Goal: Task Accomplishment & Management: Manage account settings

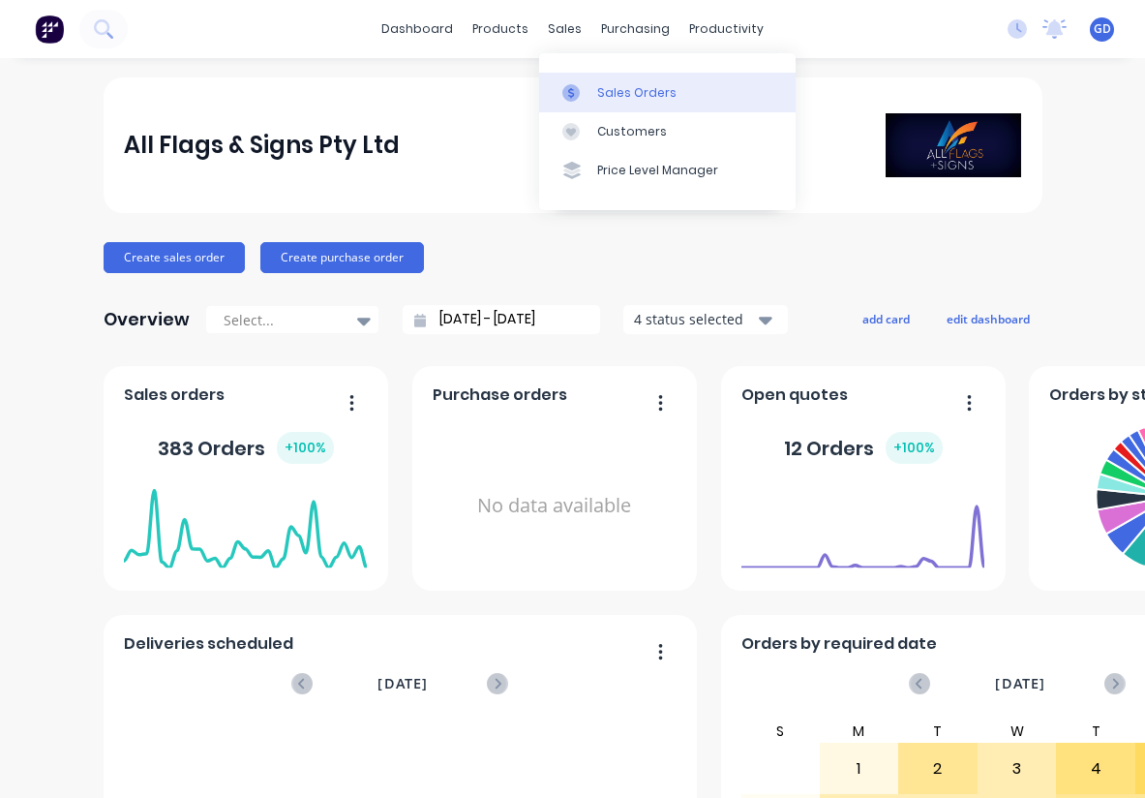
click at [602, 88] on div "Sales Orders" at bounding box center [636, 92] width 79 height 17
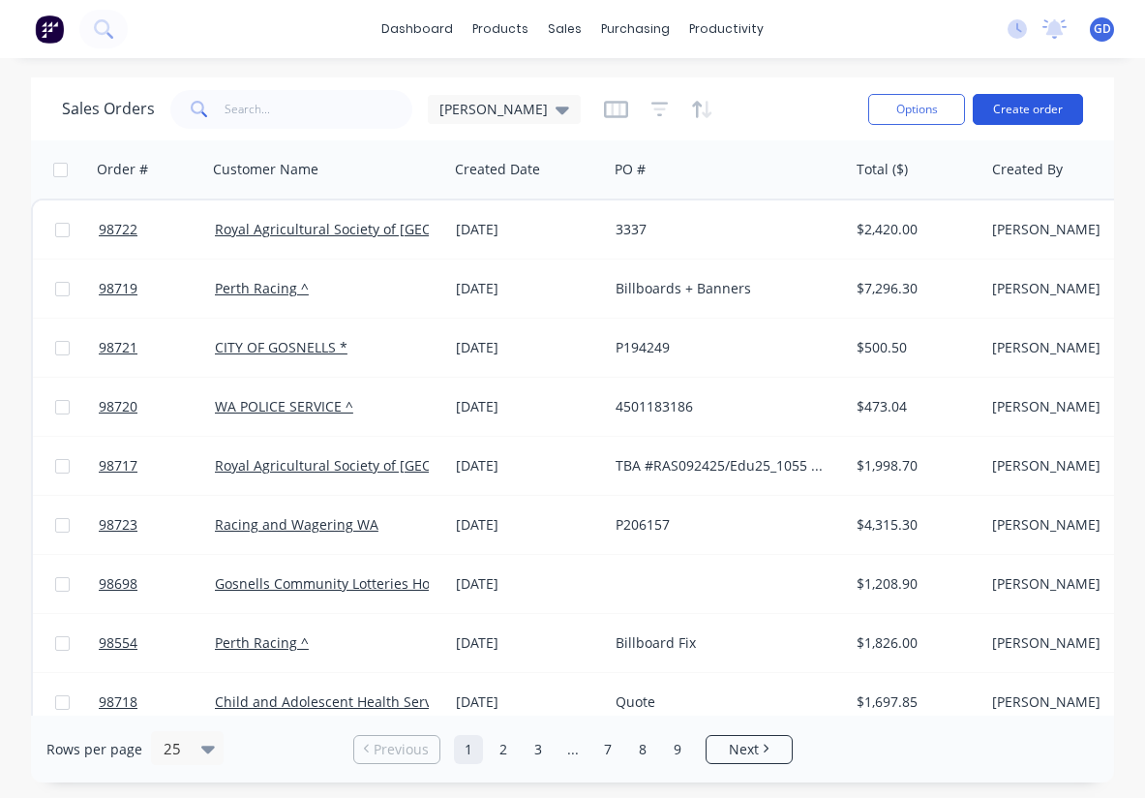
click at [1023, 100] on button "Create order" at bounding box center [1028, 109] width 110 height 31
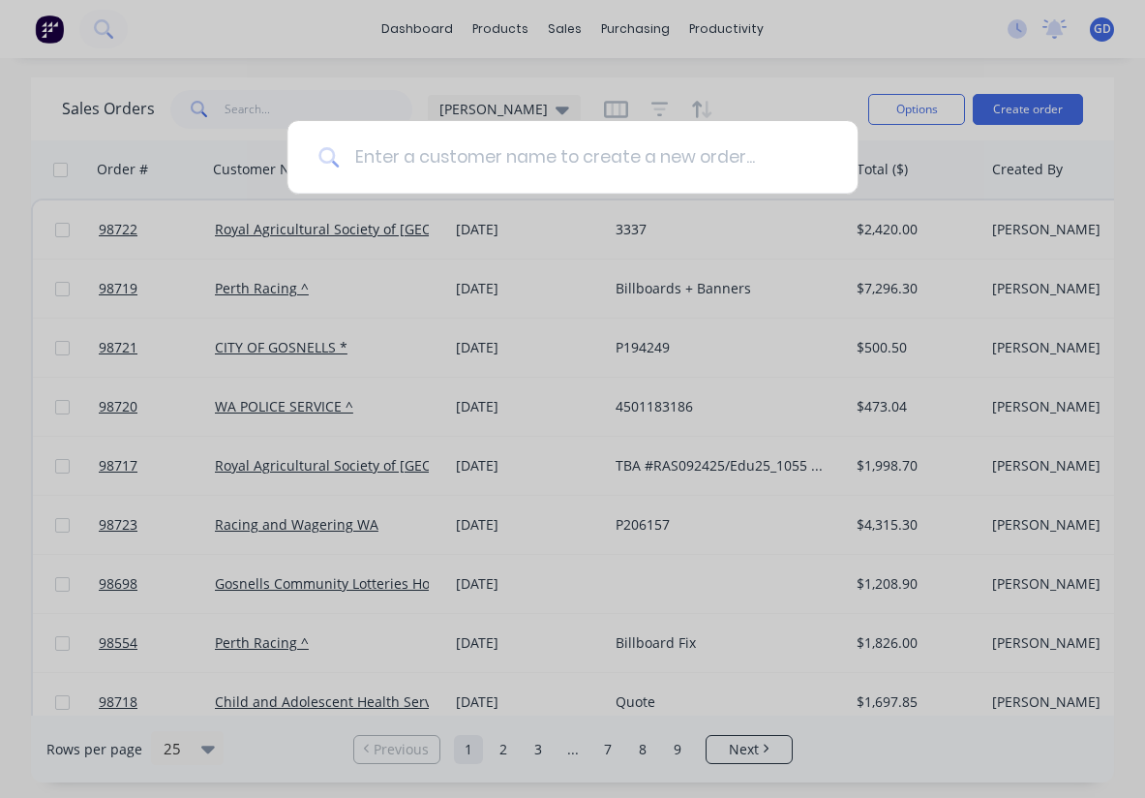
type input "East Fremantle Football Club"
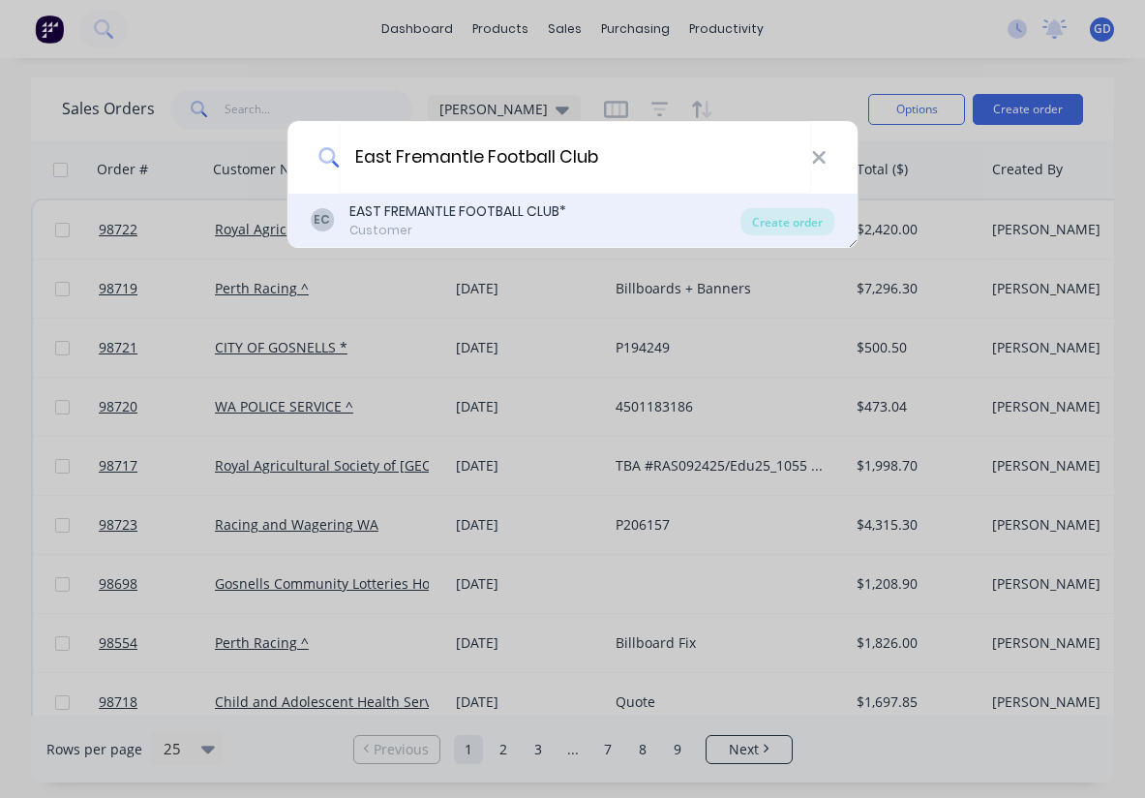
click at [460, 217] on div "EAST FREMANTLE FOOTBALL CLUB*" at bounding box center [458, 211] width 217 height 20
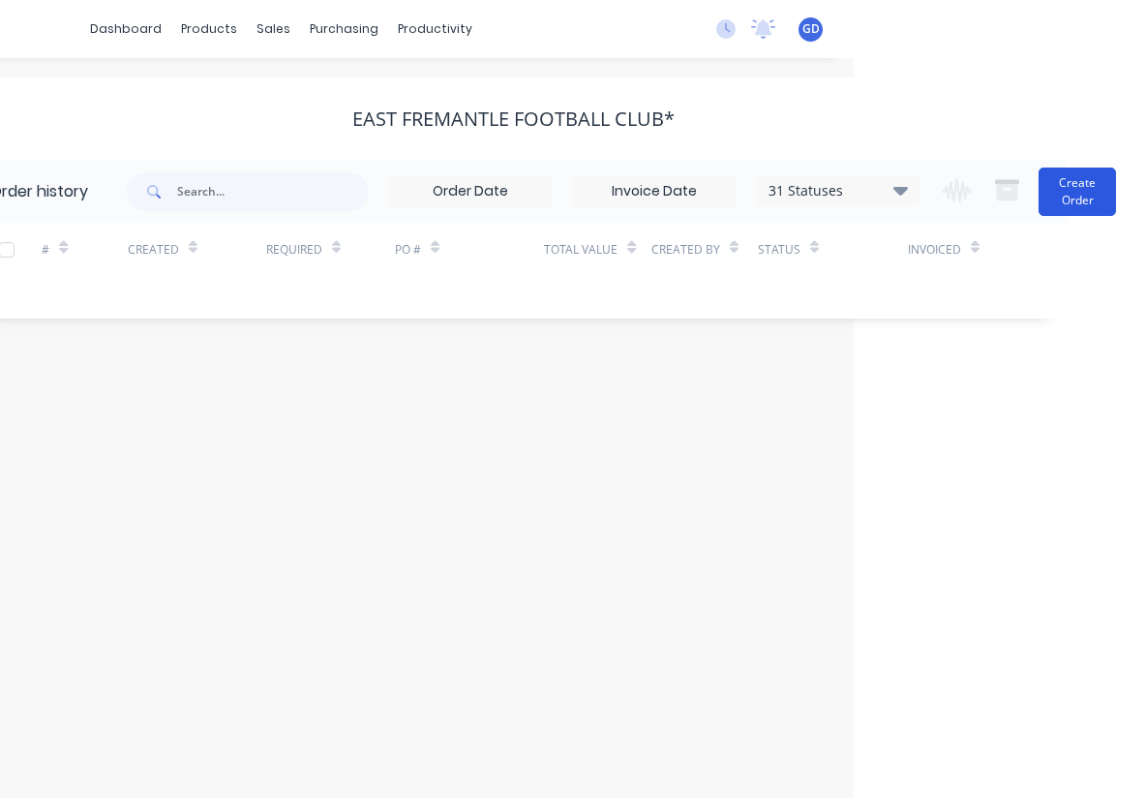
scroll to position [0, 291]
click at [1074, 196] on button "Create Order" at bounding box center [1077, 192] width 77 height 48
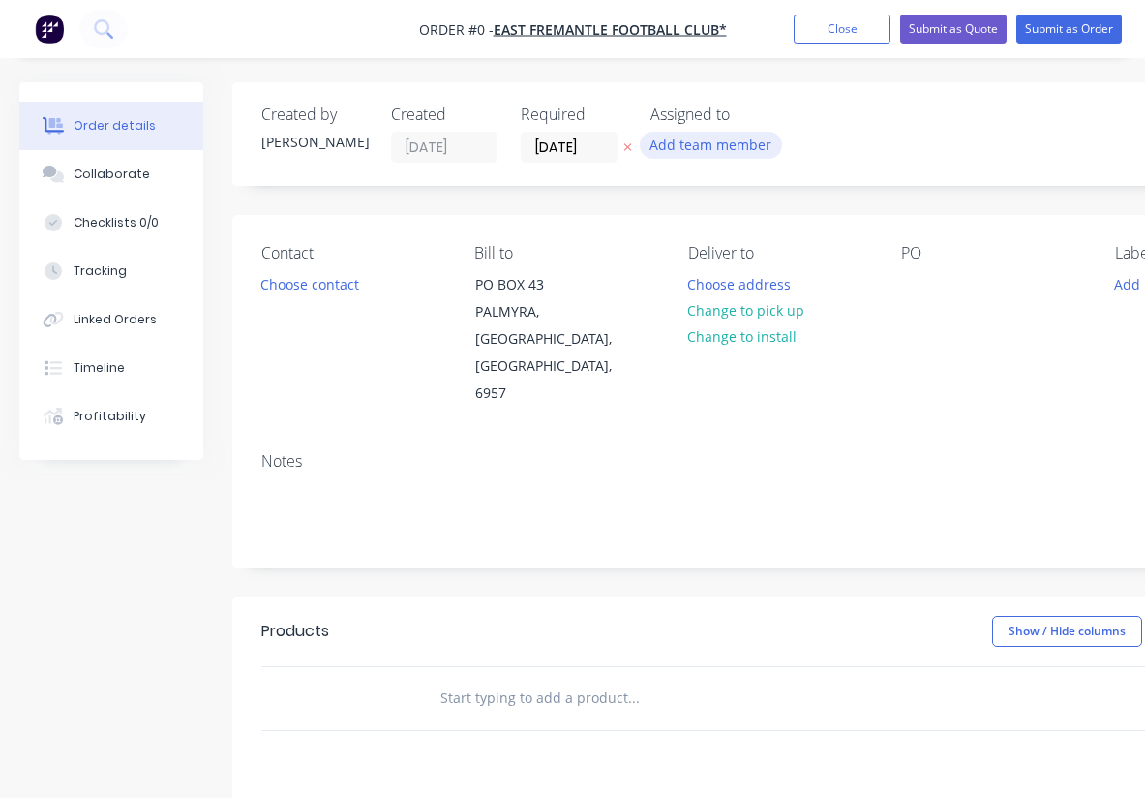
click at [693, 154] on button "Add team member" at bounding box center [711, 145] width 142 height 26
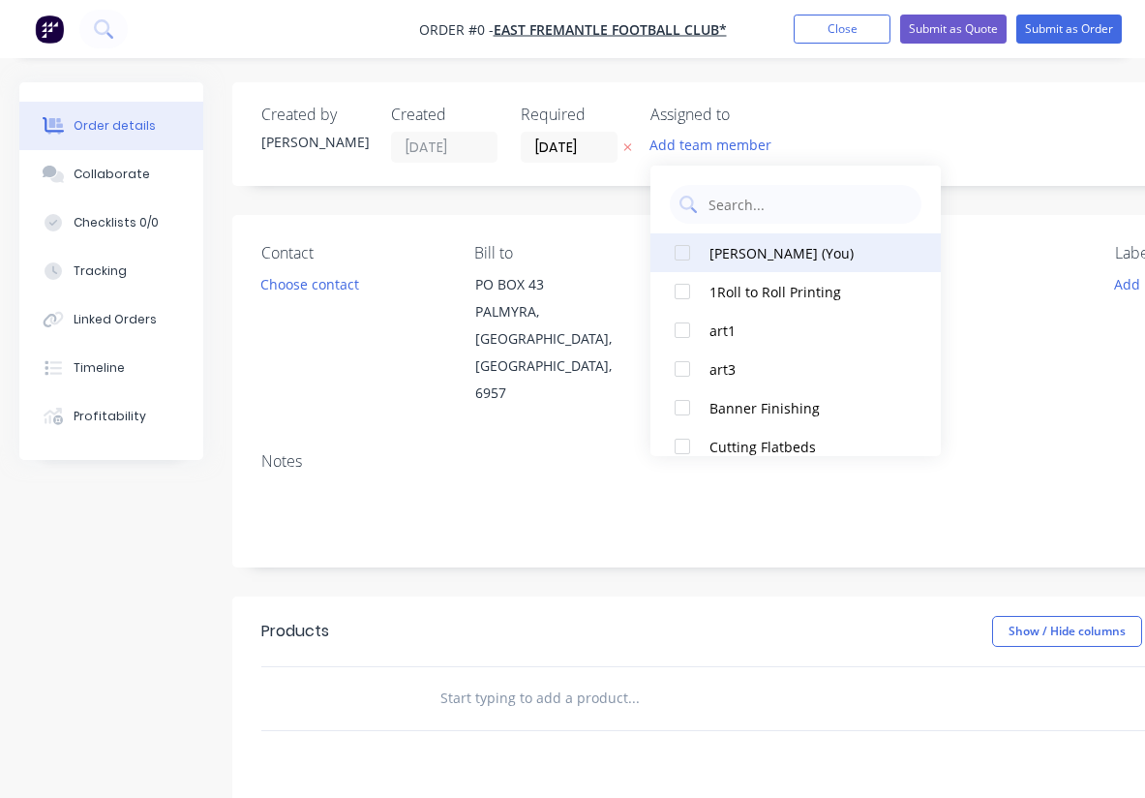
click at [698, 257] on div at bounding box center [682, 252] width 39 height 39
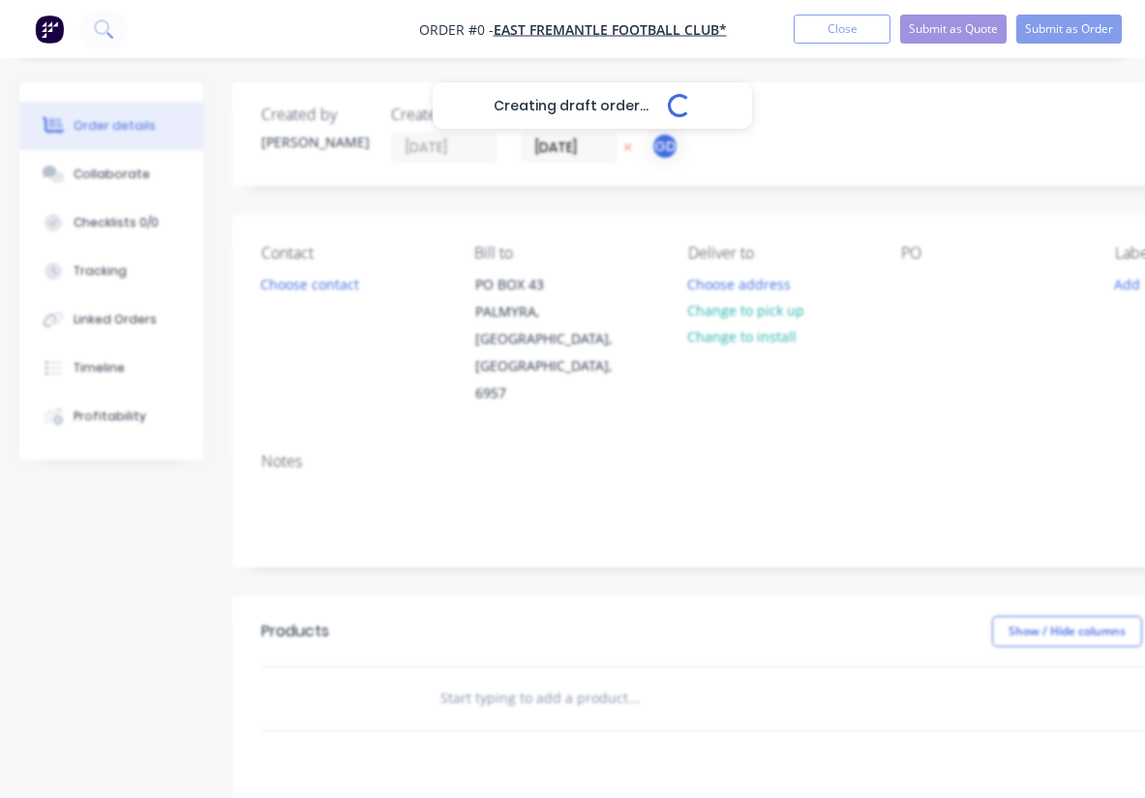
click at [570, 141] on div "Creating draft order... Loading... Order details Collaborate Checklists 0/0 Tra…" at bounding box center [673, 653] width 1346 height 1143
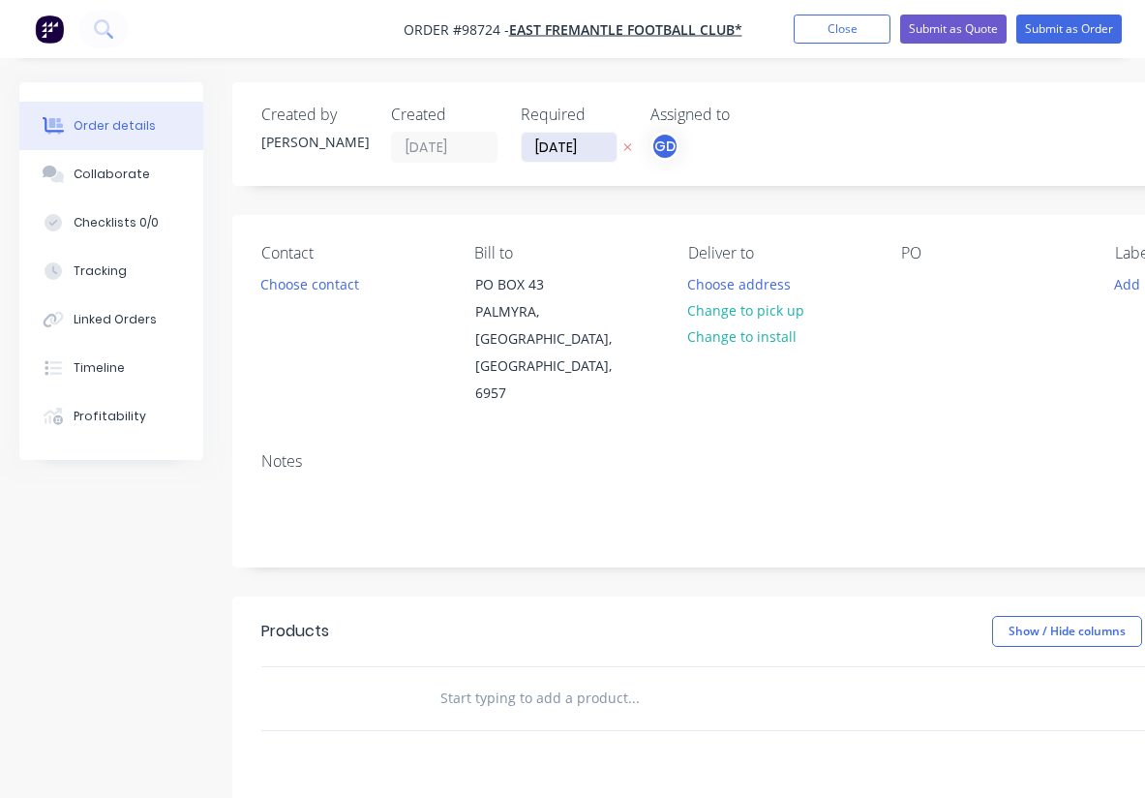
click at [567, 143] on input "[DATE]" at bounding box center [569, 147] width 95 height 29
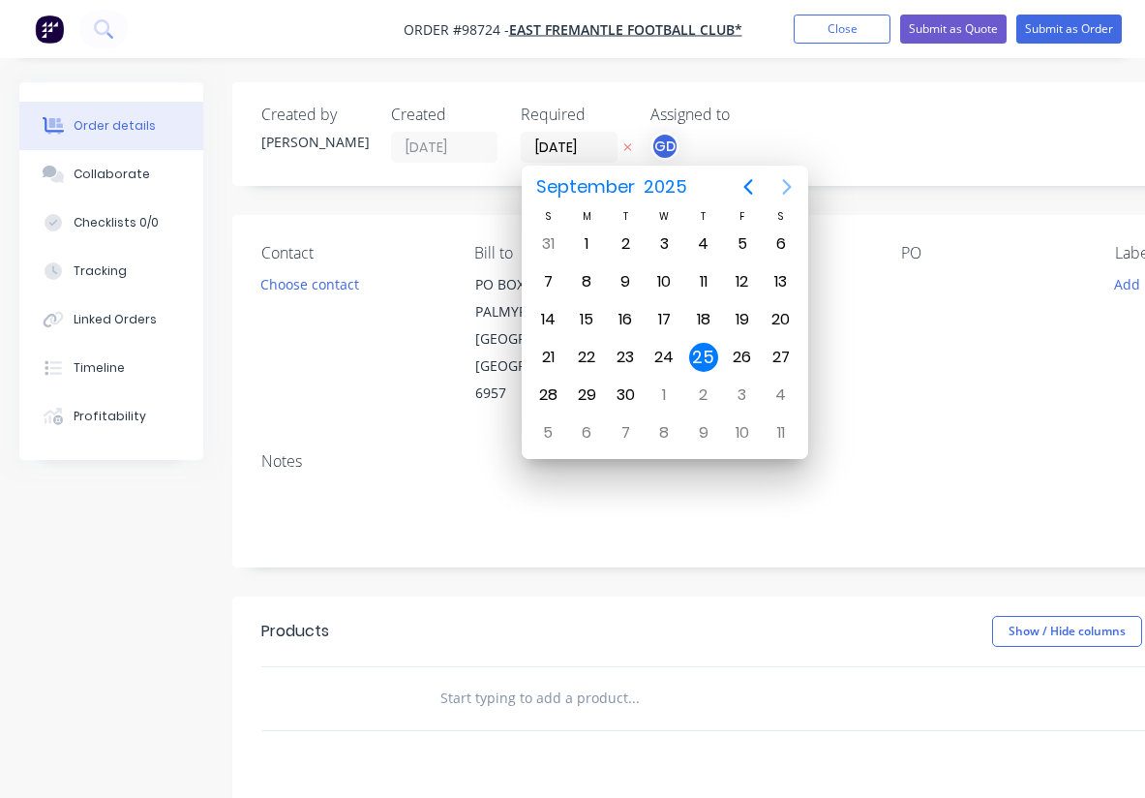
click at [778, 180] on icon "Next page" at bounding box center [787, 186] width 23 height 23
click at [742, 242] on div "3" at bounding box center [742, 243] width 29 height 29
type input "03/10/25"
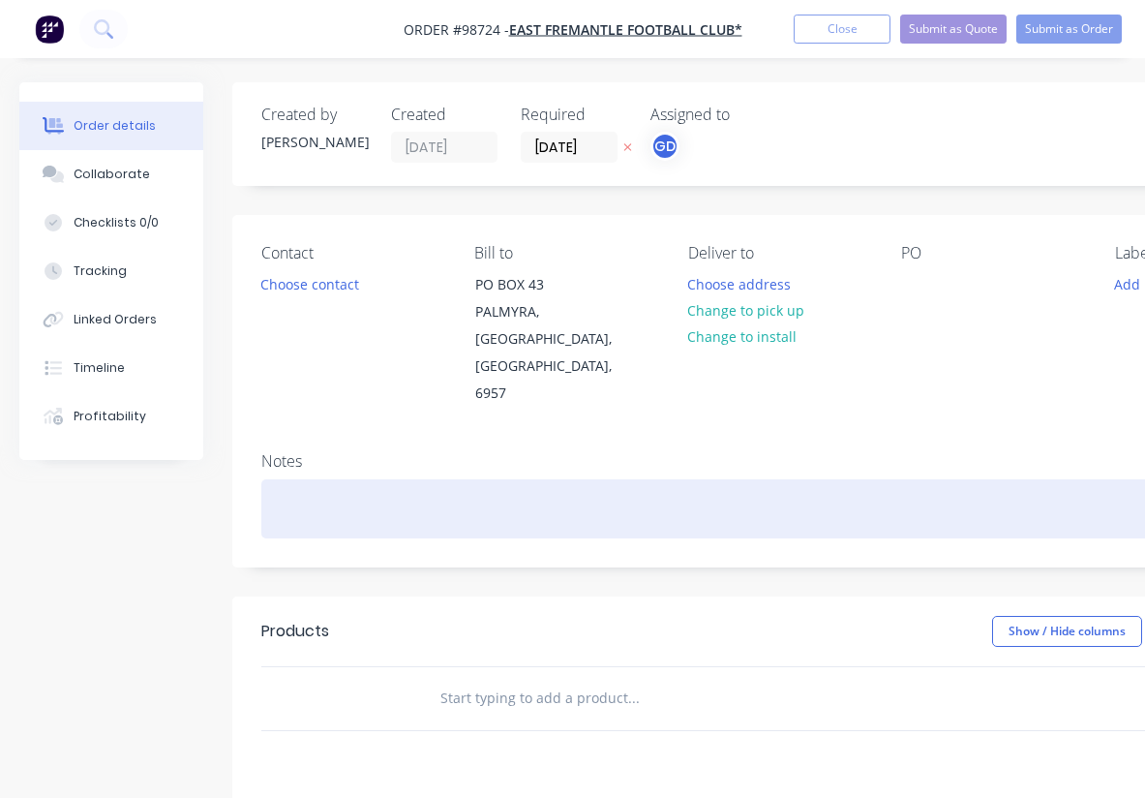
click at [485, 479] on div at bounding box center [779, 508] width 1036 height 59
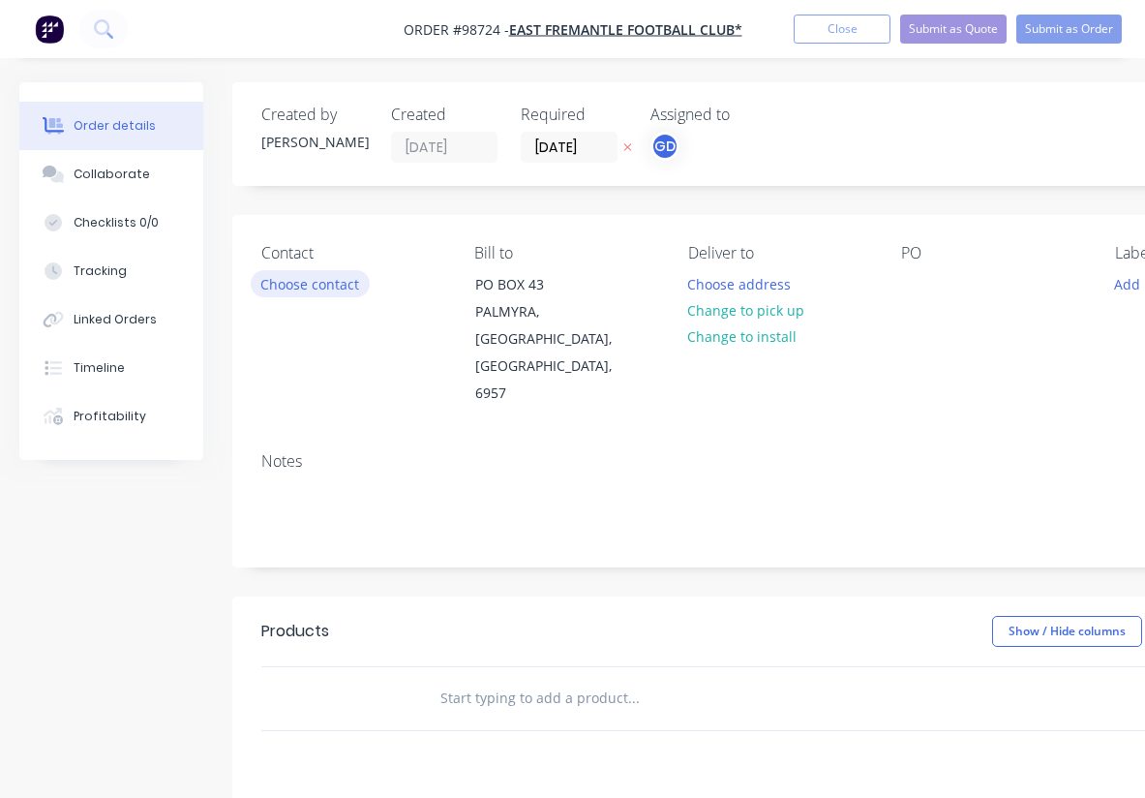
click at [331, 282] on button "Choose contact" at bounding box center [310, 283] width 119 height 26
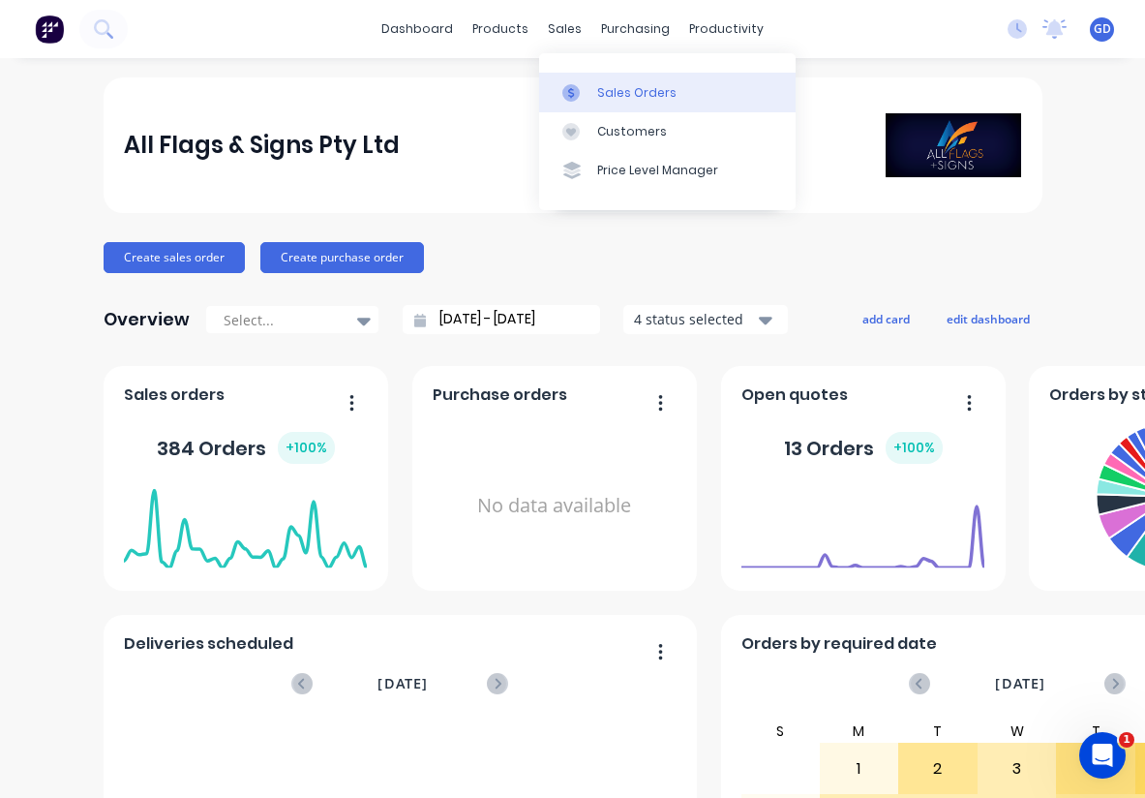
click at [613, 90] on div "Sales Orders" at bounding box center [636, 92] width 79 height 17
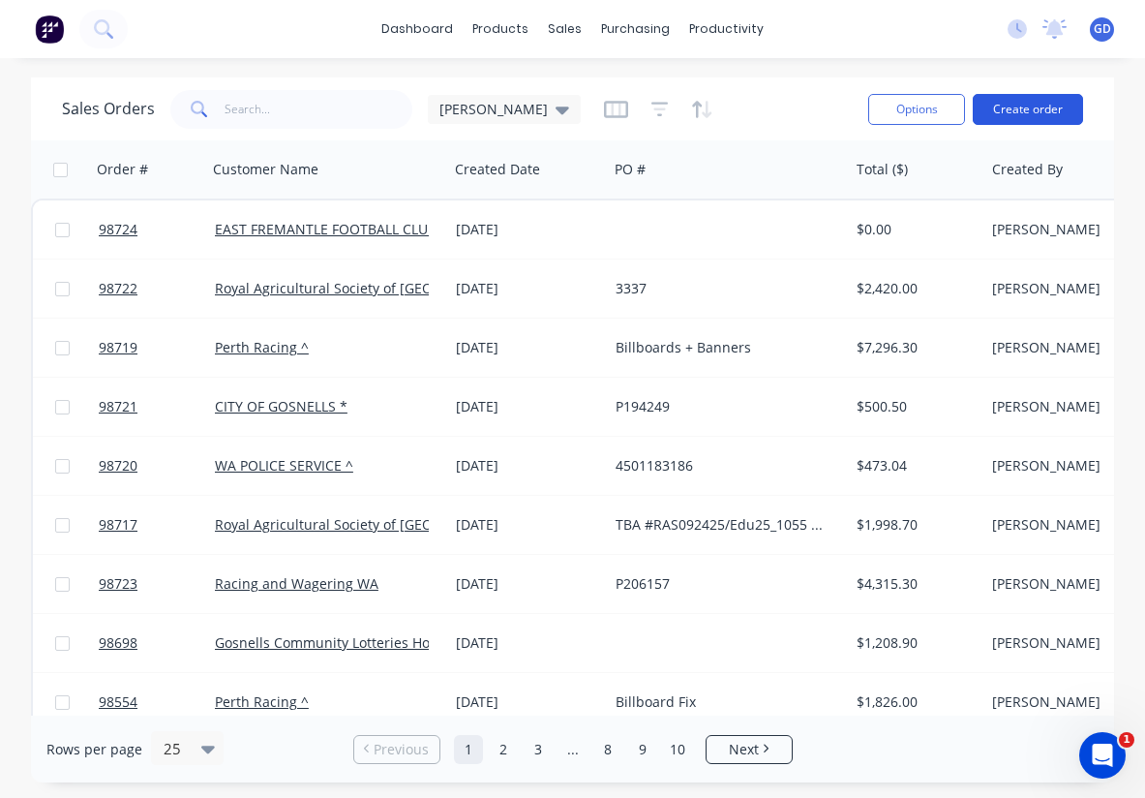
click at [1038, 118] on button "Create order" at bounding box center [1028, 109] width 110 height 31
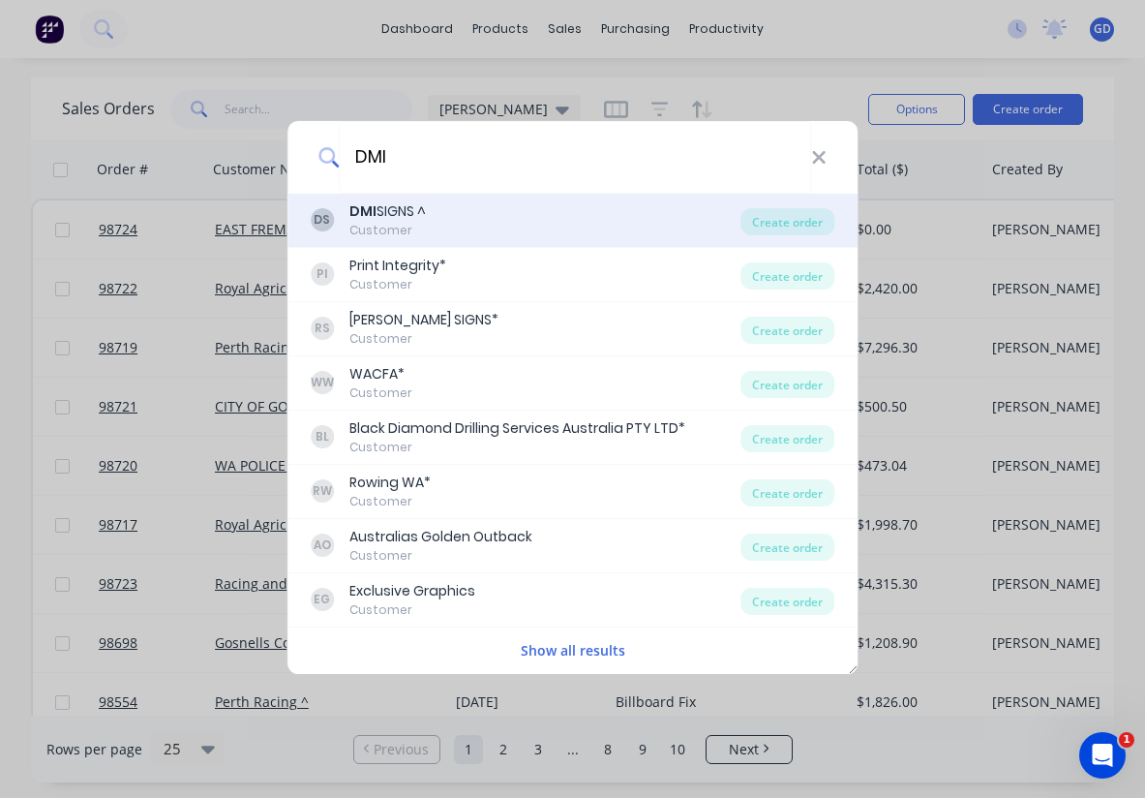
type input "DMI"
click at [401, 228] on div "Customer" at bounding box center [388, 230] width 76 height 17
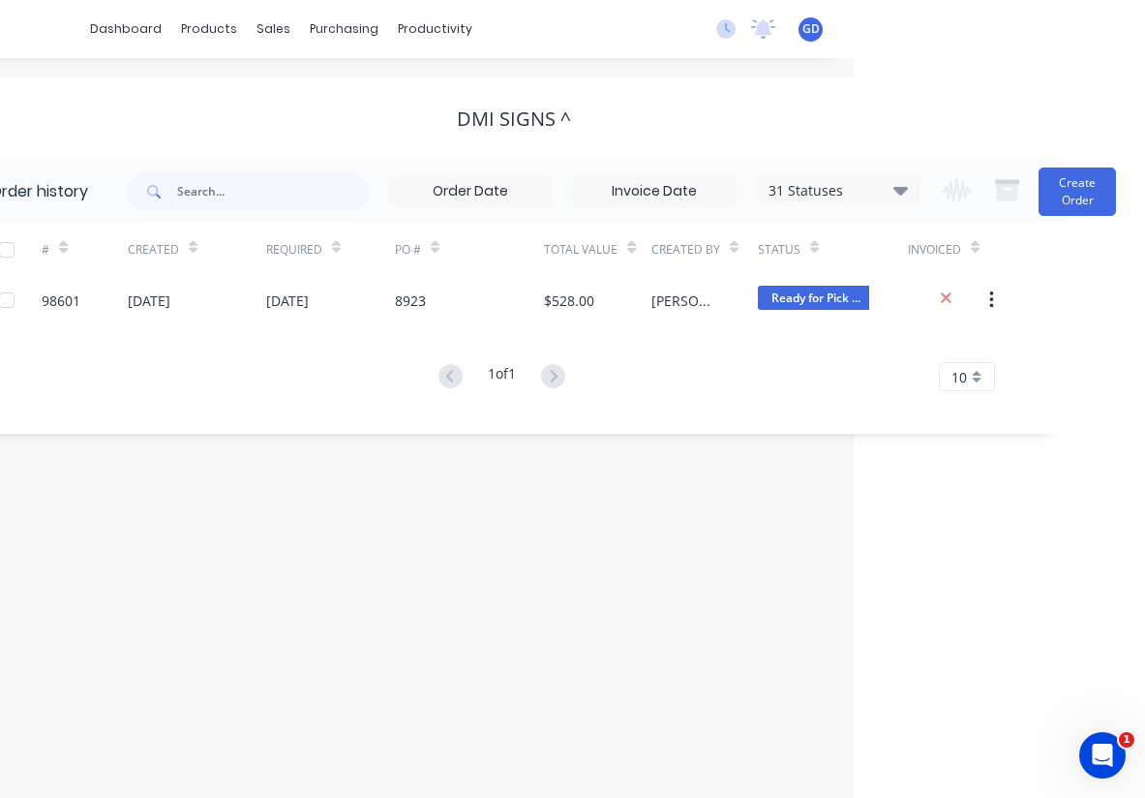
scroll to position [0, 291]
click at [1054, 199] on button "Create Order" at bounding box center [1077, 192] width 77 height 48
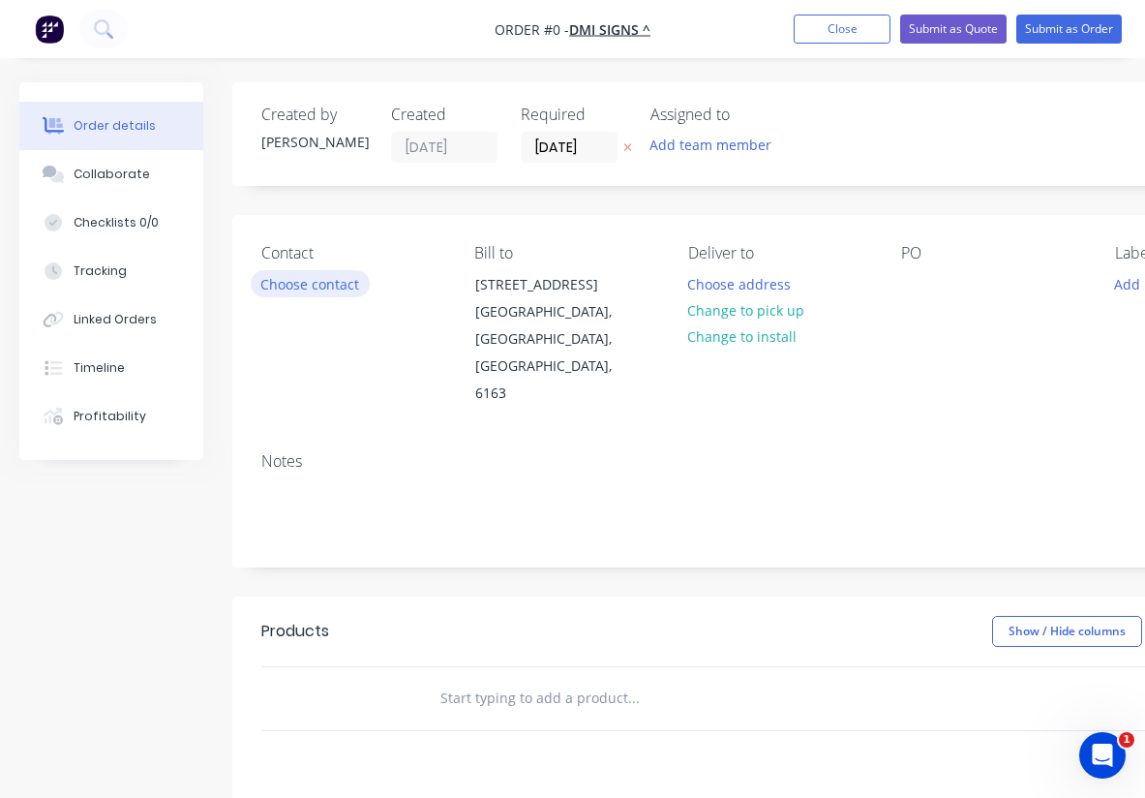
click at [351, 282] on button "Choose contact" at bounding box center [310, 283] width 119 height 26
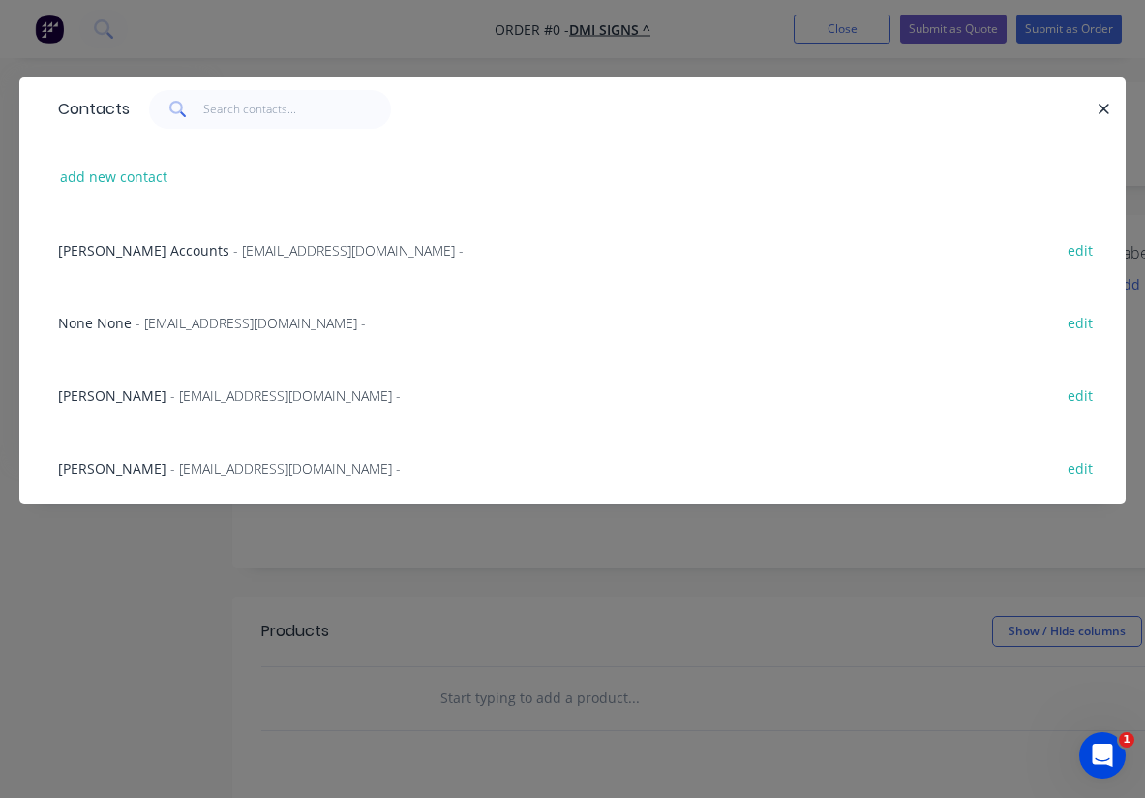
click at [170, 472] on span "- sales@dmisigns.com.au -" at bounding box center [285, 468] width 230 height 18
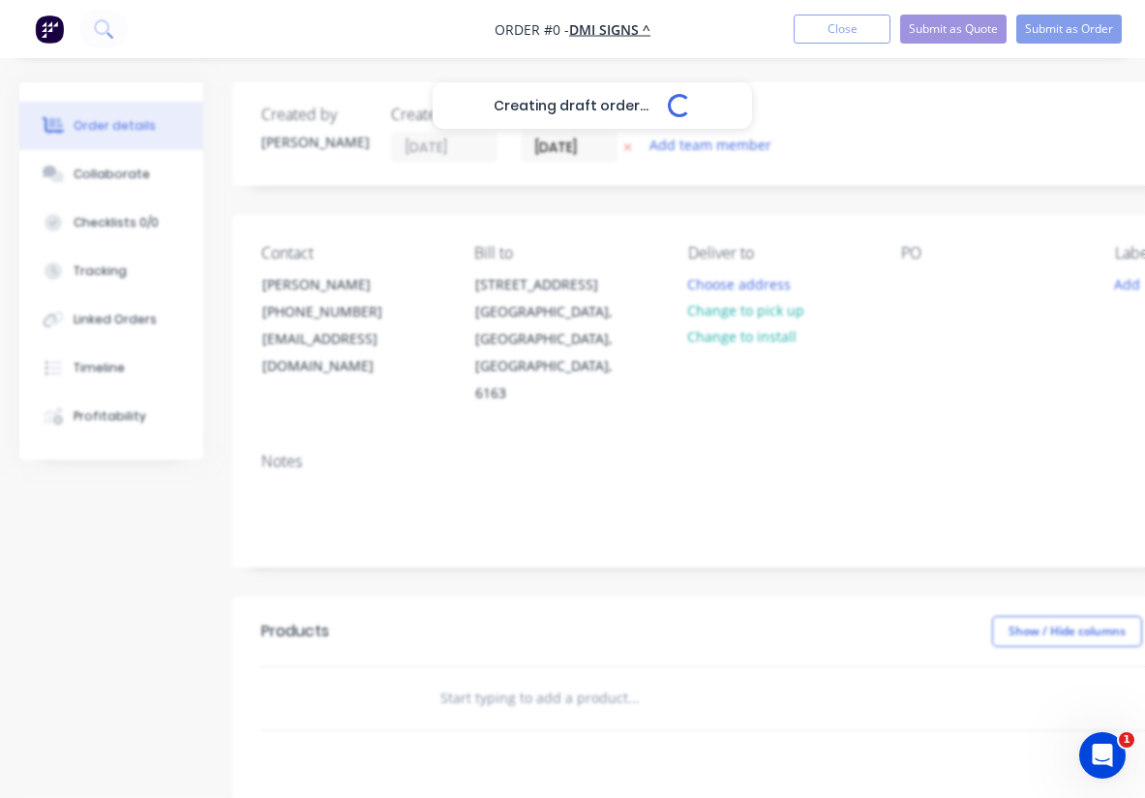
click at [257, 446] on div "Creating draft order... Loading..." at bounding box center [591, 481] width 1145 height 798
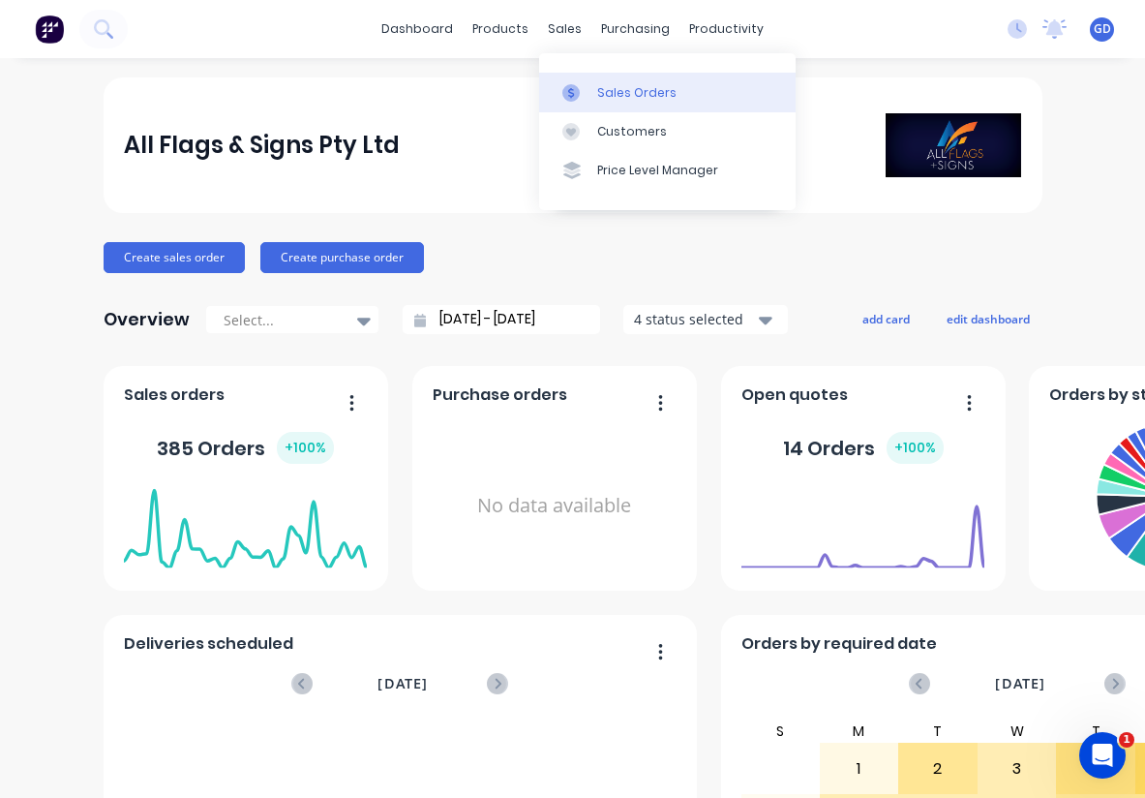
click at [614, 80] on link "Sales Orders" at bounding box center [667, 92] width 257 height 39
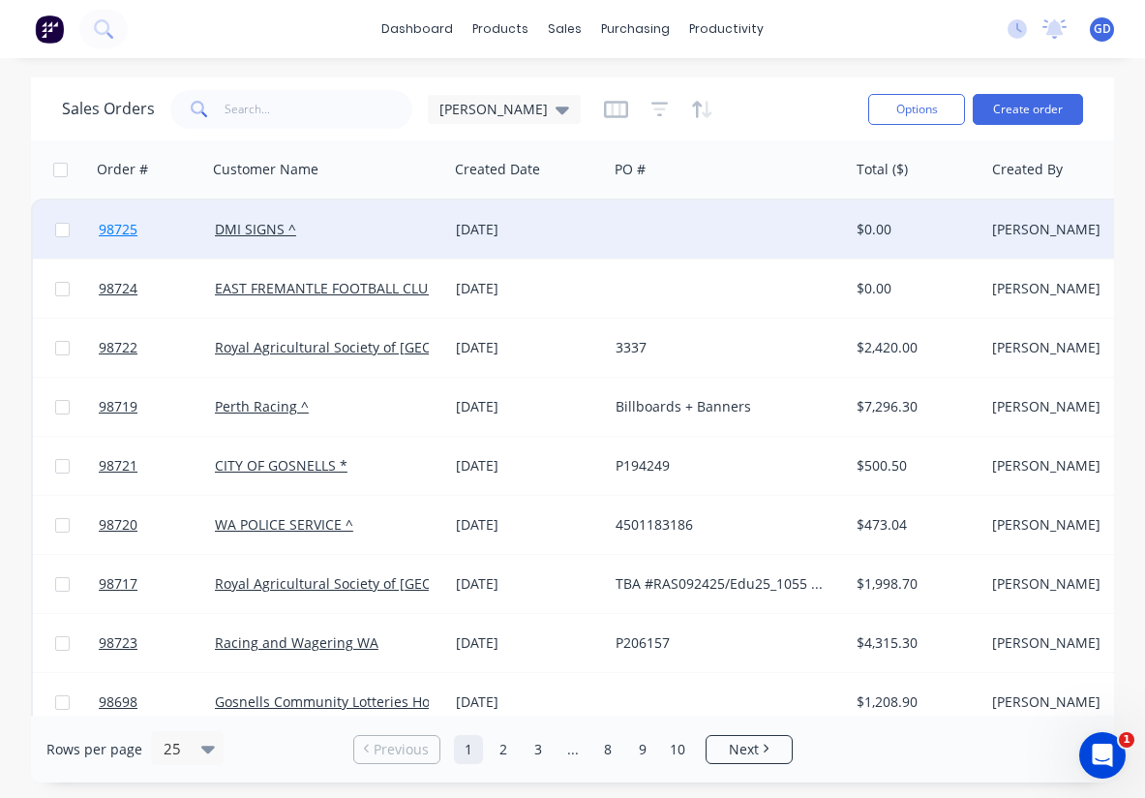
click at [126, 228] on span "98725" at bounding box center [118, 229] width 39 height 19
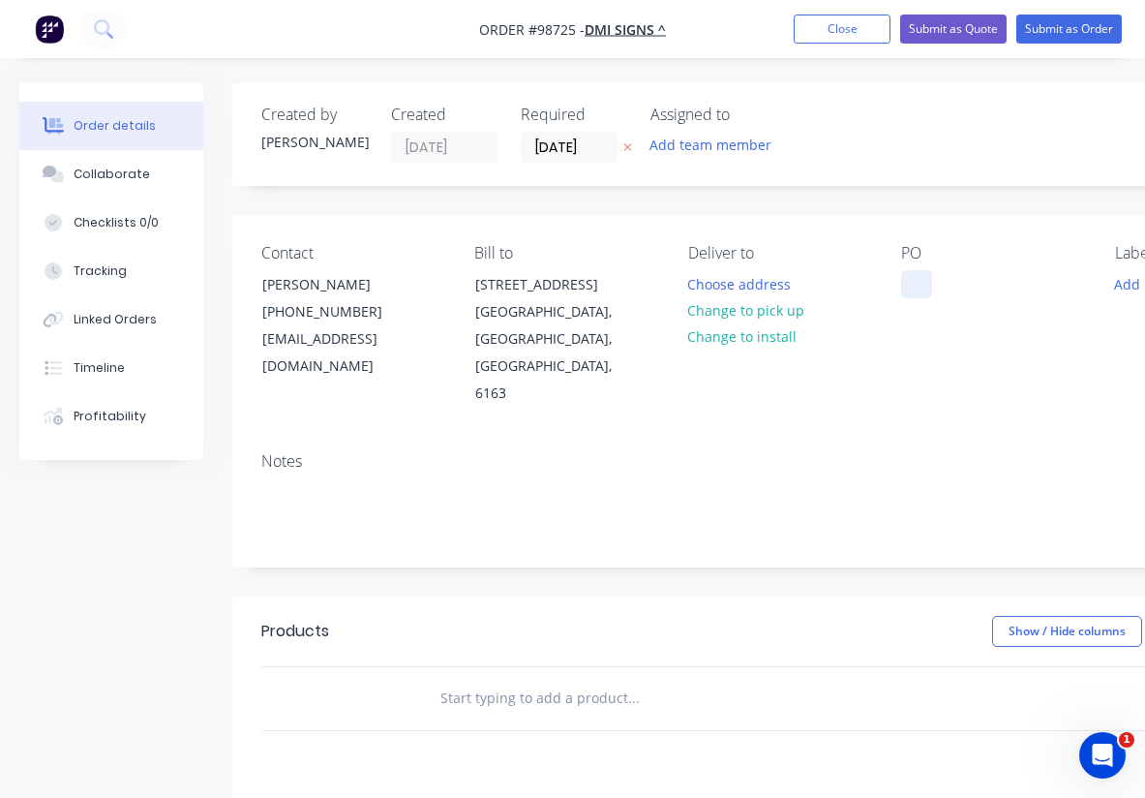
click at [920, 282] on div at bounding box center [916, 284] width 31 height 28
click at [737, 313] on button "Change to pick up" at bounding box center [746, 310] width 137 height 26
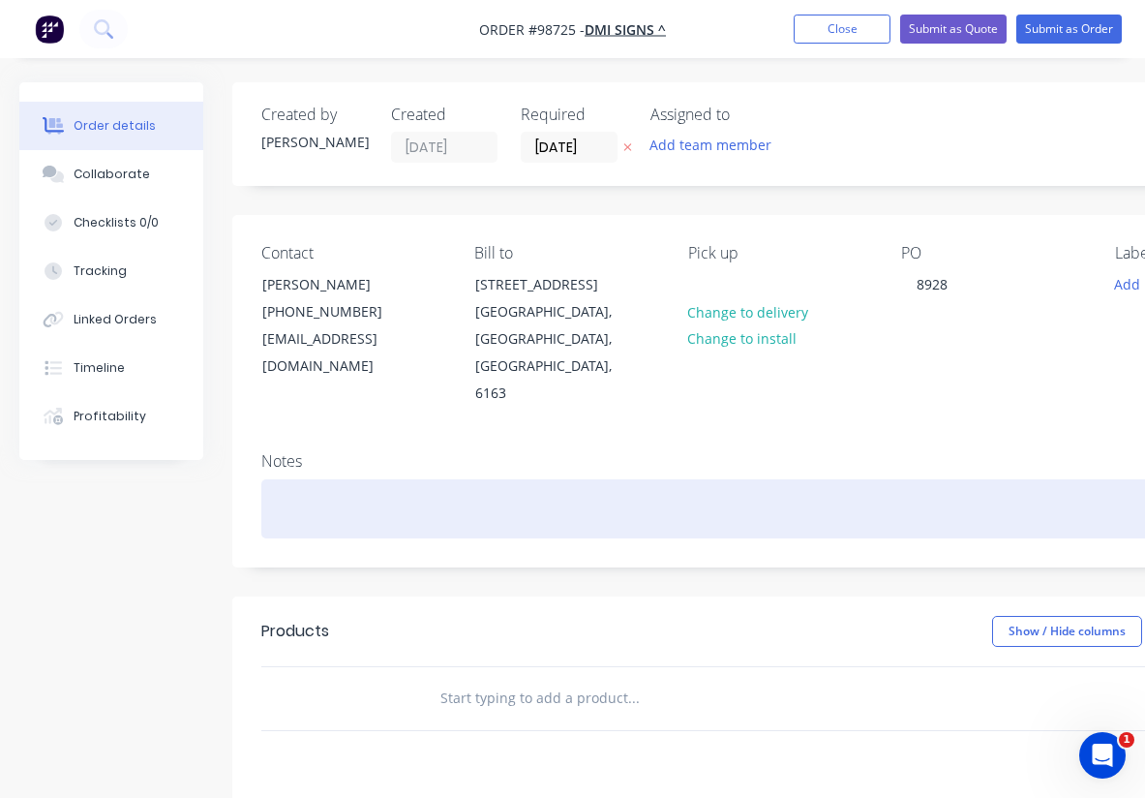
click at [307, 479] on div at bounding box center [779, 508] width 1036 height 59
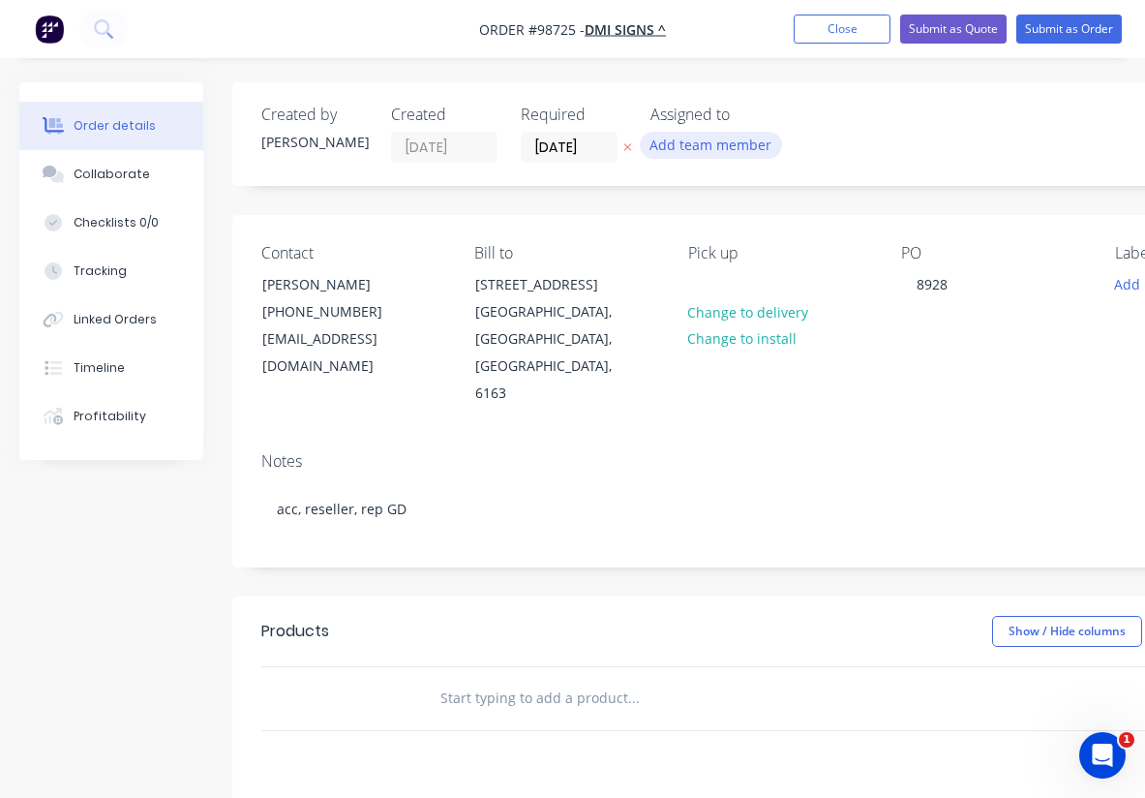
click at [685, 142] on button "Add team member" at bounding box center [711, 145] width 142 height 26
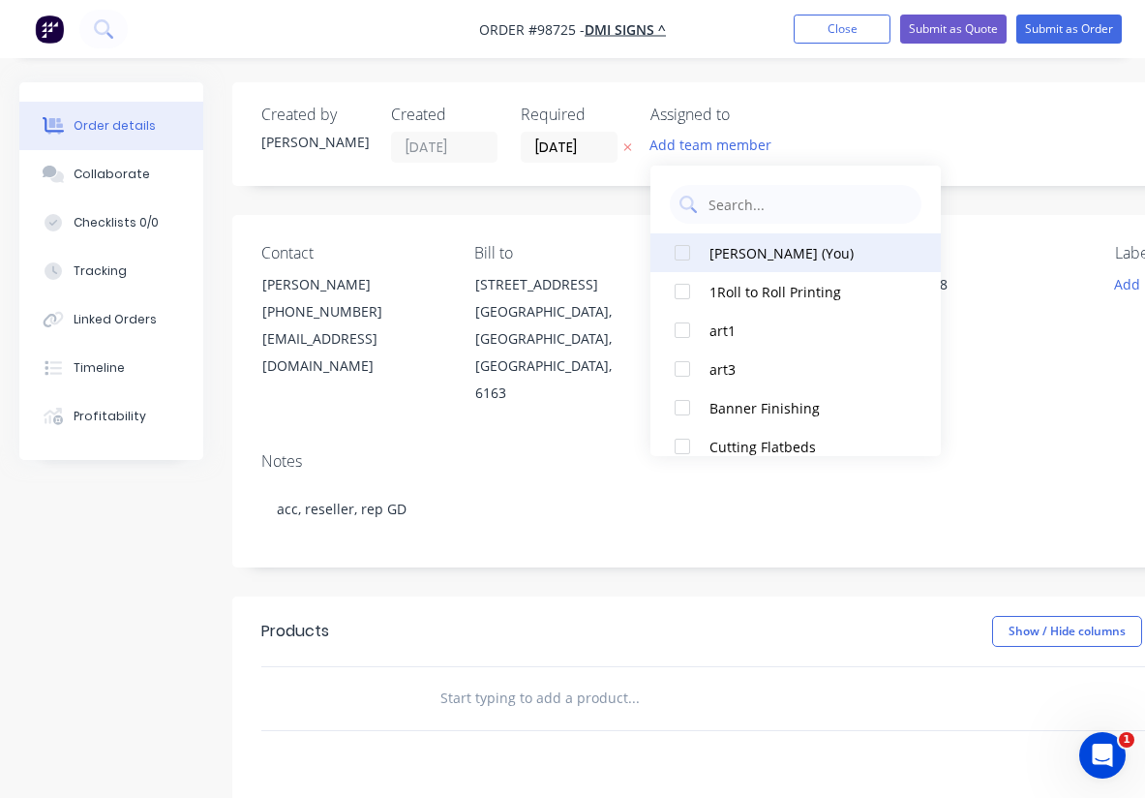
click at [689, 258] on div at bounding box center [682, 252] width 39 height 39
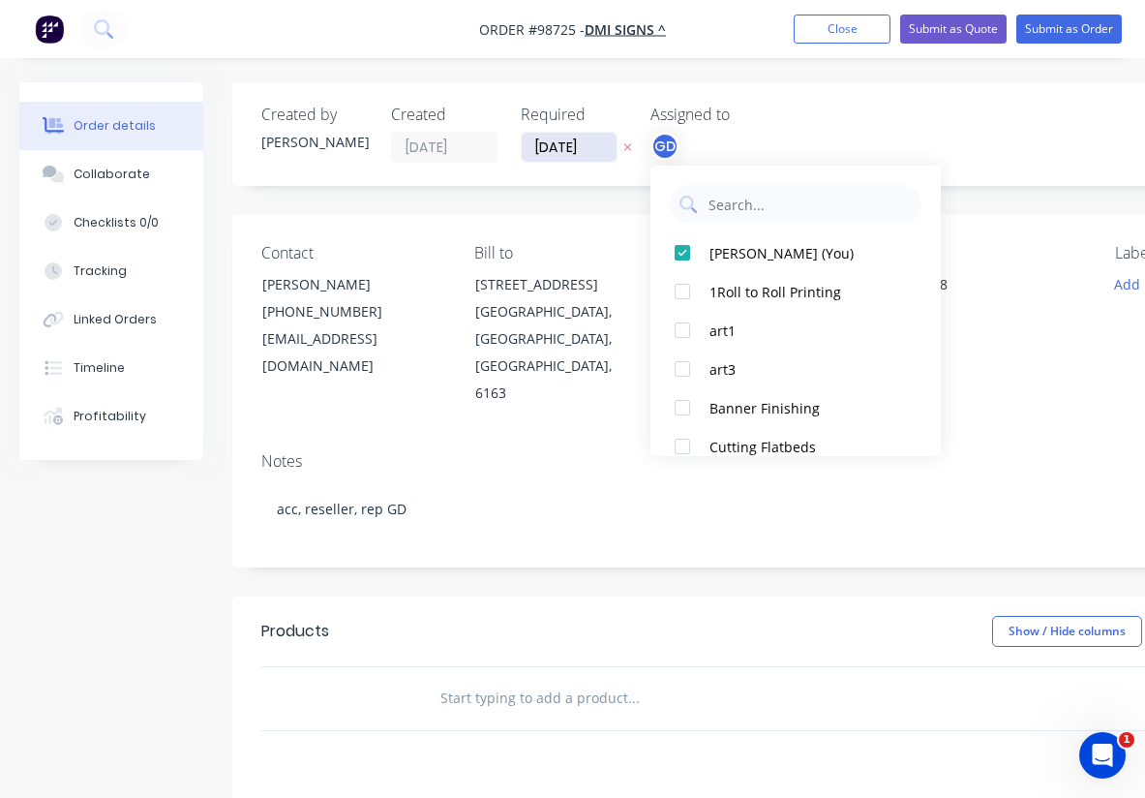
click at [564, 147] on input "[DATE]" at bounding box center [569, 147] width 95 height 29
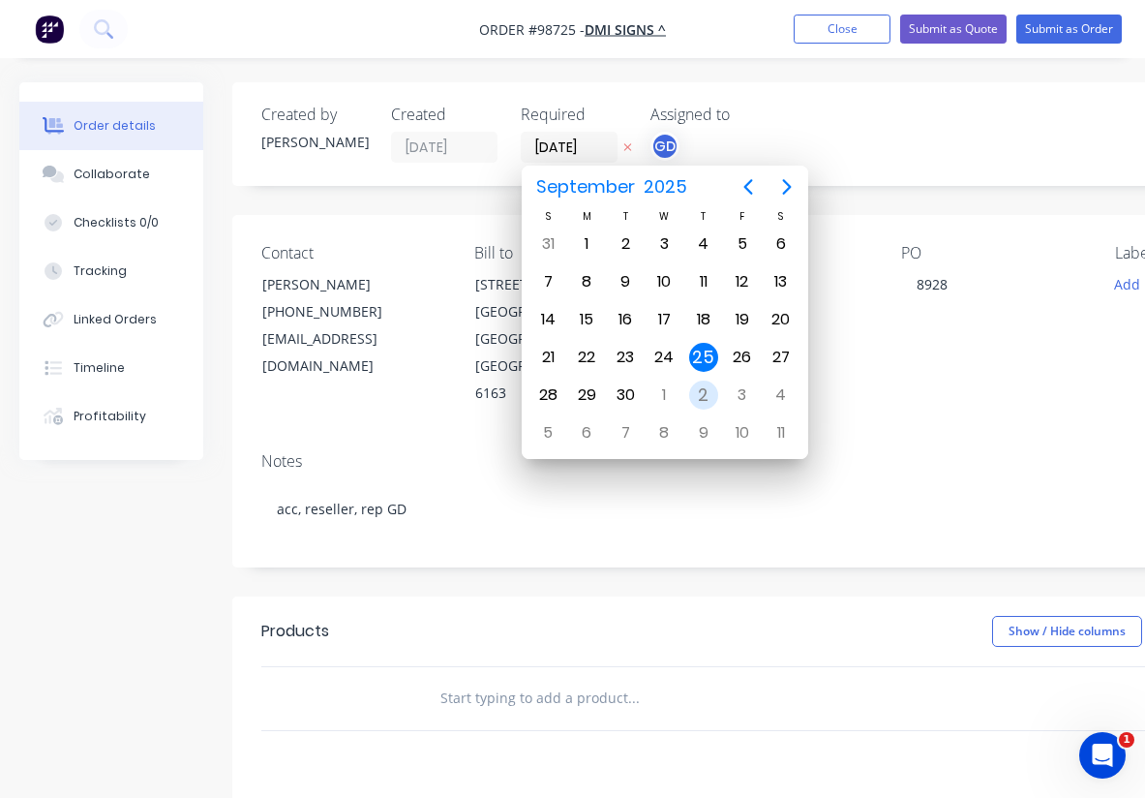
click at [710, 391] on div "2" at bounding box center [703, 395] width 29 height 29
type input "02/10/25"
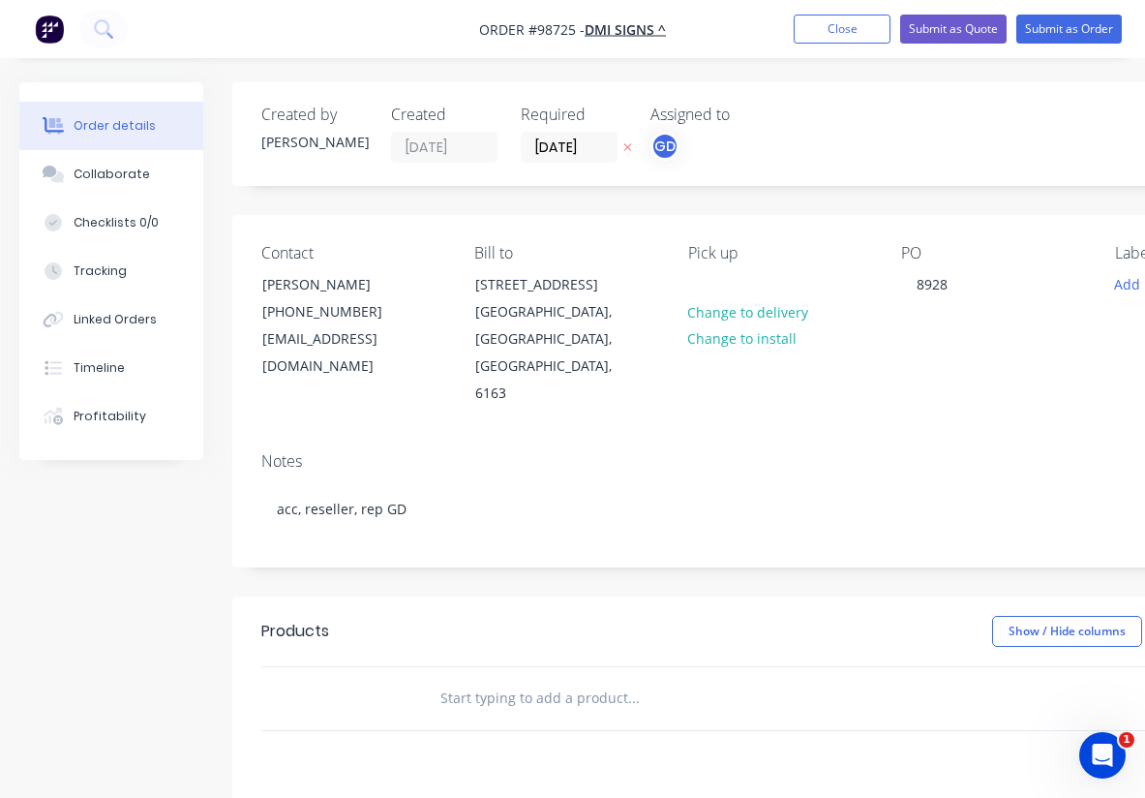
click at [623, 452] on div "Notes" at bounding box center [779, 461] width 1036 height 18
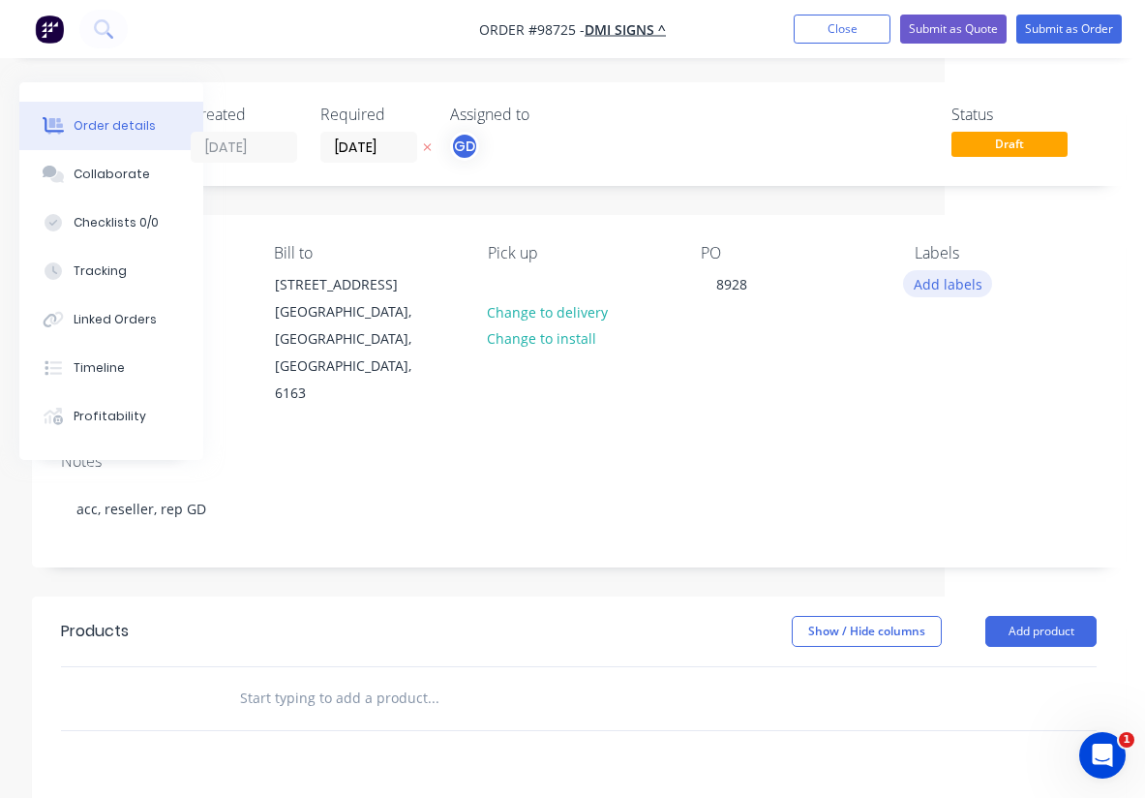
scroll to position [0, 200]
click at [943, 290] on button "Add labels" at bounding box center [947, 283] width 89 height 26
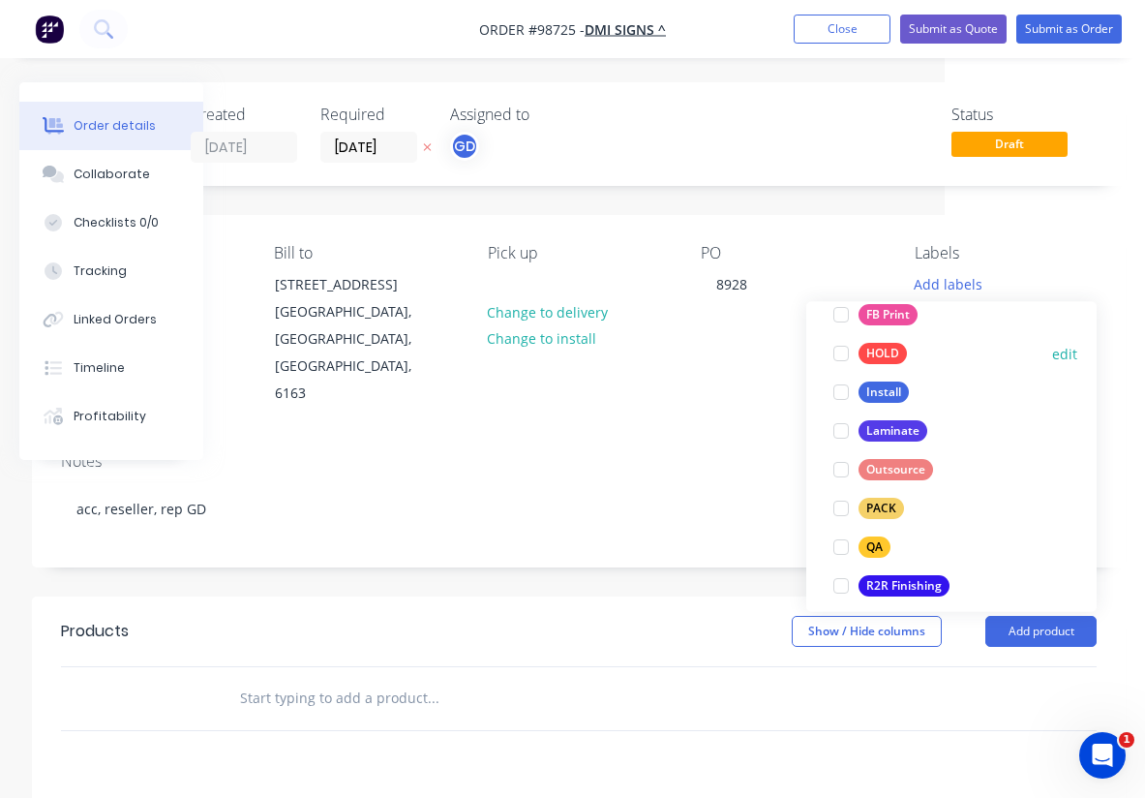
scroll to position [570, 0]
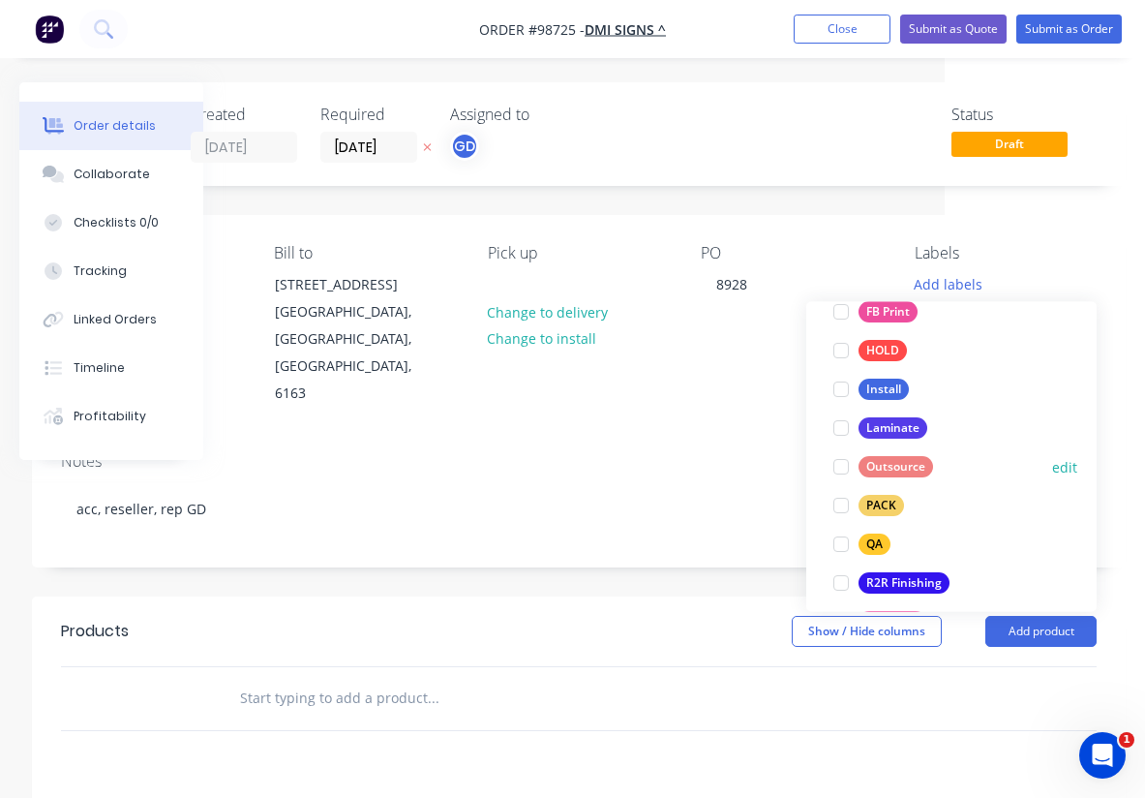
click at [910, 469] on div "Outsource" at bounding box center [896, 467] width 75 height 21
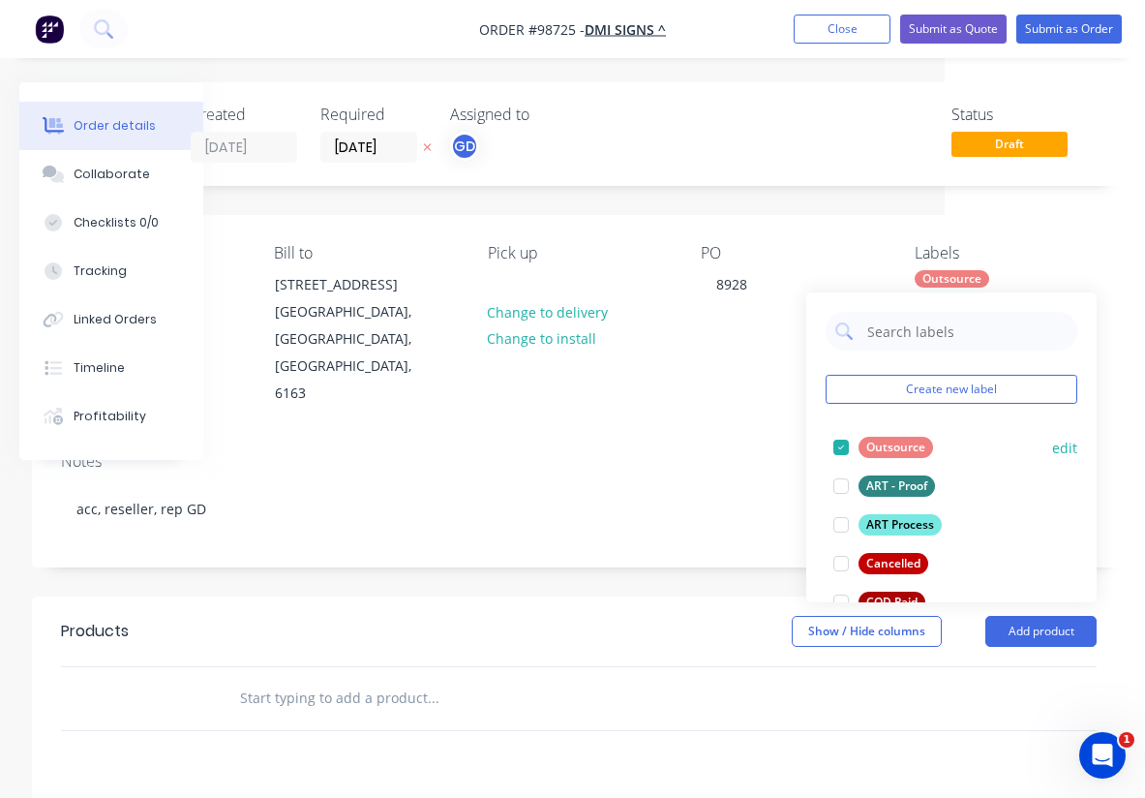
scroll to position [0, 0]
click at [838, 446] on div at bounding box center [841, 447] width 39 height 39
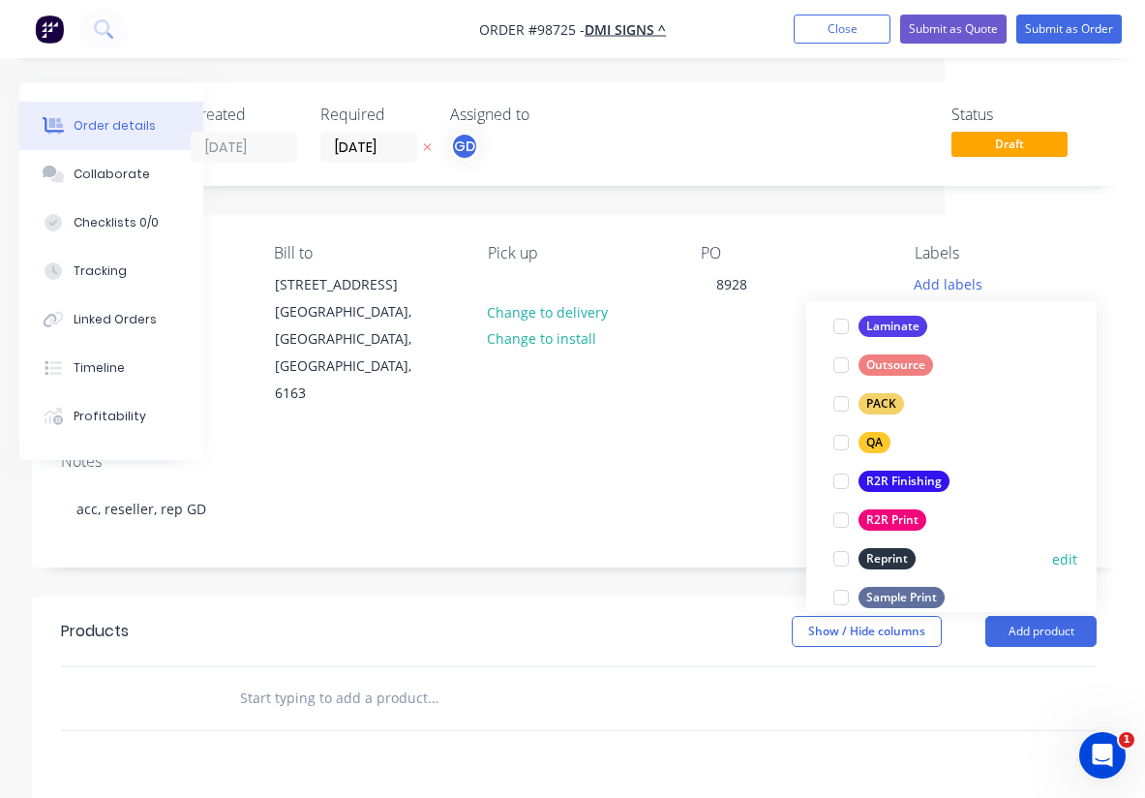
scroll to position [673, 0]
click at [897, 464] on div "R2R Finishing edit" at bounding box center [952, 481] width 252 height 39
click at [900, 479] on div "R2R Finishing" at bounding box center [904, 481] width 91 height 21
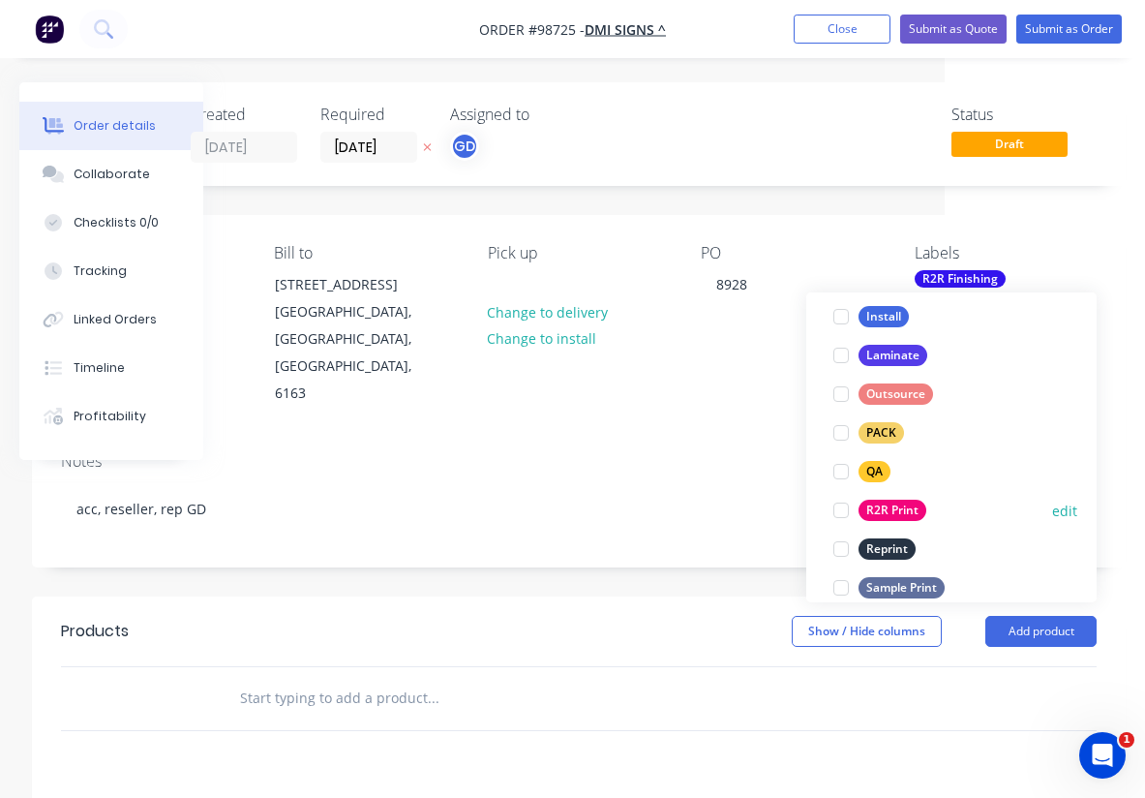
click at [900, 509] on div "R2R Print" at bounding box center [893, 510] width 68 height 21
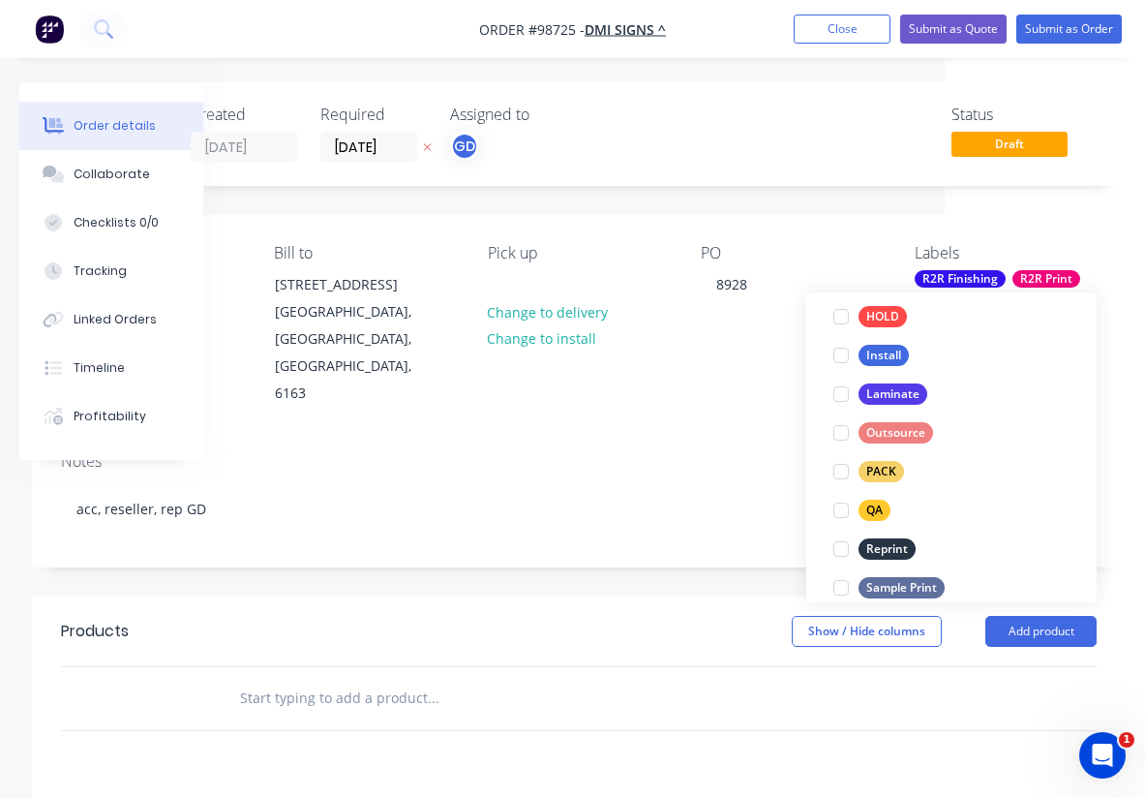
click at [658, 452] on div "Notes" at bounding box center [579, 461] width 1036 height 18
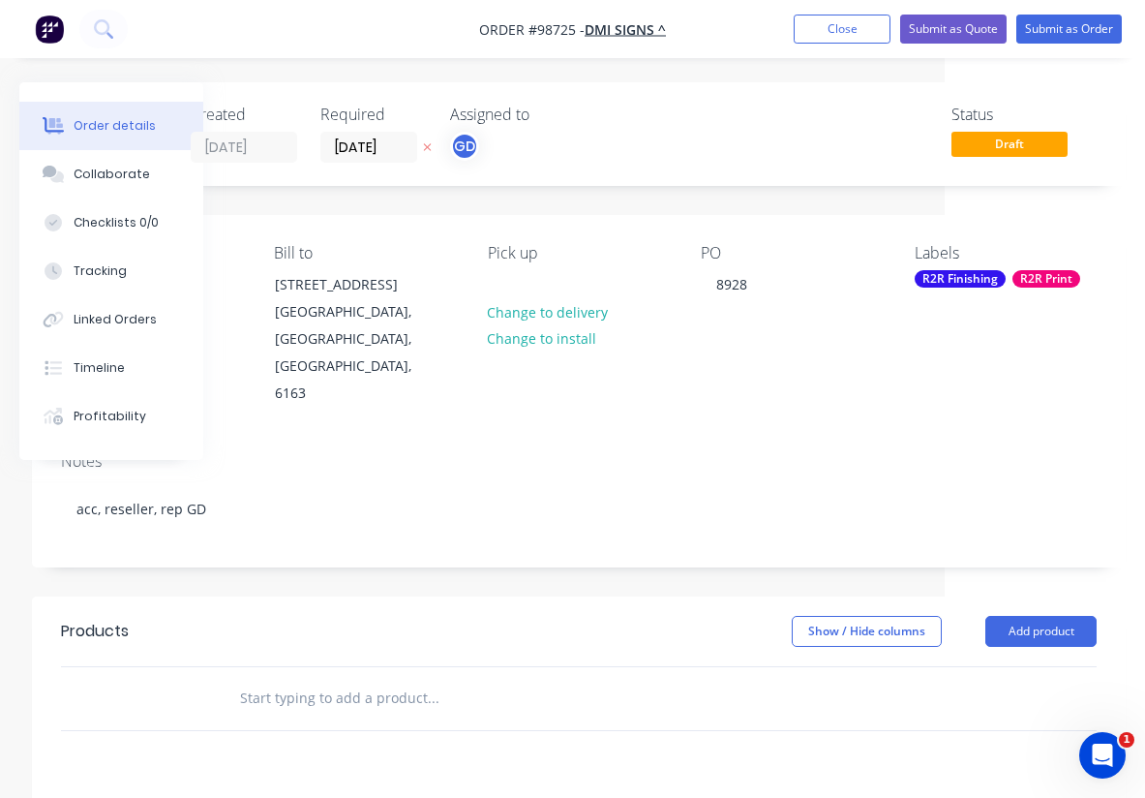
click at [272, 679] on input "text" at bounding box center [432, 698] width 387 height 39
paste input "22metre x 1.6metre banner mesh with eyelets every 500mm"
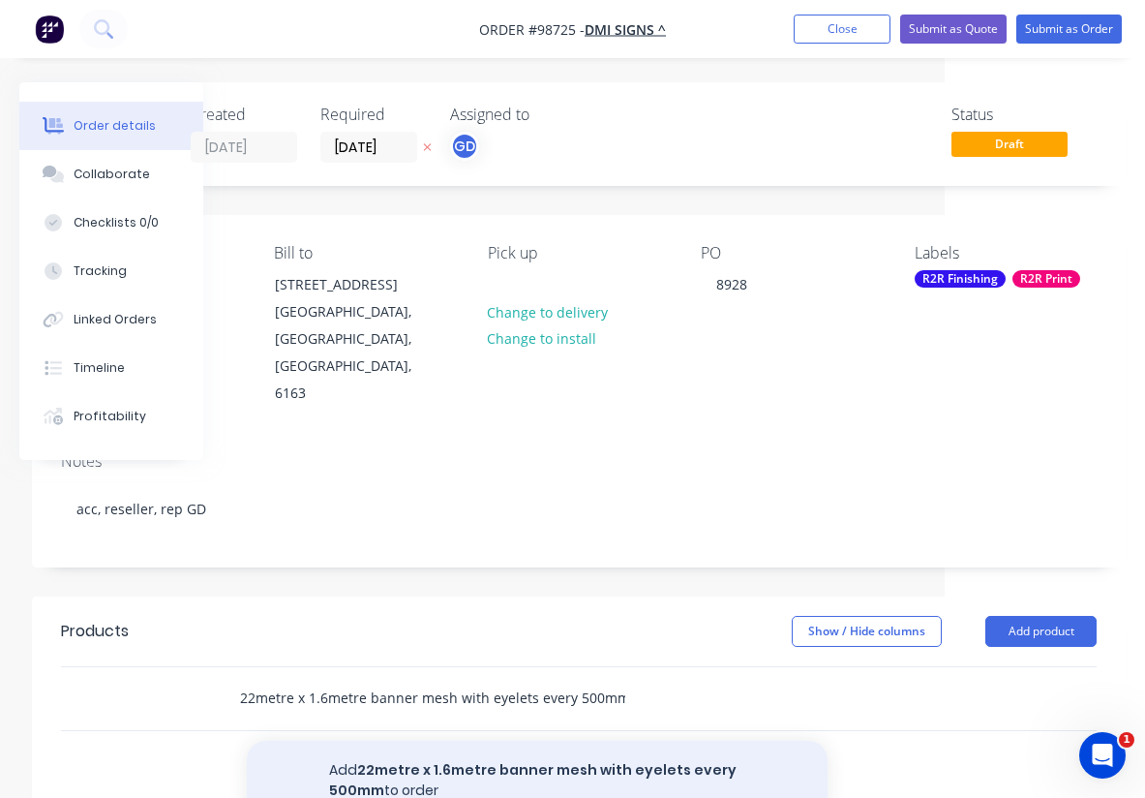
type input "22metre x 1.6metre banner mesh with eyelets every 500mm"
click at [463, 741] on button "Add 22metre x 1.6metre banner mesh with eyelets every 500mm to order" at bounding box center [537, 780] width 581 height 79
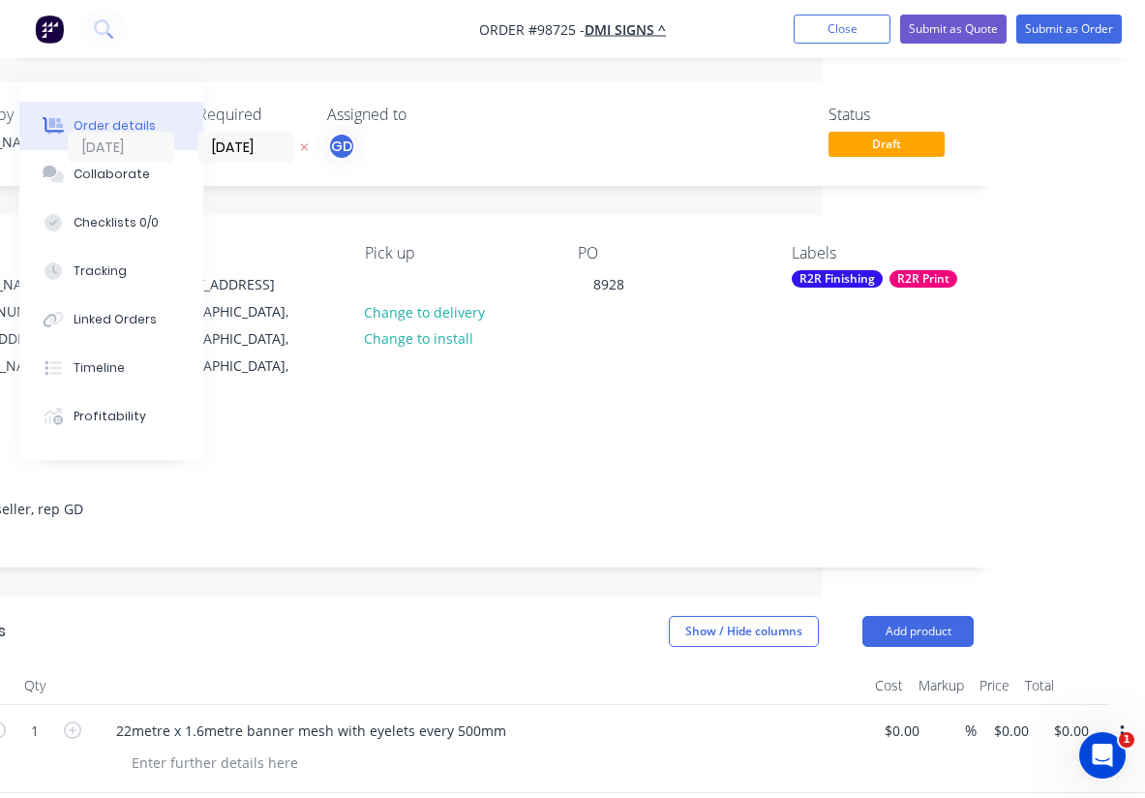
scroll to position [0, 323]
click at [1088, 716] on input "0.00" at bounding box center [1074, 730] width 45 height 28
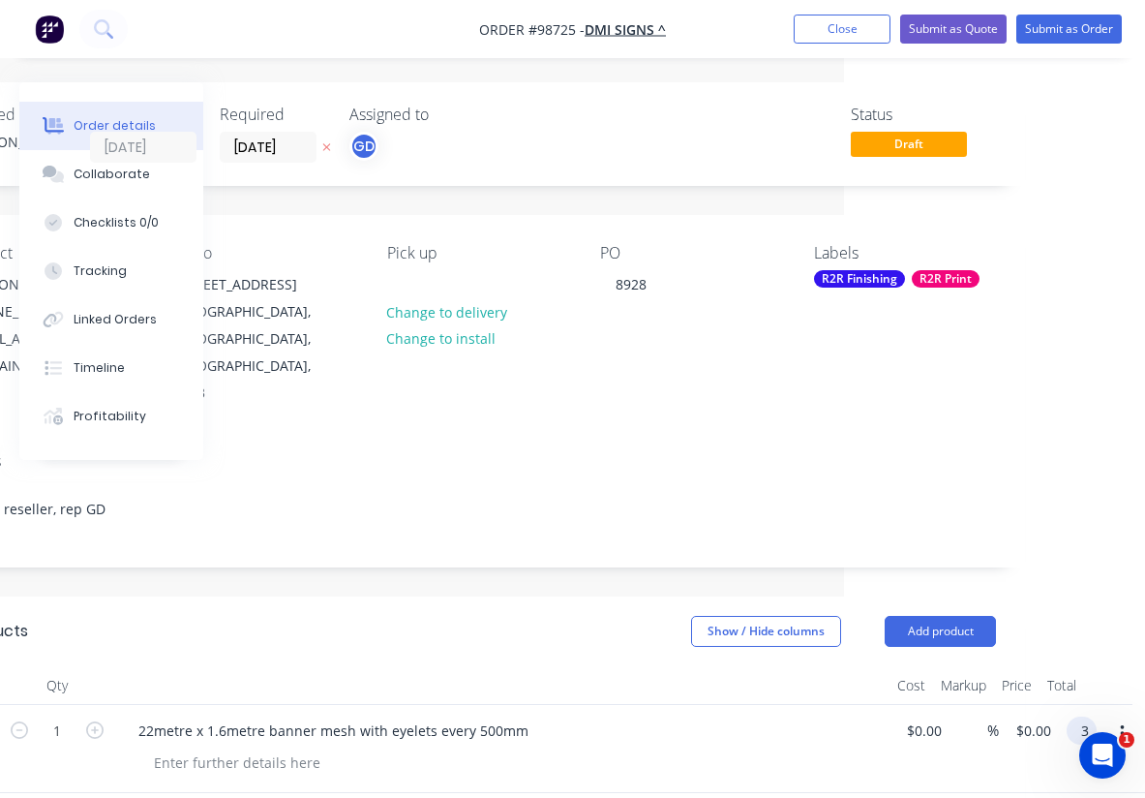
scroll to position [0, 301]
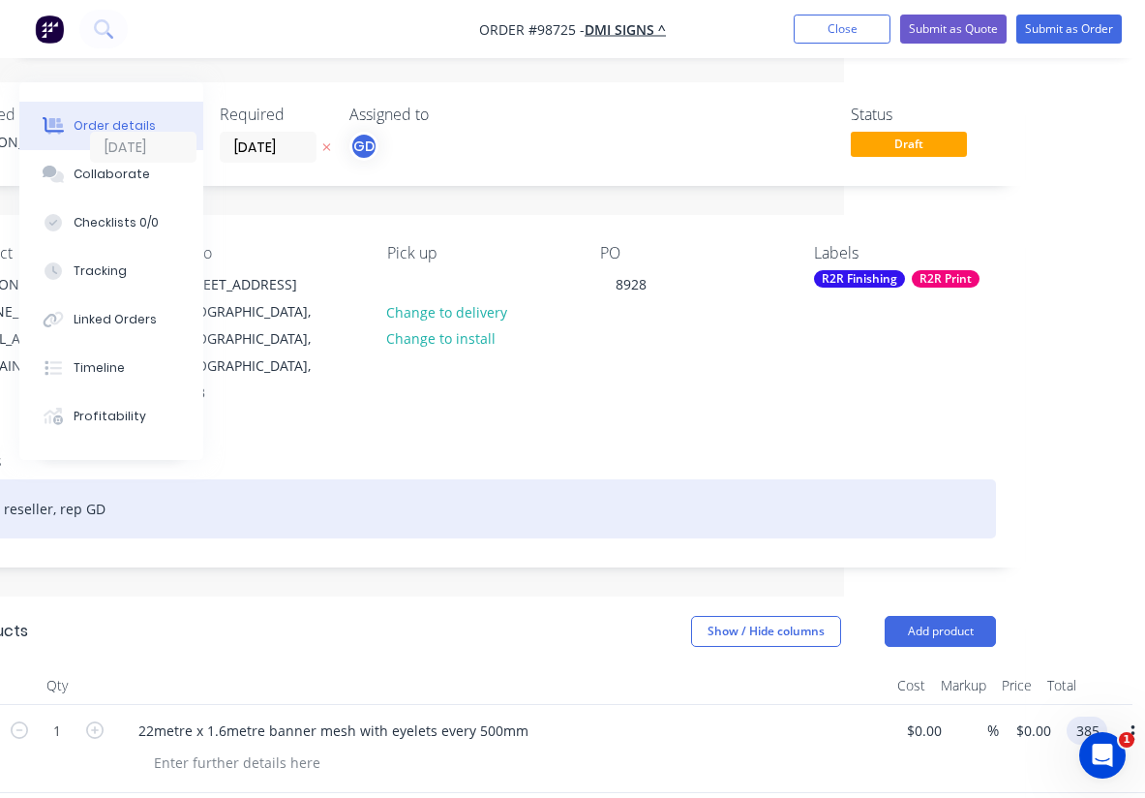
type input "385"
type input "$385.00"
click at [687, 479] on div "acc, reseller, rep GD" at bounding box center [478, 508] width 1036 height 59
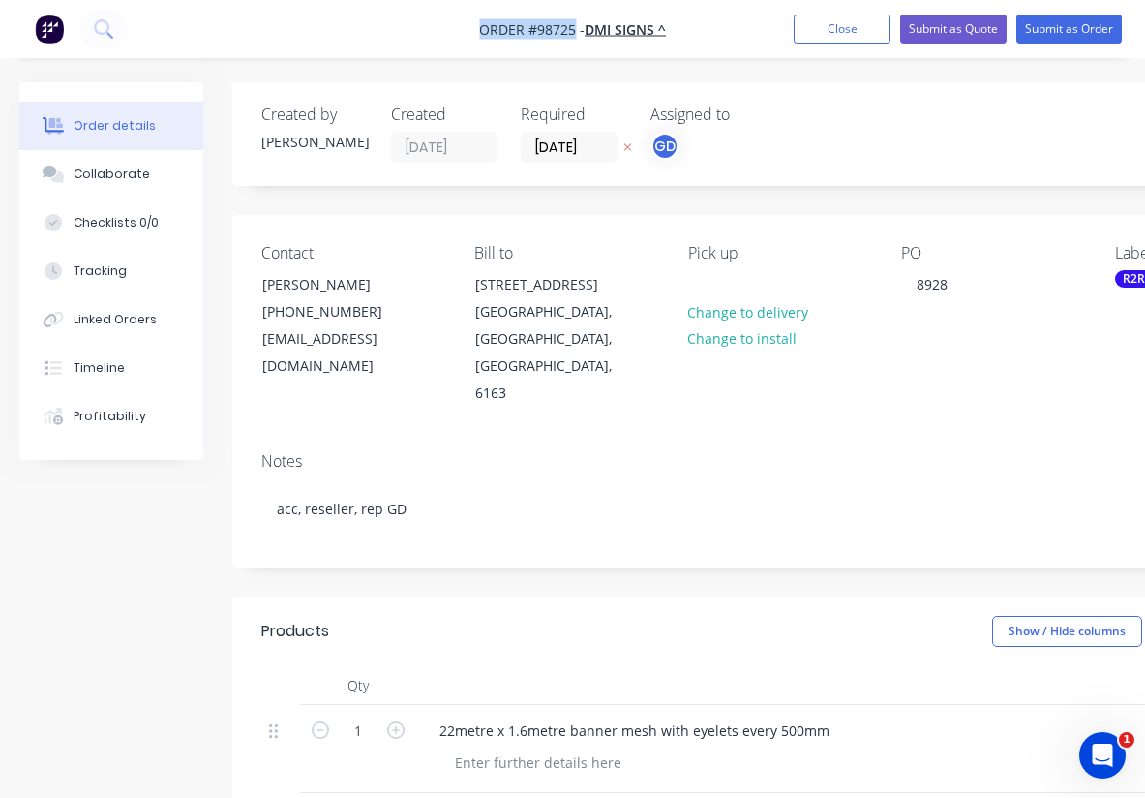
drag, startPoint x: 461, startPoint y: 28, endPoint x: 576, endPoint y: 29, distance: 115.2
click at [576, 29] on nav "Order #98725 - DMI SIGNS ^ Add product Close Submit as Quote Submit as Order" at bounding box center [572, 29] width 1145 height 58
copy span "Order #98725"
click at [831, 39] on button "Close" at bounding box center [842, 29] width 97 height 29
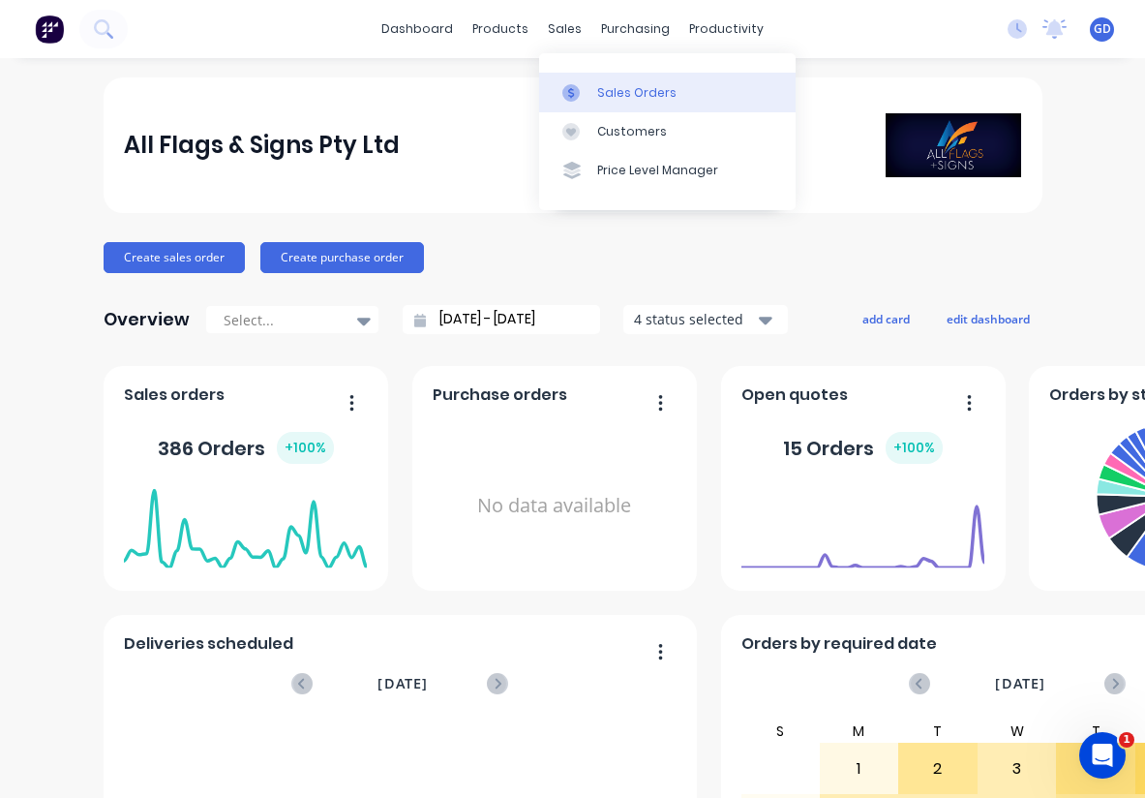
click at [604, 84] on div "Sales Orders" at bounding box center [636, 92] width 79 height 17
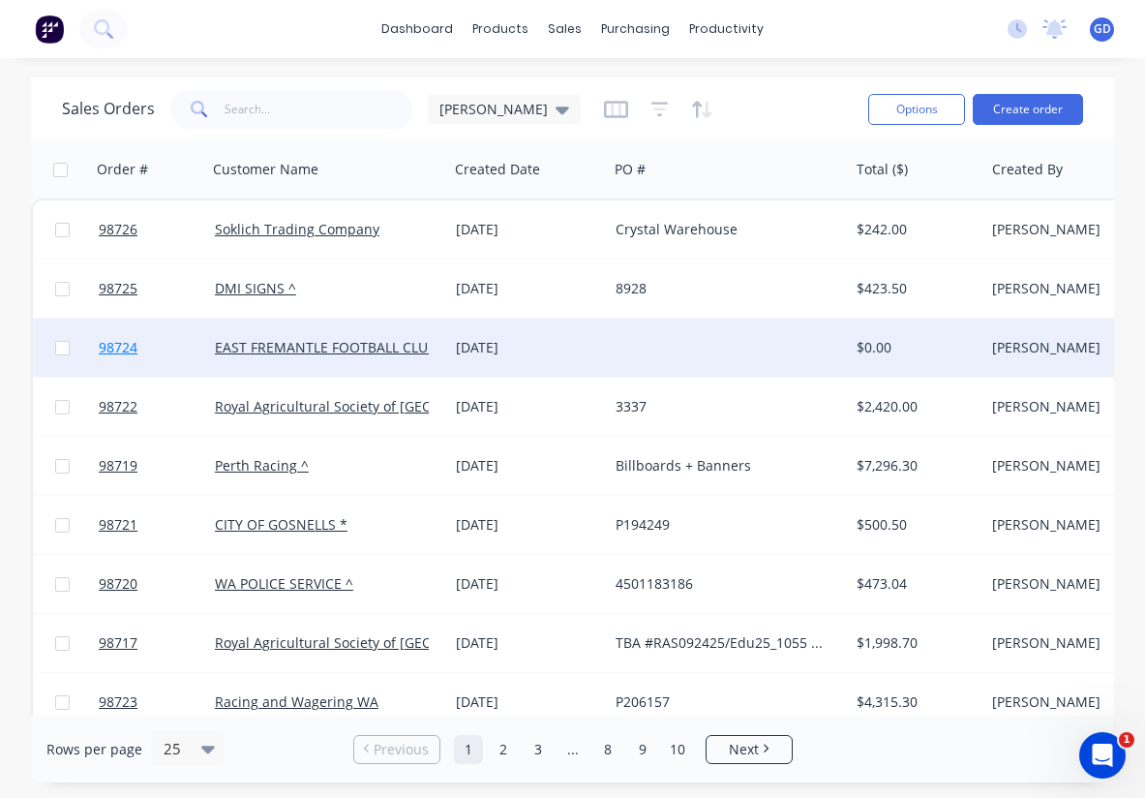
click at [128, 353] on span "98724" at bounding box center [118, 347] width 39 height 19
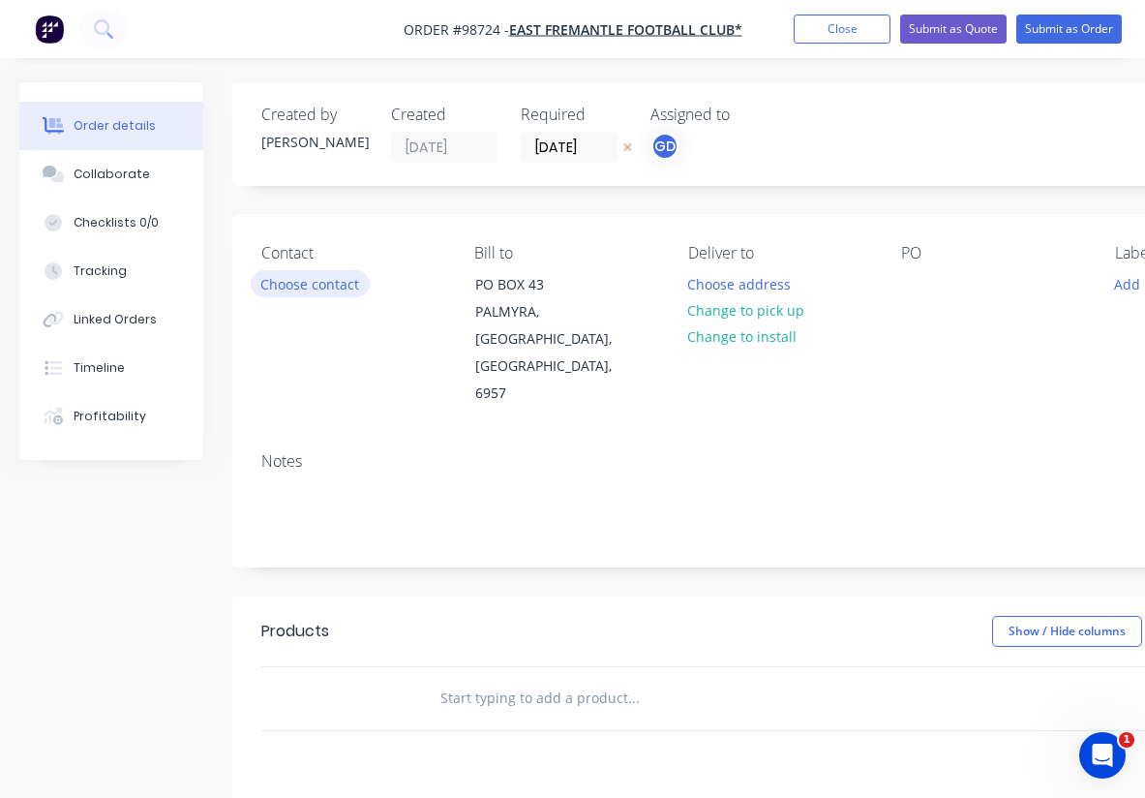
click at [301, 292] on button "Choose contact" at bounding box center [310, 283] width 119 height 26
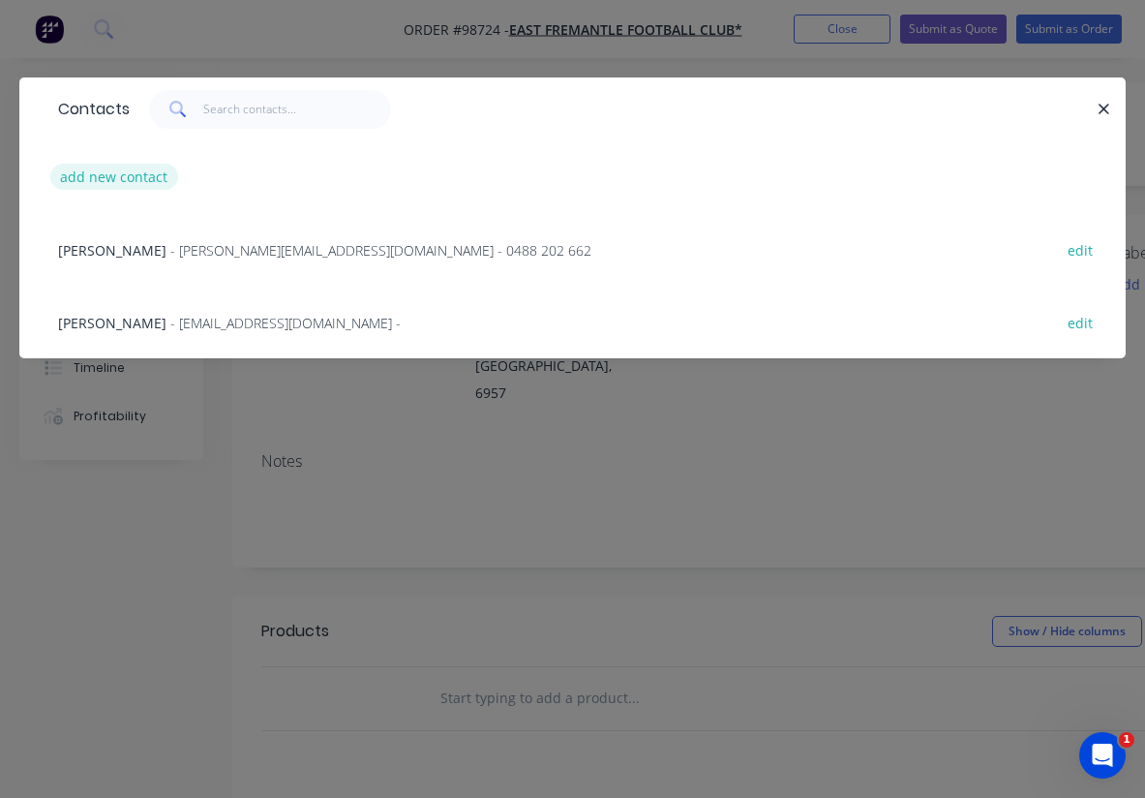
click at [101, 178] on button "add new contact" at bounding box center [114, 177] width 128 height 26
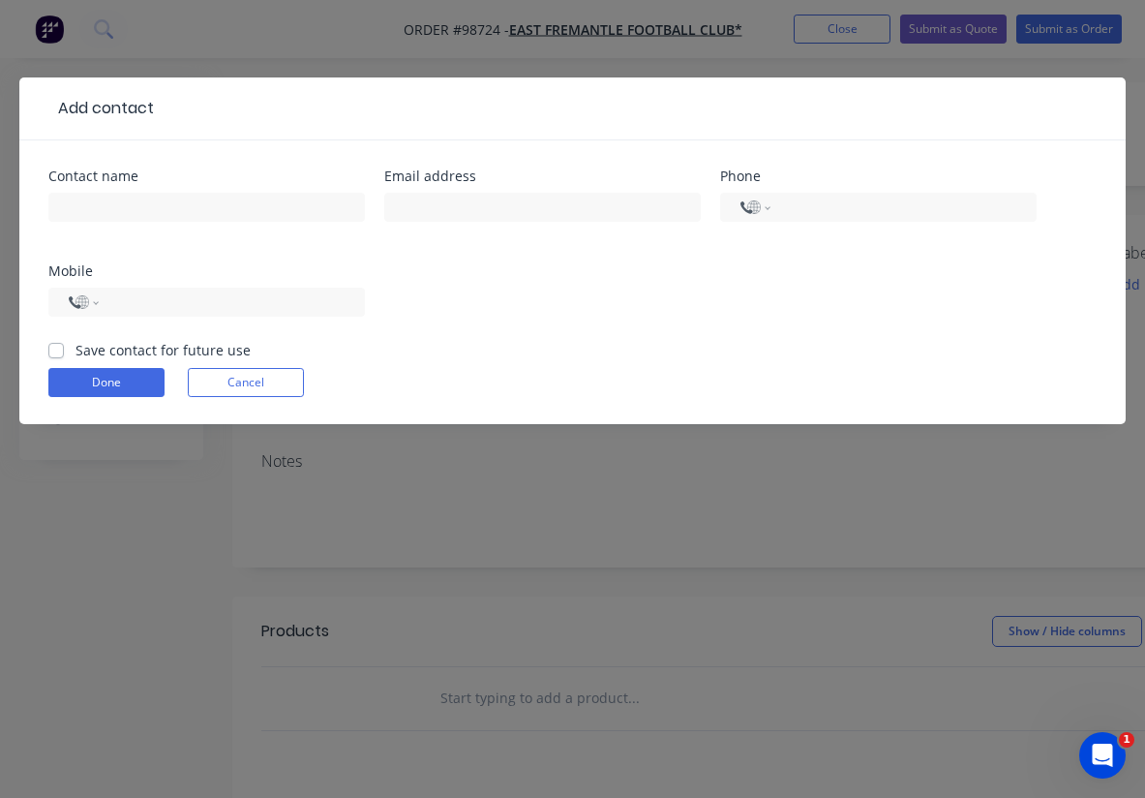
select select "AU"
click at [76, 350] on label "Save contact for future use" at bounding box center [163, 350] width 175 height 20
click at [55, 350] on input "Save contact for future use" at bounding box center [55, 349] width 15 height 18
checkbox input "true"
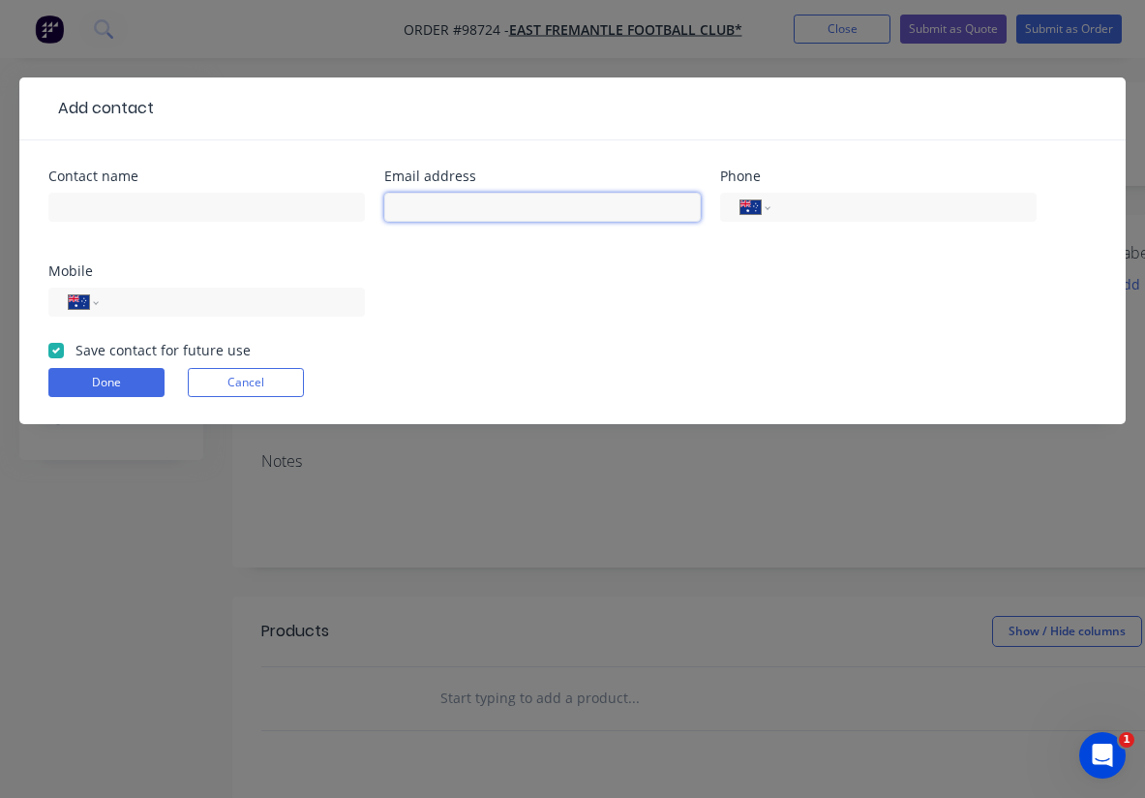
paste input "marketing@effc.com.au"
type input "marketing@effc.com.au"
type input "B"
click at [146, 240] on div "Nickolas Jackson" at bounding box center [206, 216] width 317 height 57
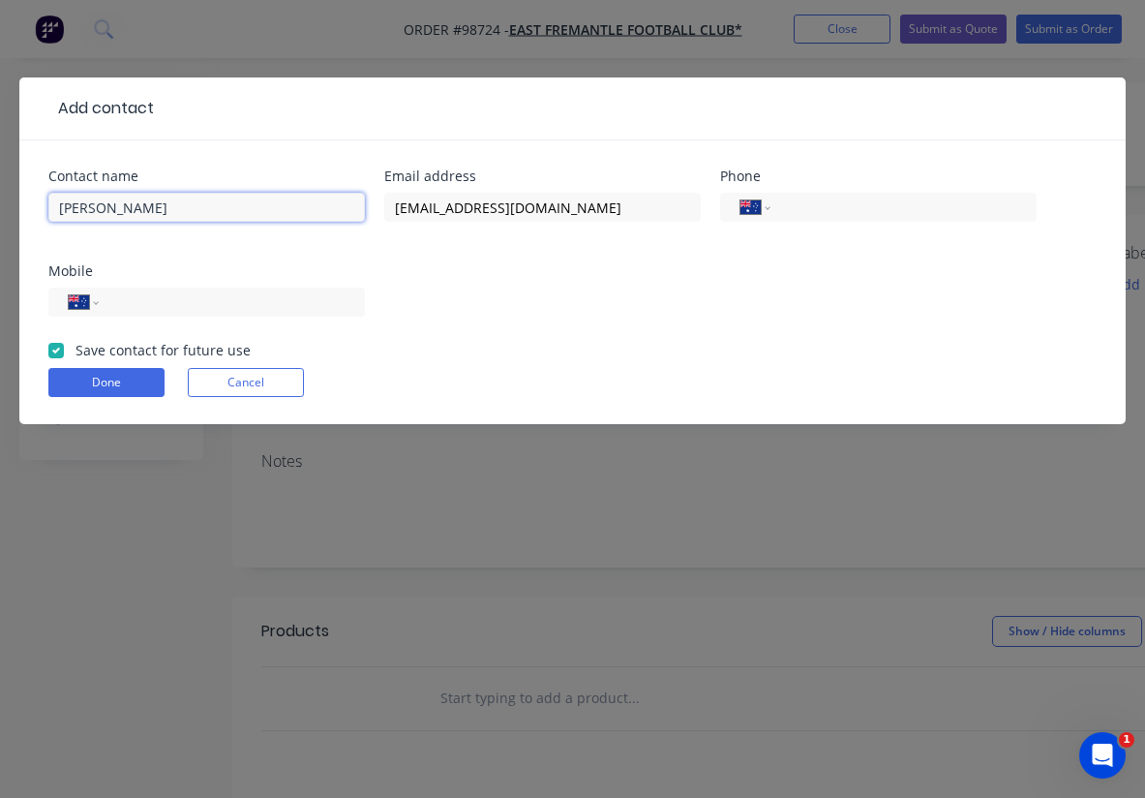
click at [85, 210] on input "Nickolas Jackson" at bounding box center [206, 207] width 317 height 29
type input "Nicholas Jackson"
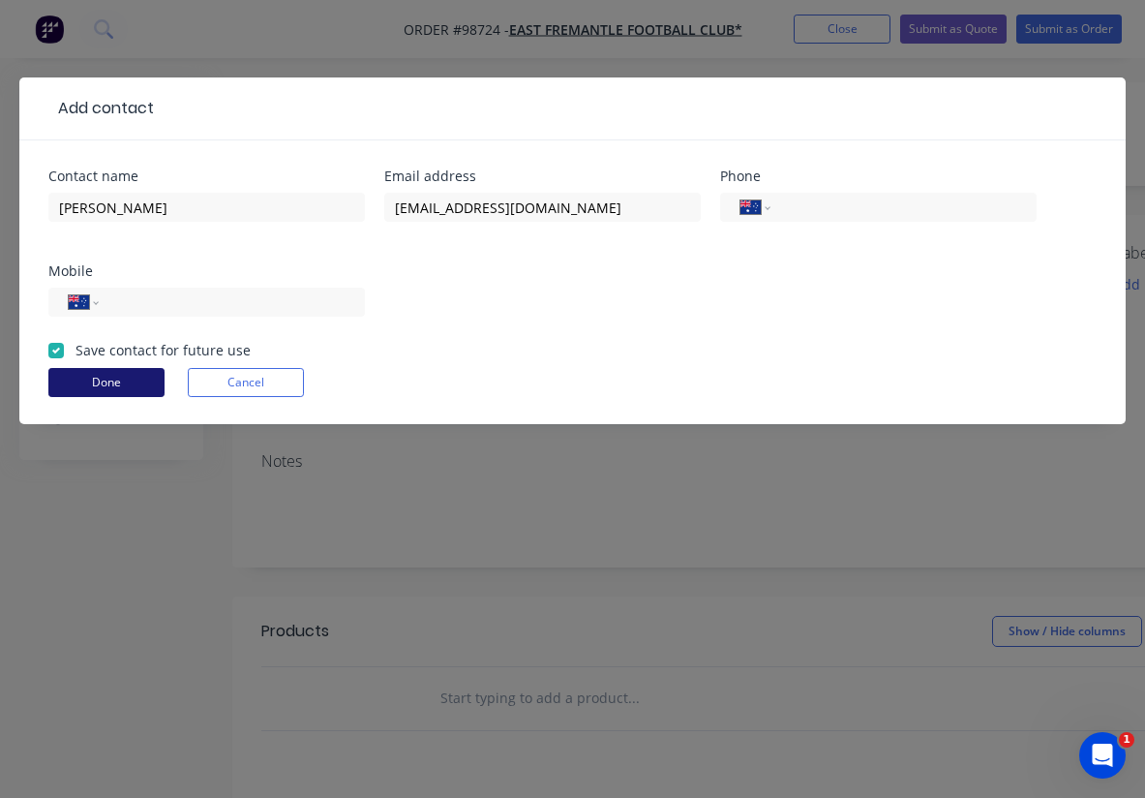
click at [104, 380] on button "Done" at bounding box center [106, 382] width 116 height 29
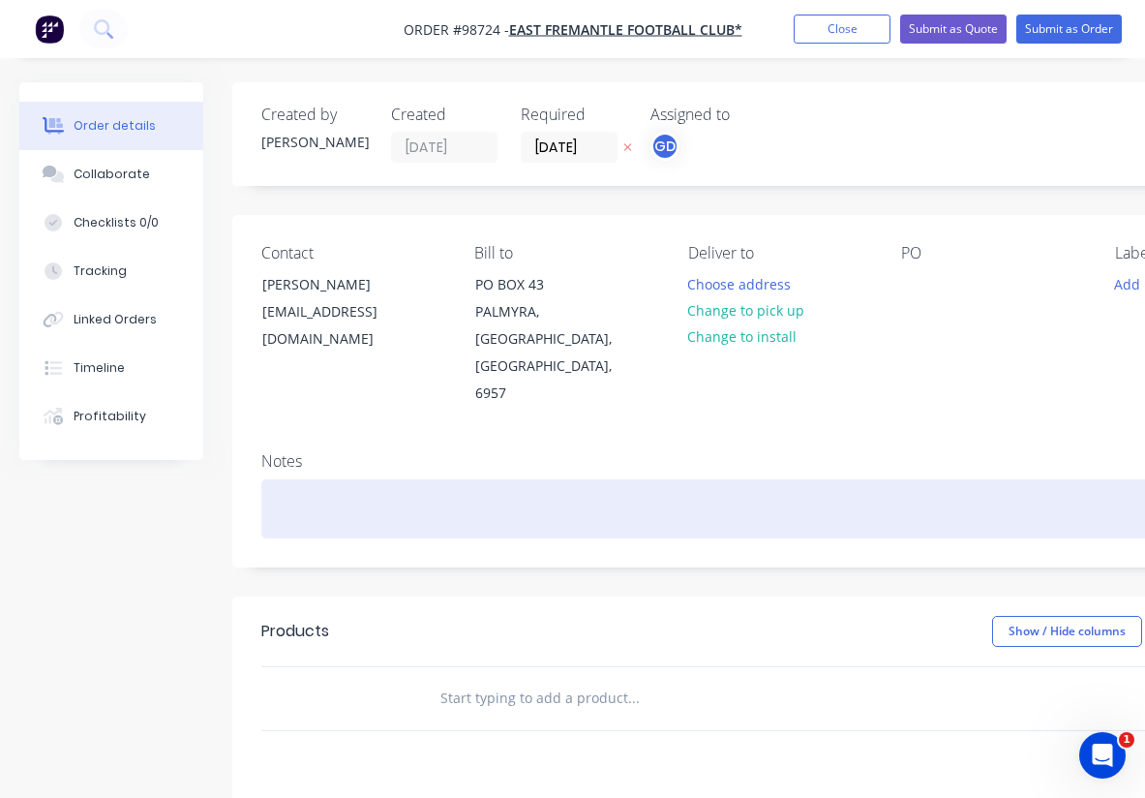
click at [305, 479] on div at bounding box center [779, 508] width 1036 height 59
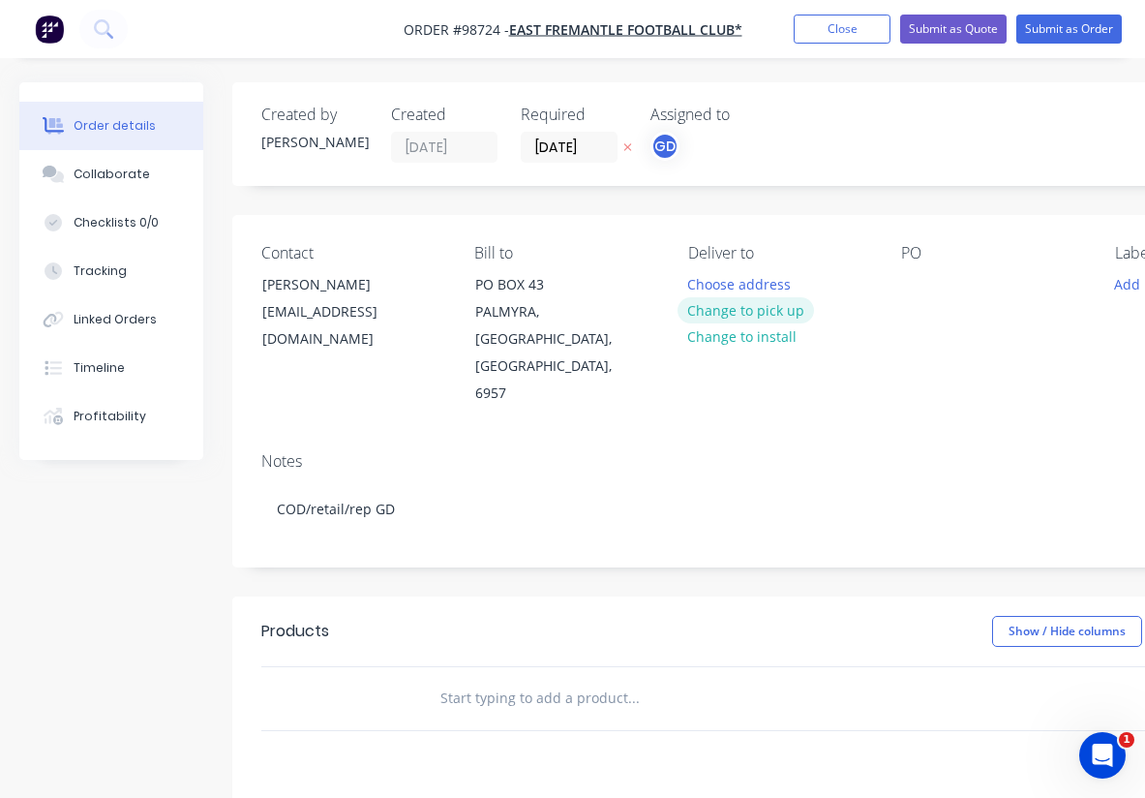
click at [734, 314] on button "Change to pick up" at bounding box center [746, 310] width 137 height 26
click at [547, 144] on input "03/10/25" at bounding box center [569, 147] width 95 height 29
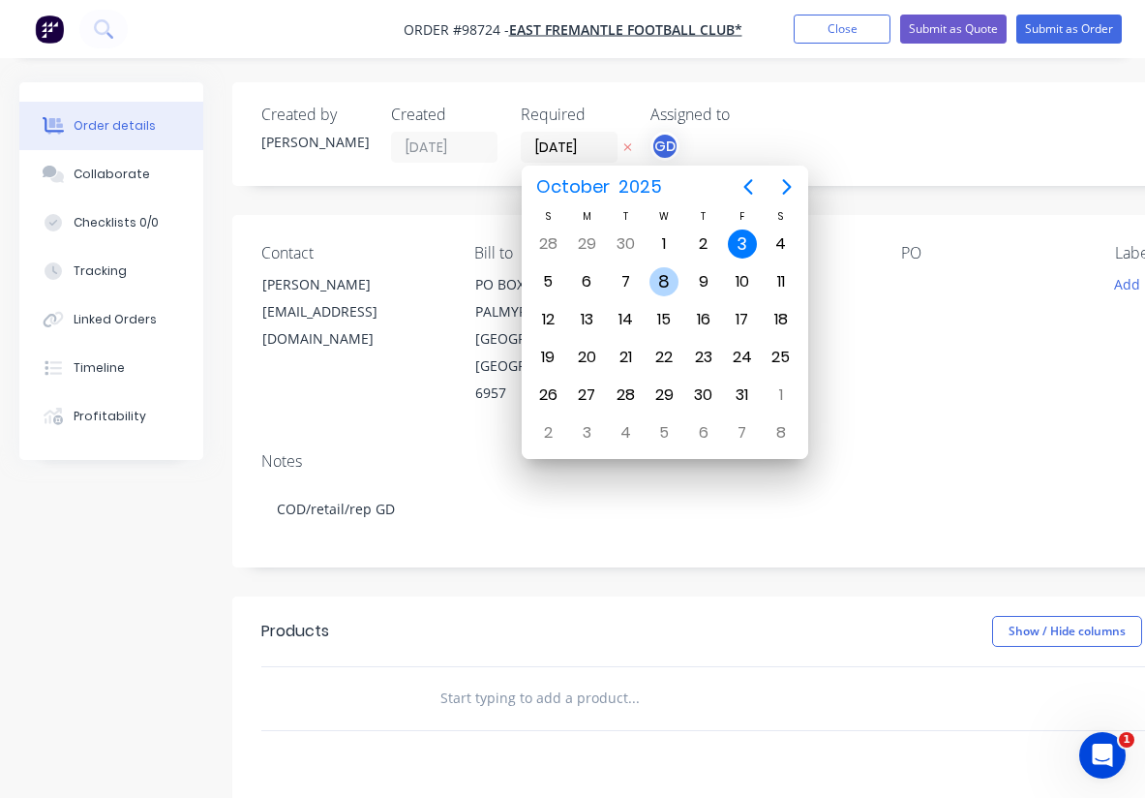
click at [659, 271] on div "8" at bounding box center [664, 281] width 29 height 29
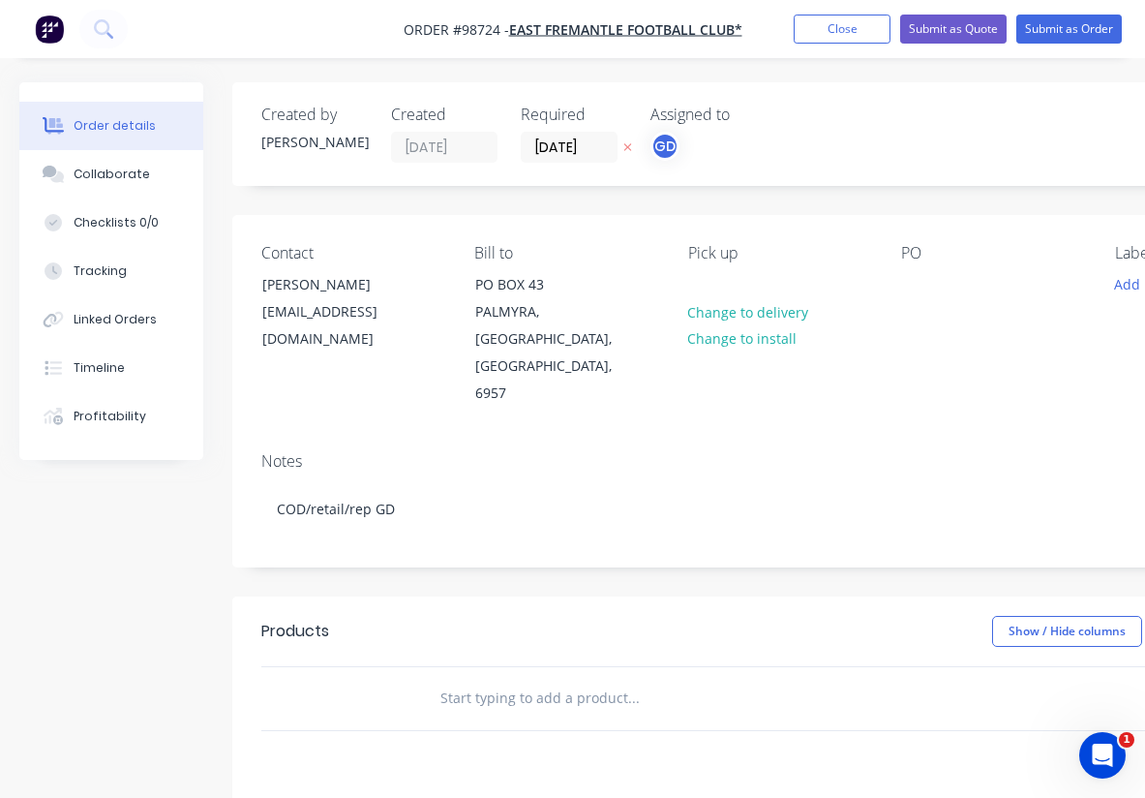
click at [608, 437] on div "Notes COD/retail/rep GD" at bounding box center [779, 502] width 1094 height 130
click at [552, 143] on input "08/10/25" at bounding box center [569, 147] width 95 height 29
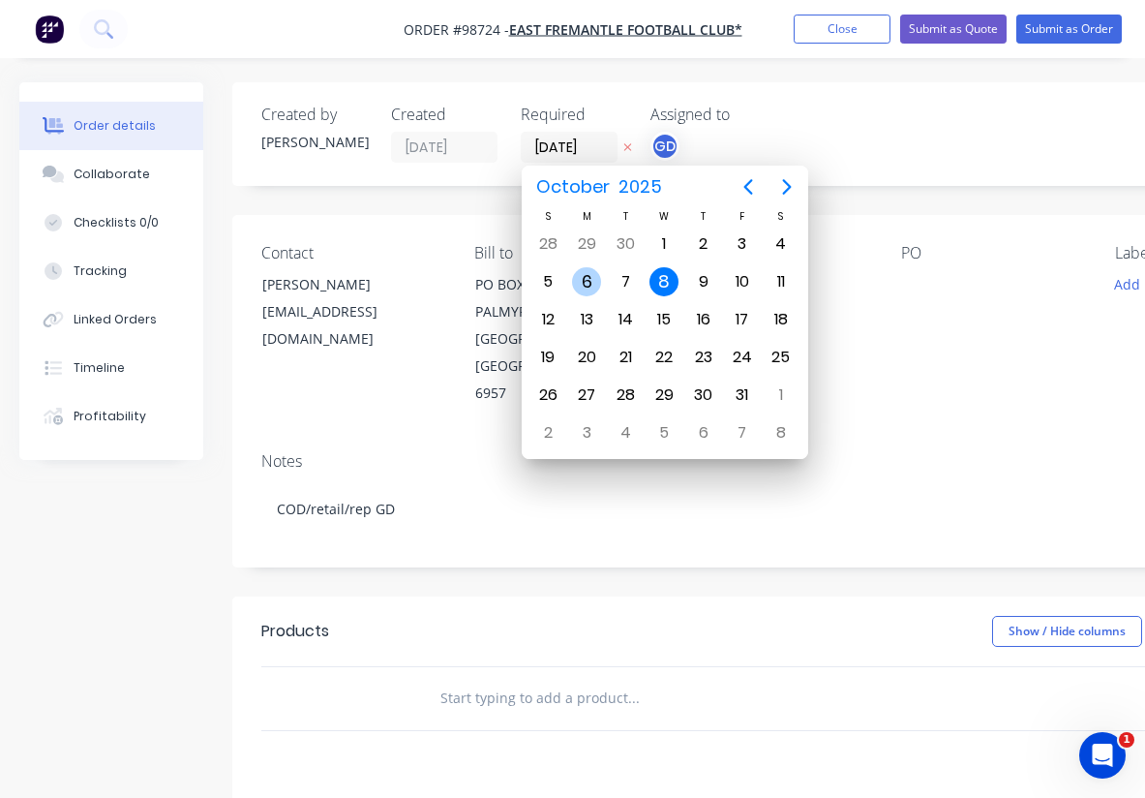
click at [592, 278] on div "6" at bounding box center [586, 281] width 29 height 29
type input "06/10/25"
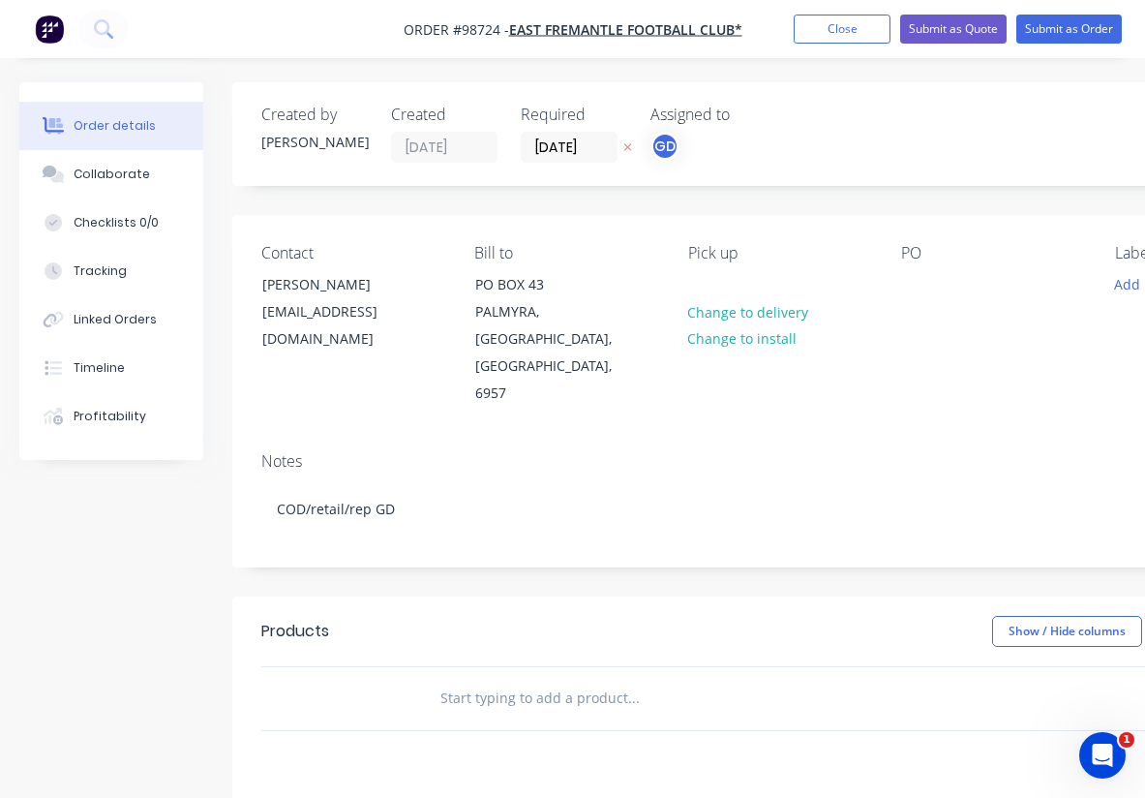
click at [588, 437] on div "Notes COD/retail/rep GD" at bounding box center [779, 502] width 1094 height 130
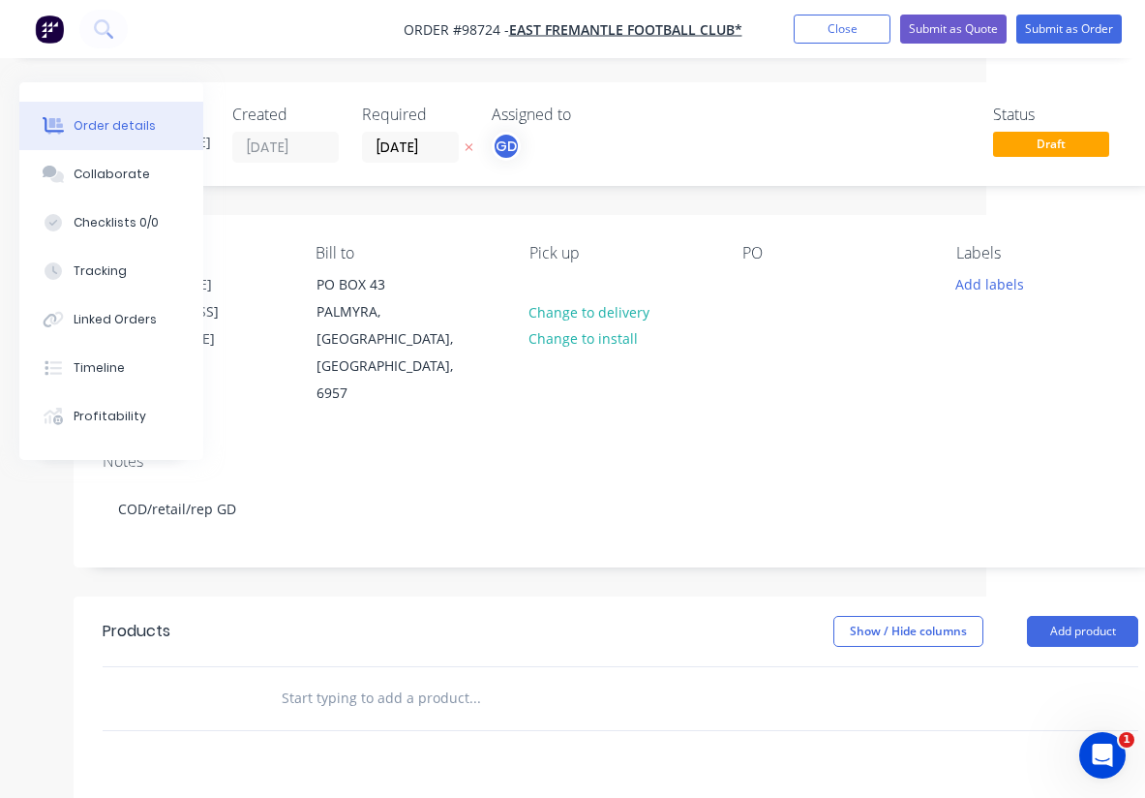
scroll to position [0, 193]
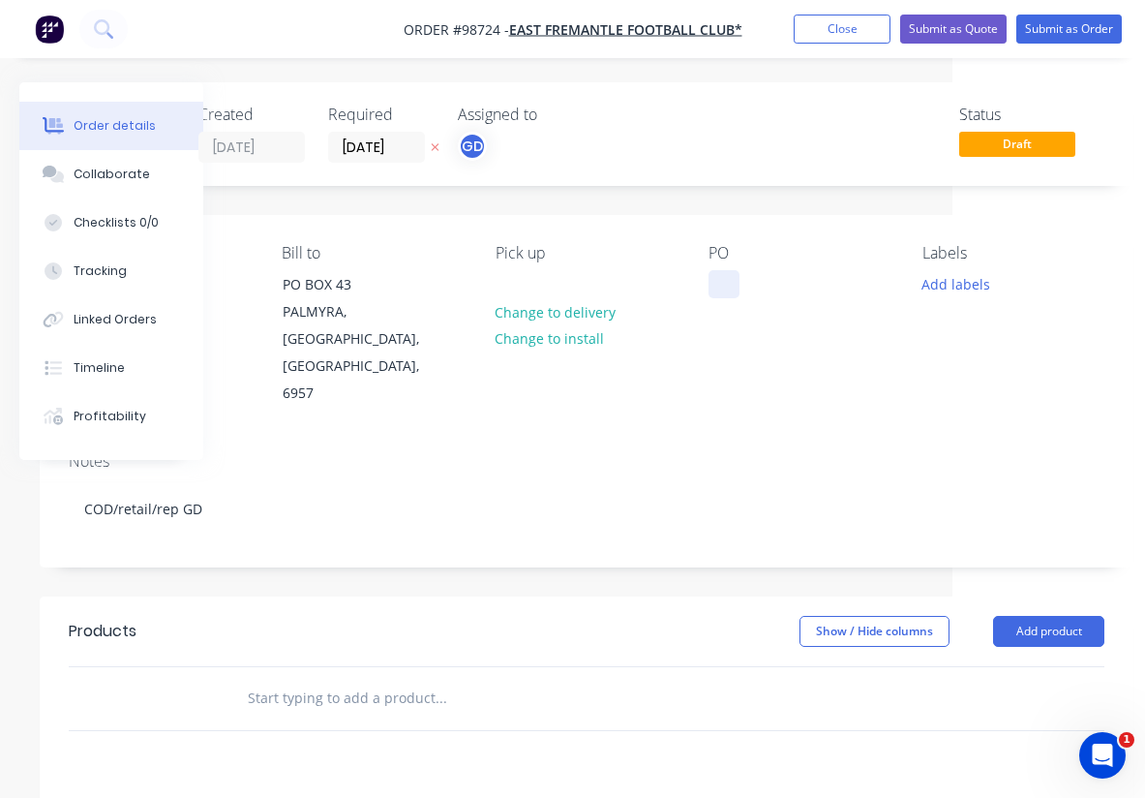
click at [719, 290] on div at bounding box center [724, 284] width 31 height 28
paste div
click at [938, 283] on button "Add labels" at bounding box center [955, 283] width 89 height 26
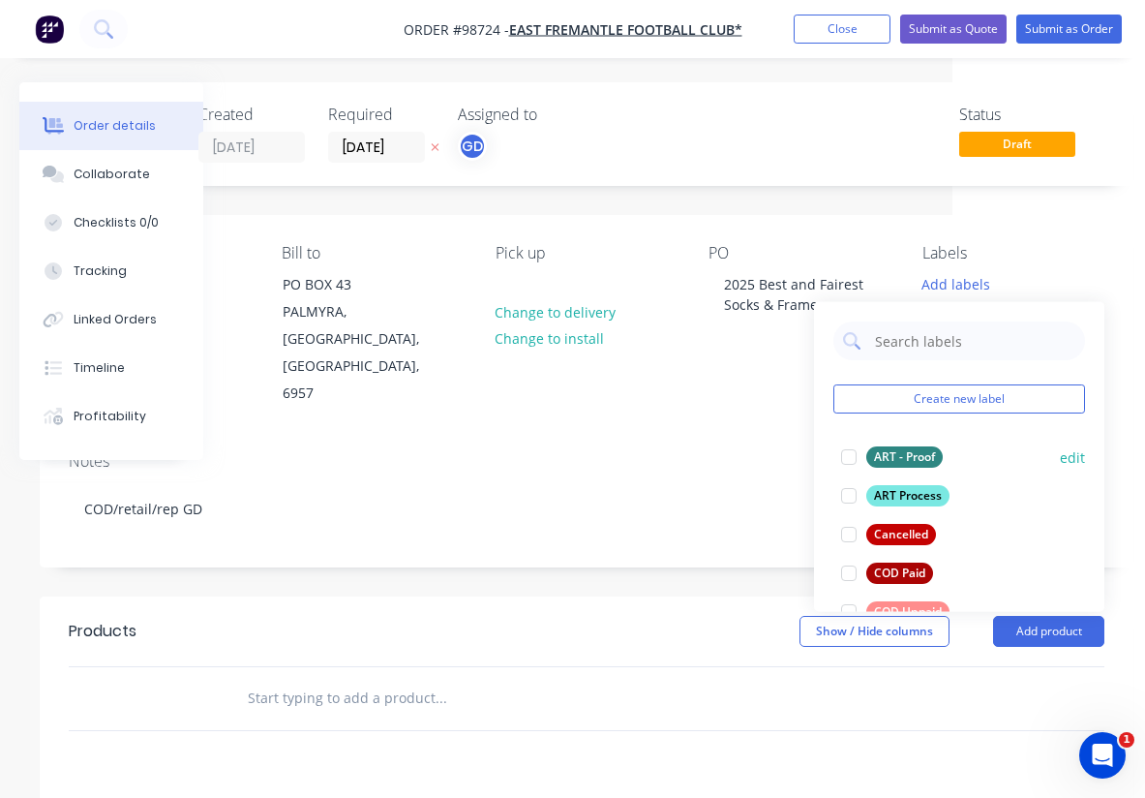
click at [906, 451] on div "ART - Proof" at bounding box center [905, 456] width 76 height 21
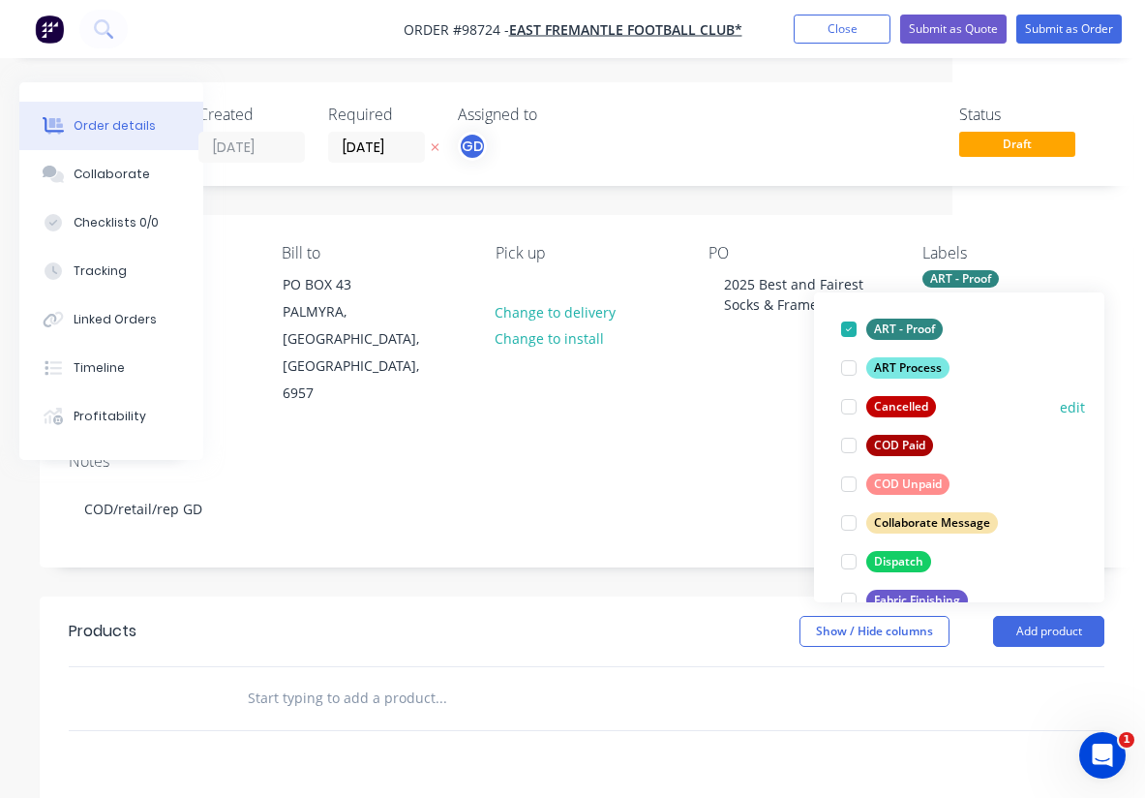
scroll to position [119, 0]
click at [922, 483] on div "COD Unpaid" at bounding box center [908, 482] width 83 height 21
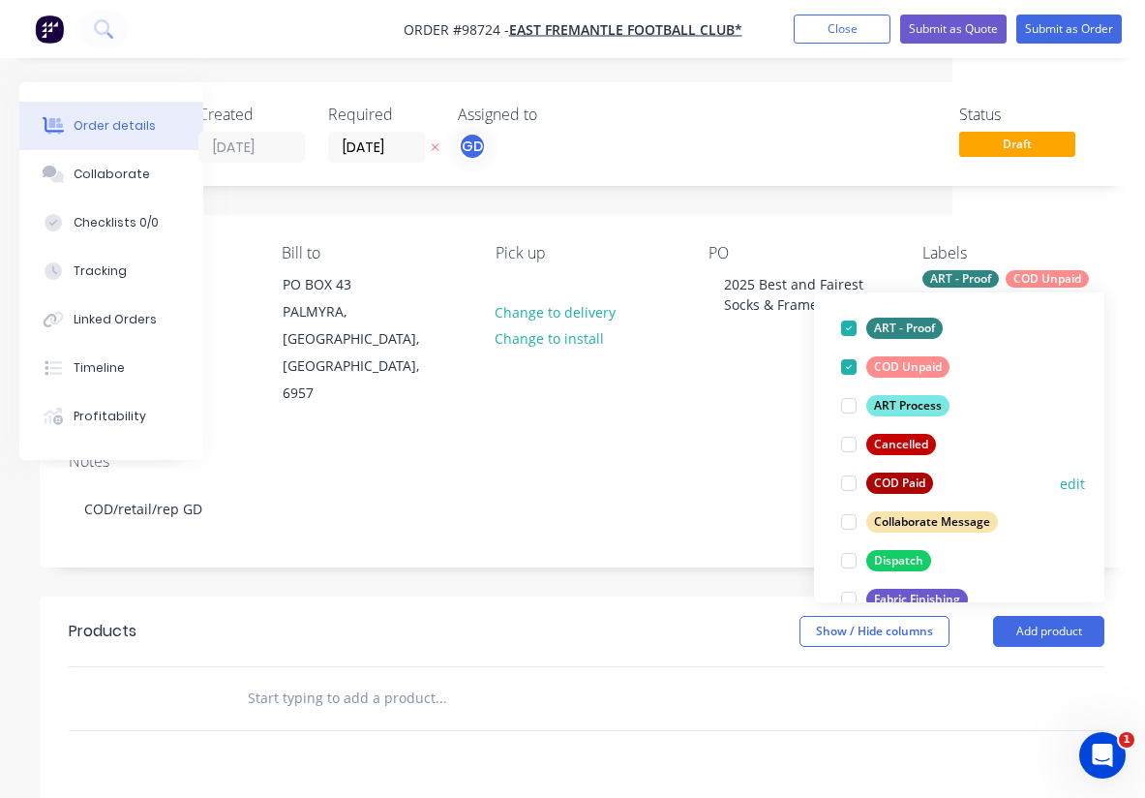
scroll to position [248, 0]
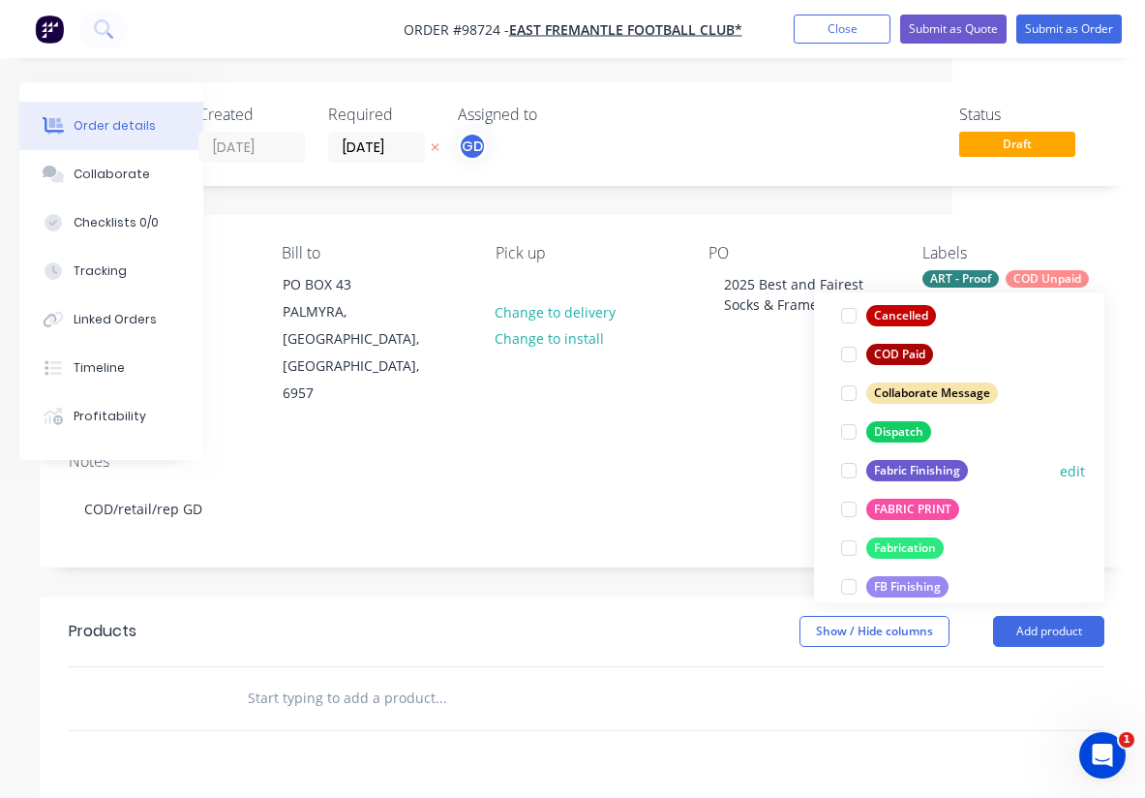
click at [923, 468] on div "Fabric Finishing" at bounding box center [918, 470] width 102 height 21
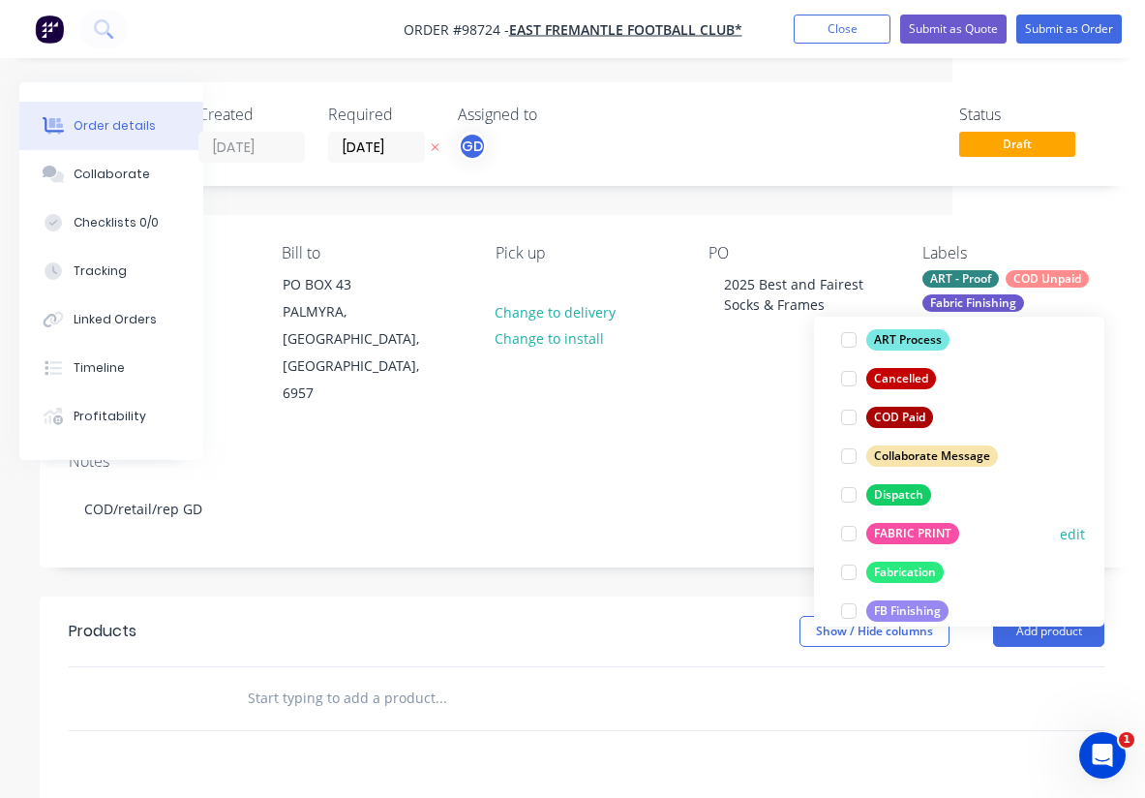
click at [930, 530] on div "FABRIC PRINT" at bounding box center [913, 533] width 93 height 21
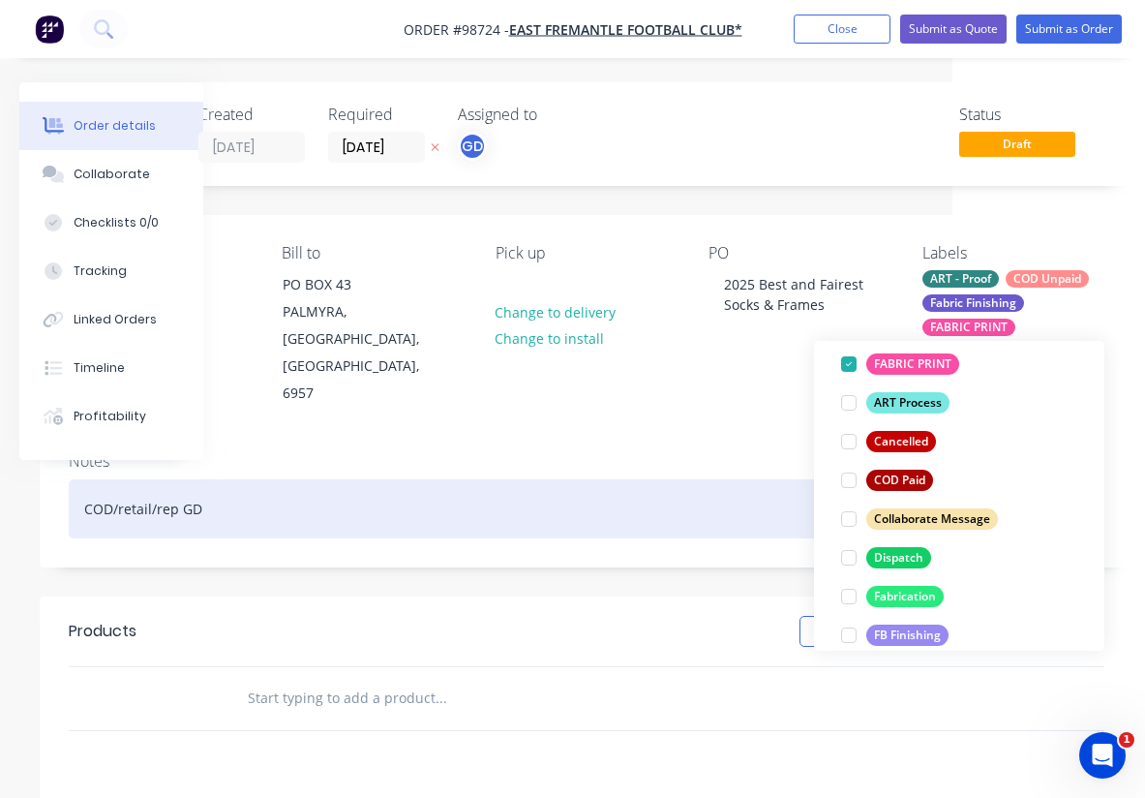
click at [675, 479] on div "COD/retail/rep GD" at bounding box center [587, 508] width 1036 height 59
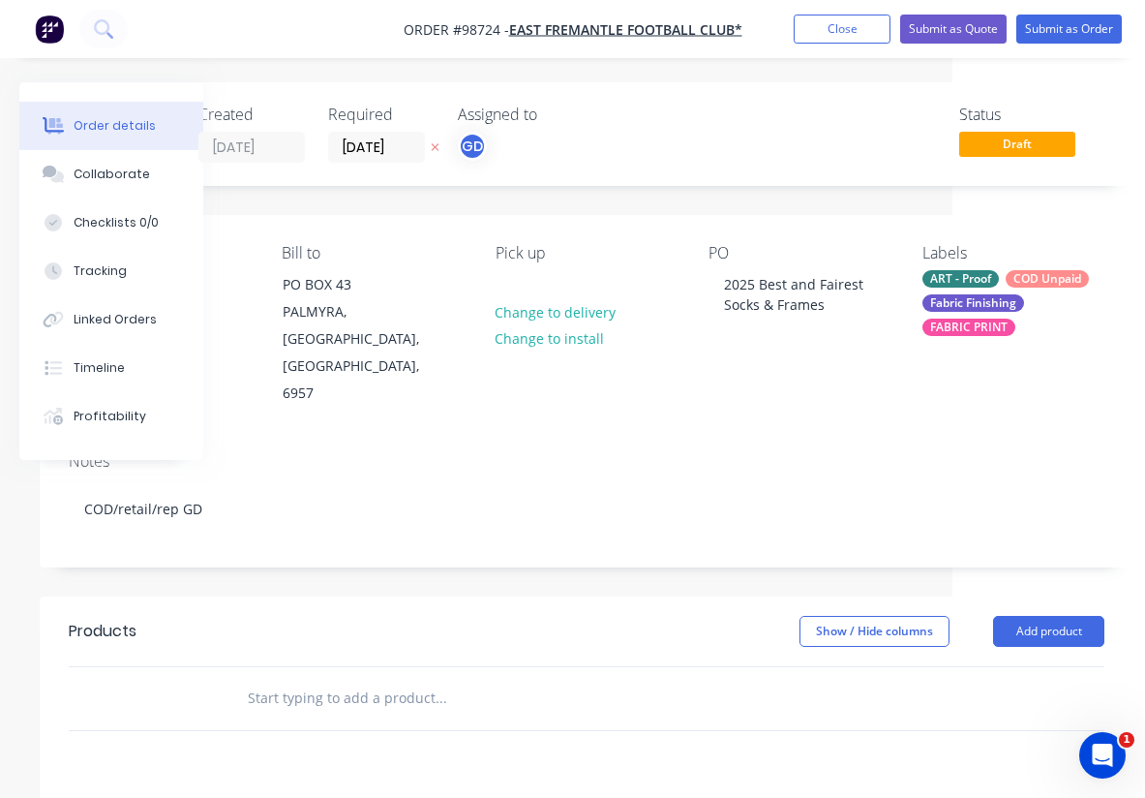
click at [302, 679] on input "text" at bounding box center [440, 698] width 387 height 39
paste input "V29 Presto frame and sock. 900mm wide x 2300mm high"
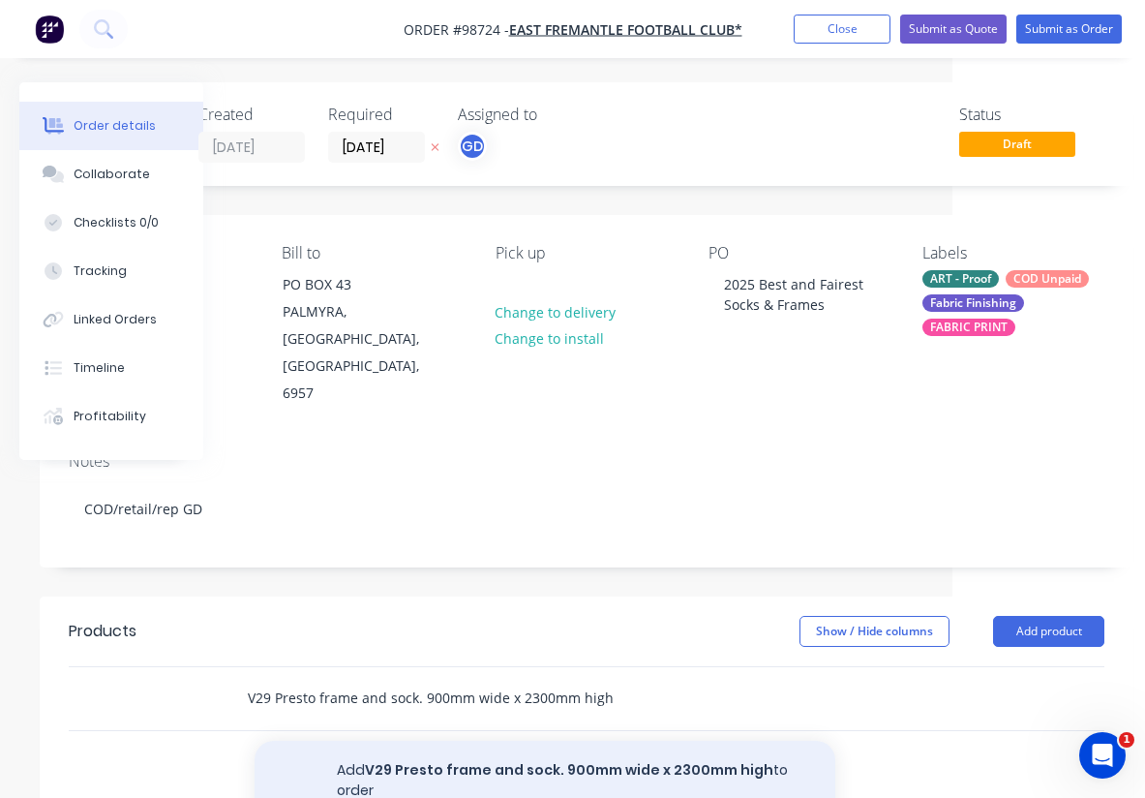
type input "V29 Presto frame and sock. 900mm wide x 2300mm high"
click at [447, 741] on button "Add V29 Presto frame and sock. 900mm wide x 2300mm high to order" at bounding box center [545, 780] width 581 height 79
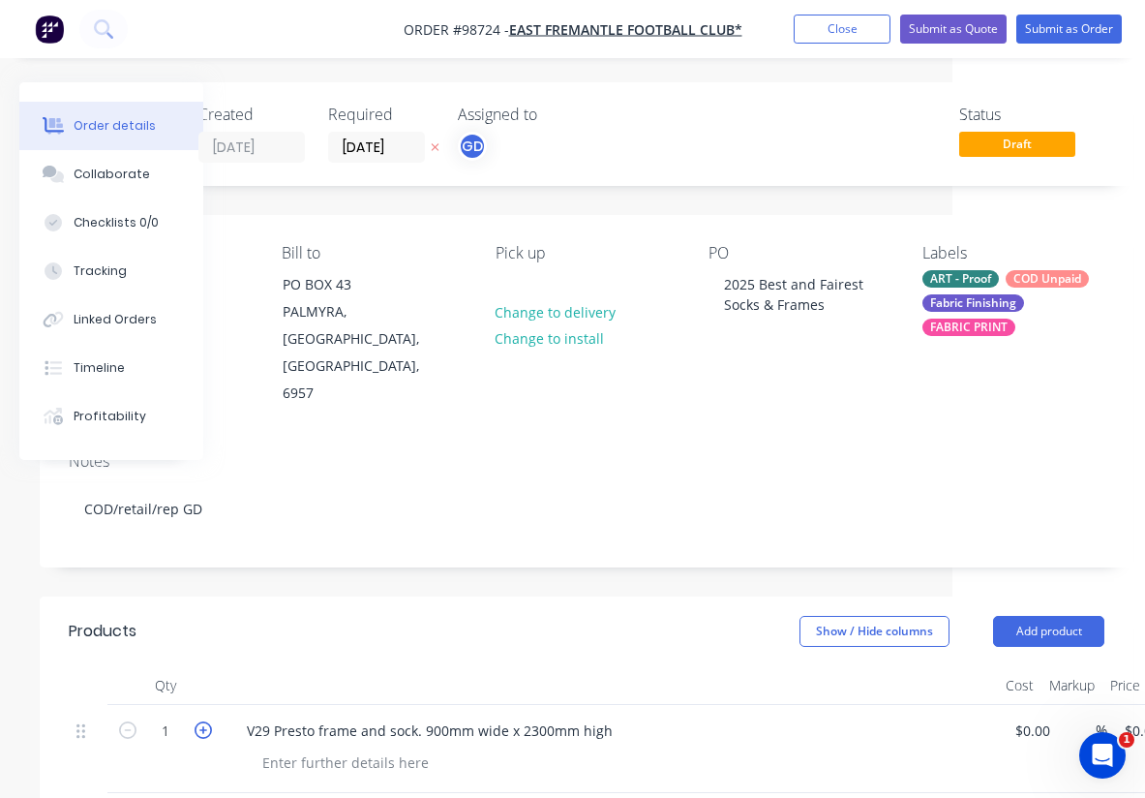
click at [201, 721] on icon "button" at bounding box center [203, 729] width 17 height 17
type input "2"
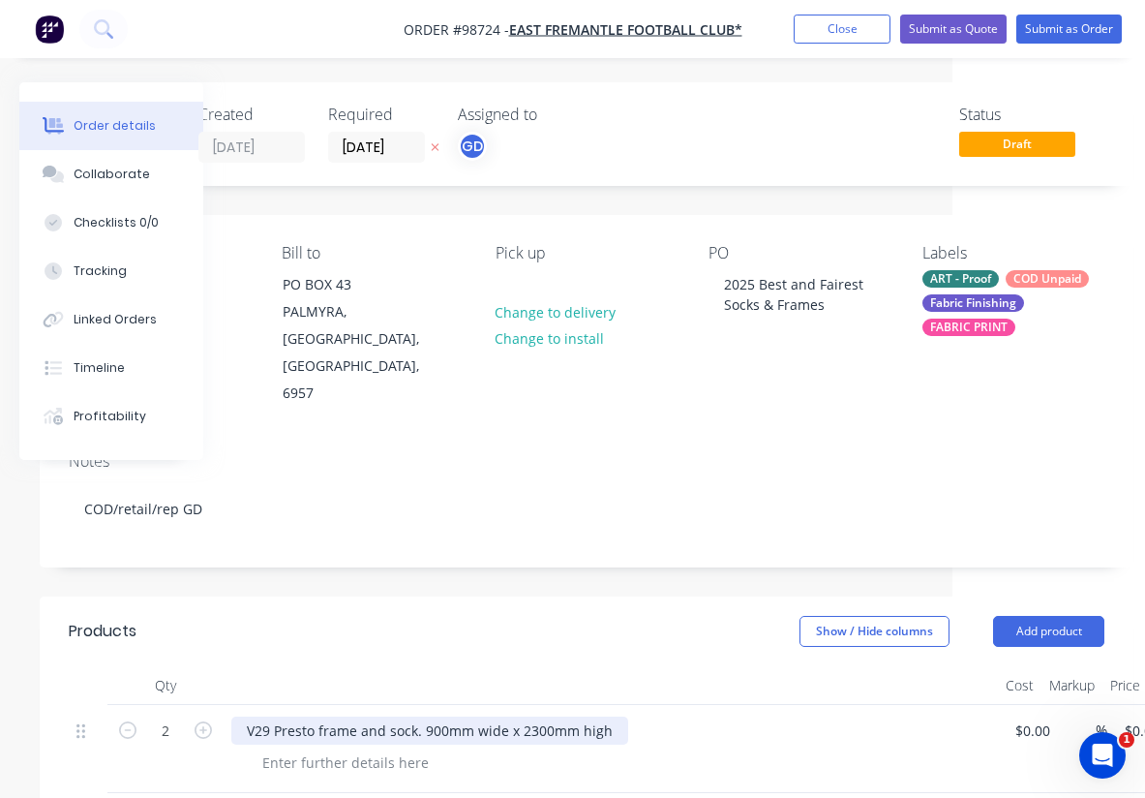
click at [314, 716] on div "V29 Presto frame and sock. 900mm wide x 2300mm high" at bounding box center [429, 730] width 397 height 28
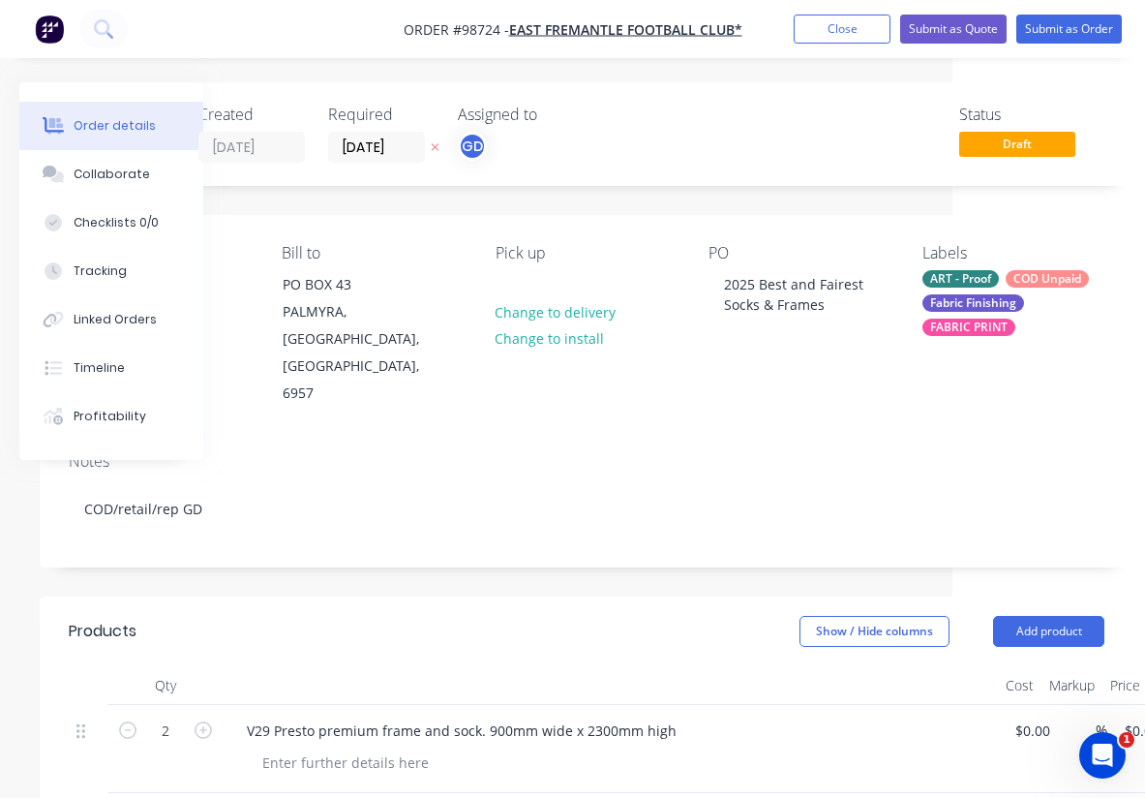
click at [466, 597] on header "Products Show / Hide columns Add product" at bounding box center [587, 631] width 1094 height 70
click at [293, 748] on div at bounding box center [346, 762] width 198 height 28
click at [384, 666] on div at bounding box center [611, 685] width 775 height 39
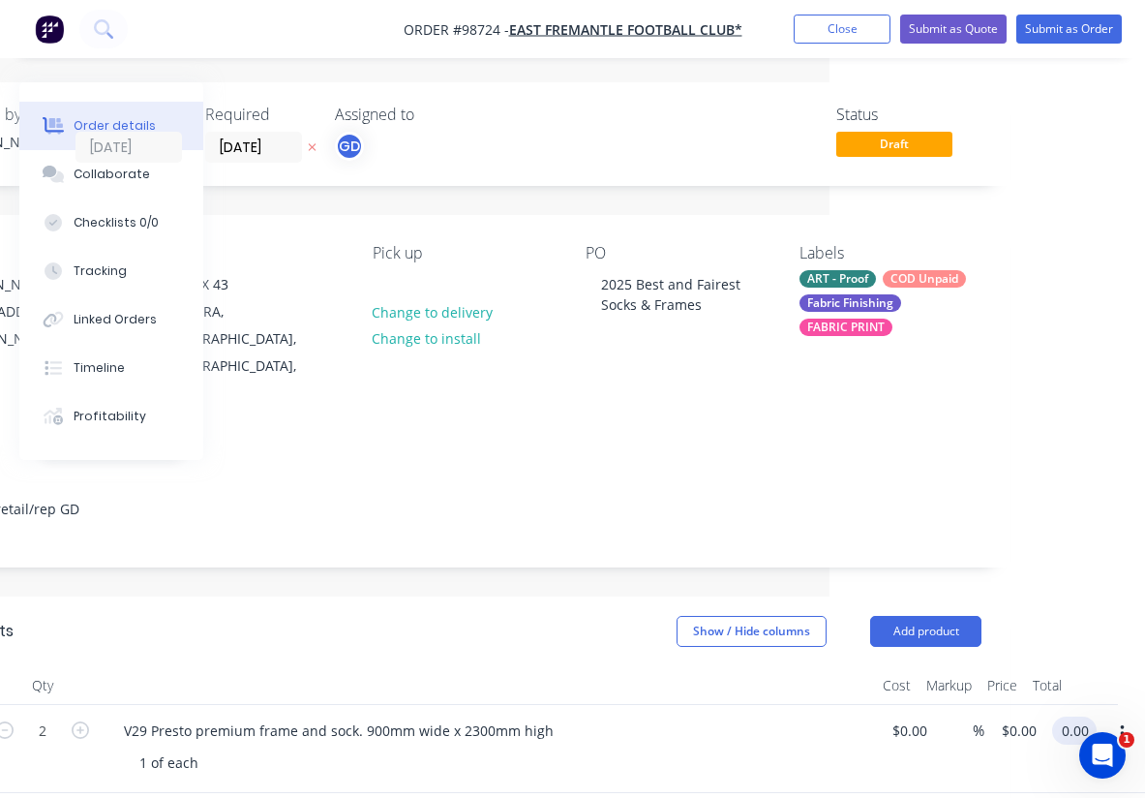
click at [1078, 716] on input "0.00" at bounding box center [1078, 730] width 37 height 28
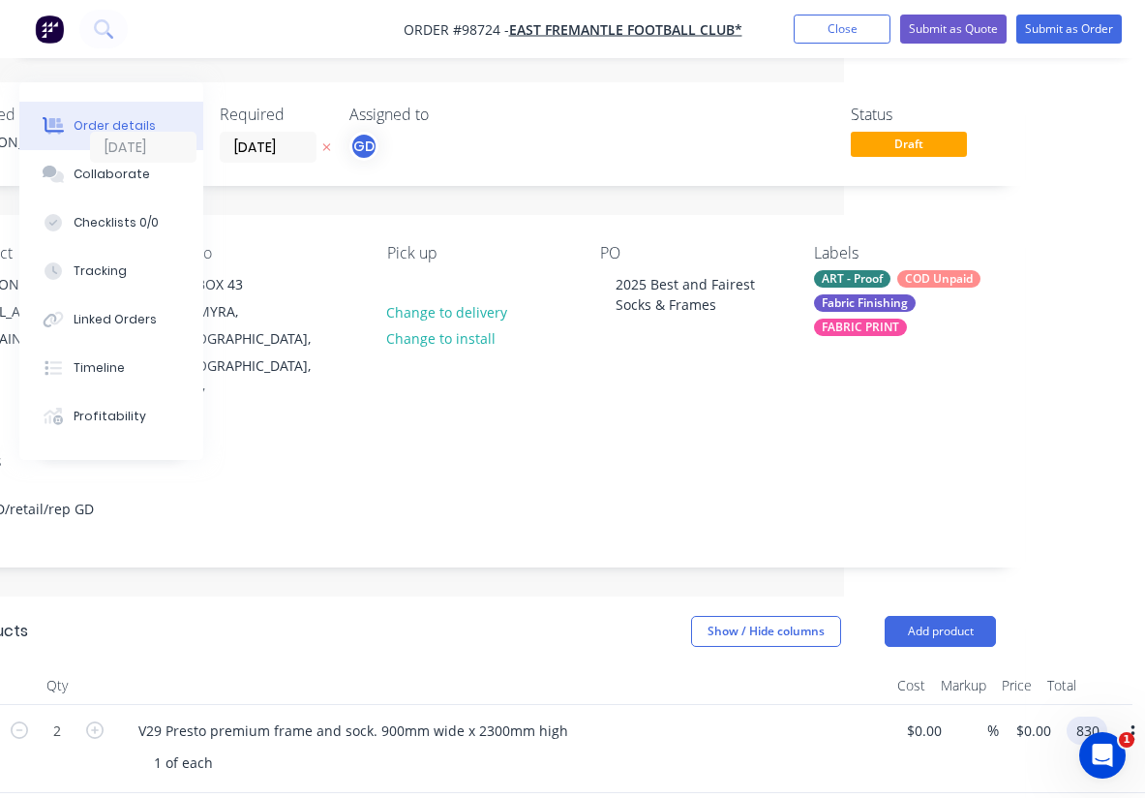
type input "830"
type input "$415.00"
type input "$830.00"
click at [579, 616] on div "Show / Hide columns Add product" at bounding box center [588, 631] width 816 height 31
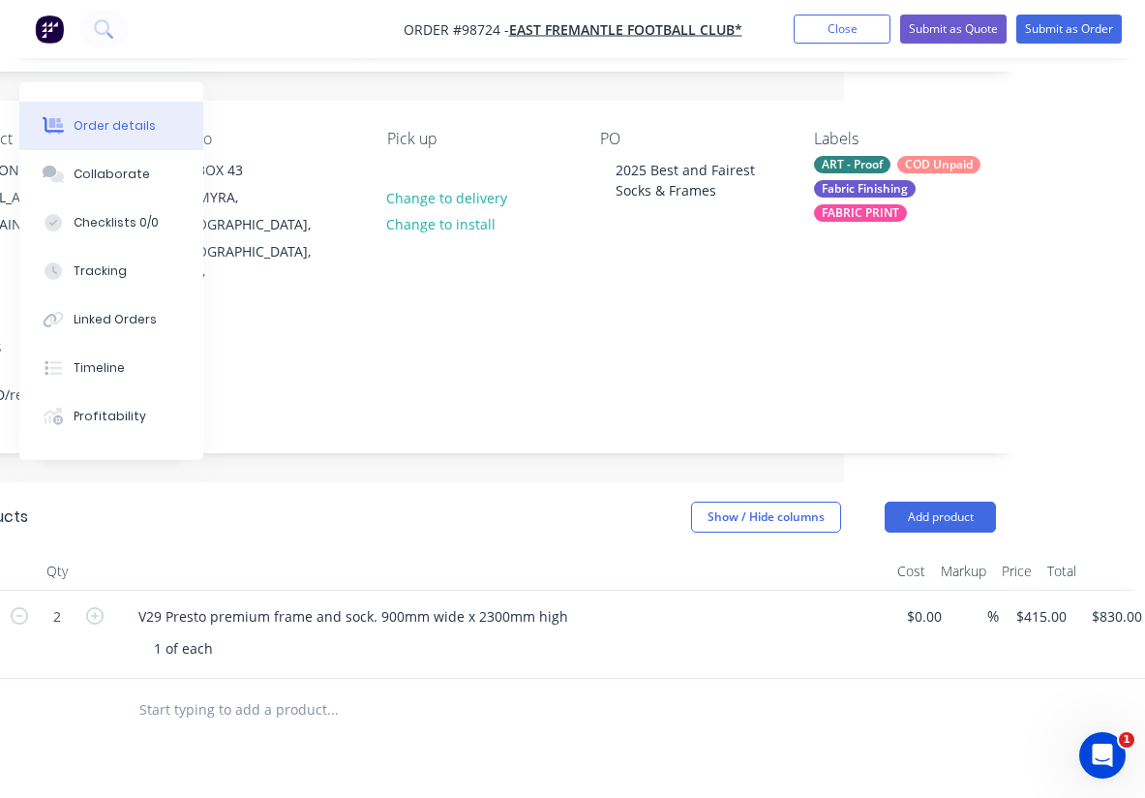
scroll to position [139, 301]
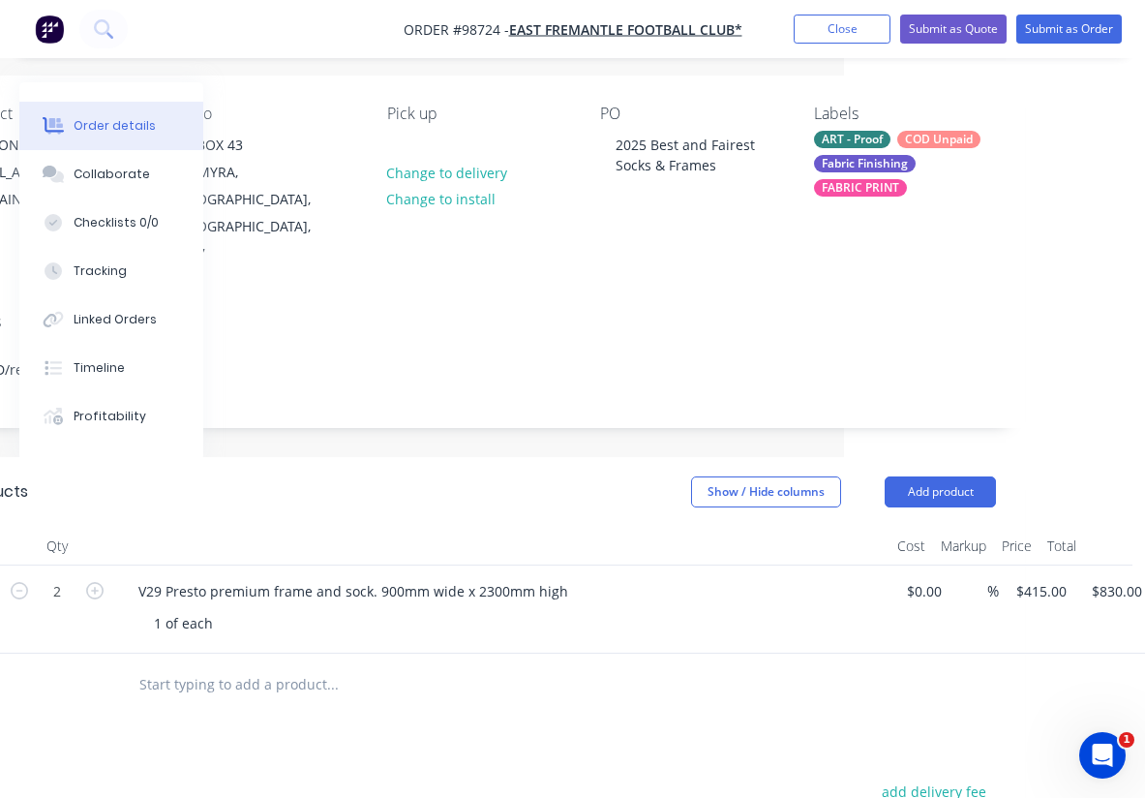
click at [280, 665] on input "text" at bounding box center [331, 684] width 387 height 39
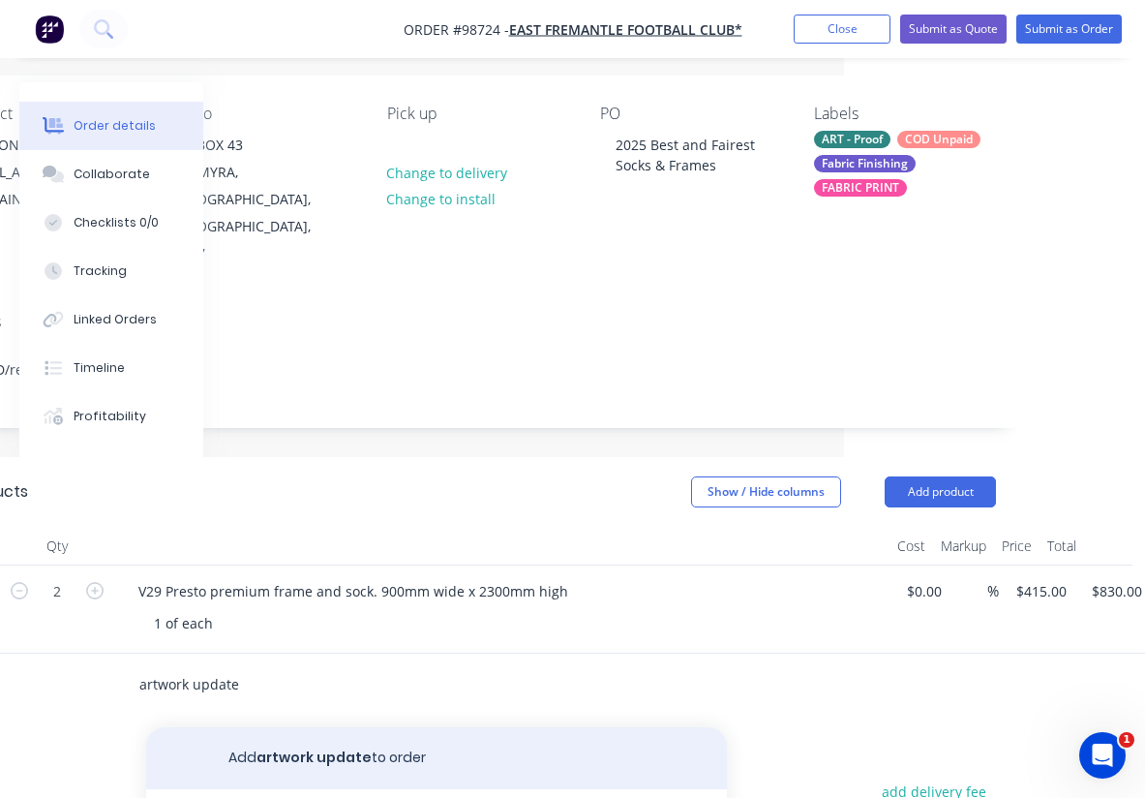
type input "artwork update"
click at [338, 727] on button "Add artwork update to order" at bounding box center [436, 758] width 581 height 62
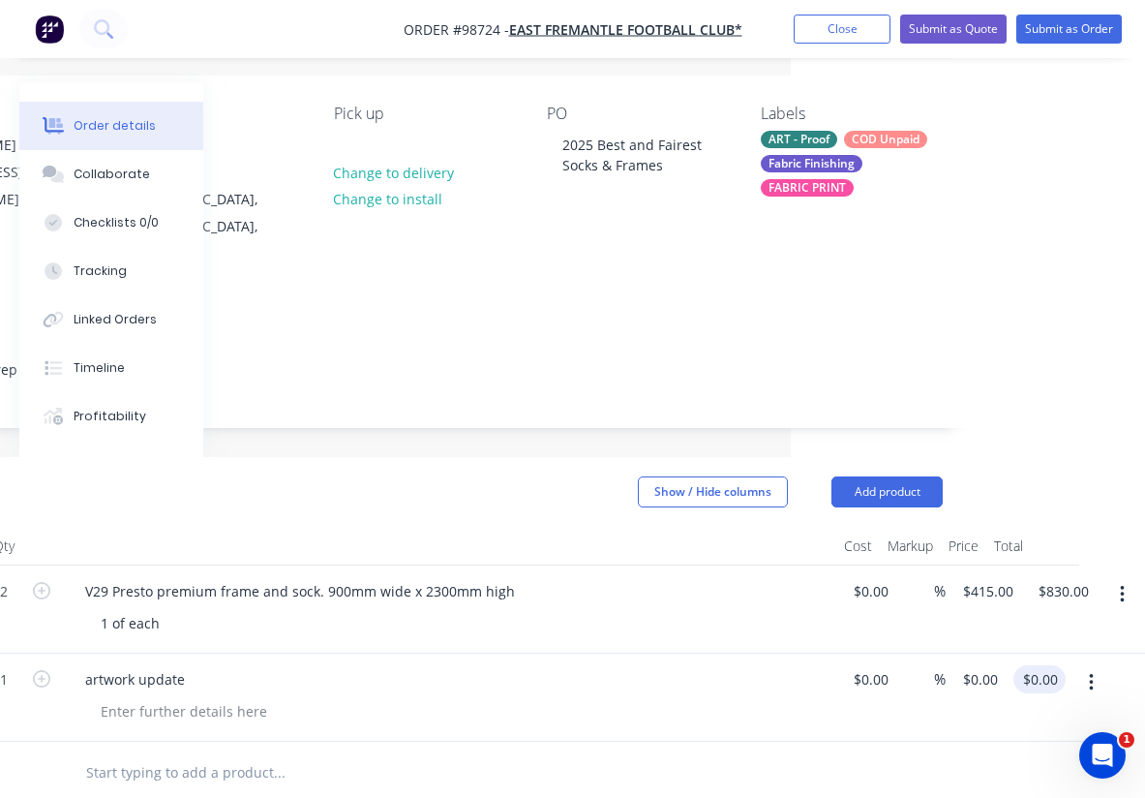
scroll to position [139, 354]
click at [1051, 665] on input "0.00" at bounding box center [1039, 679] width 37 height 28
type input "80"
type input "$80.00"
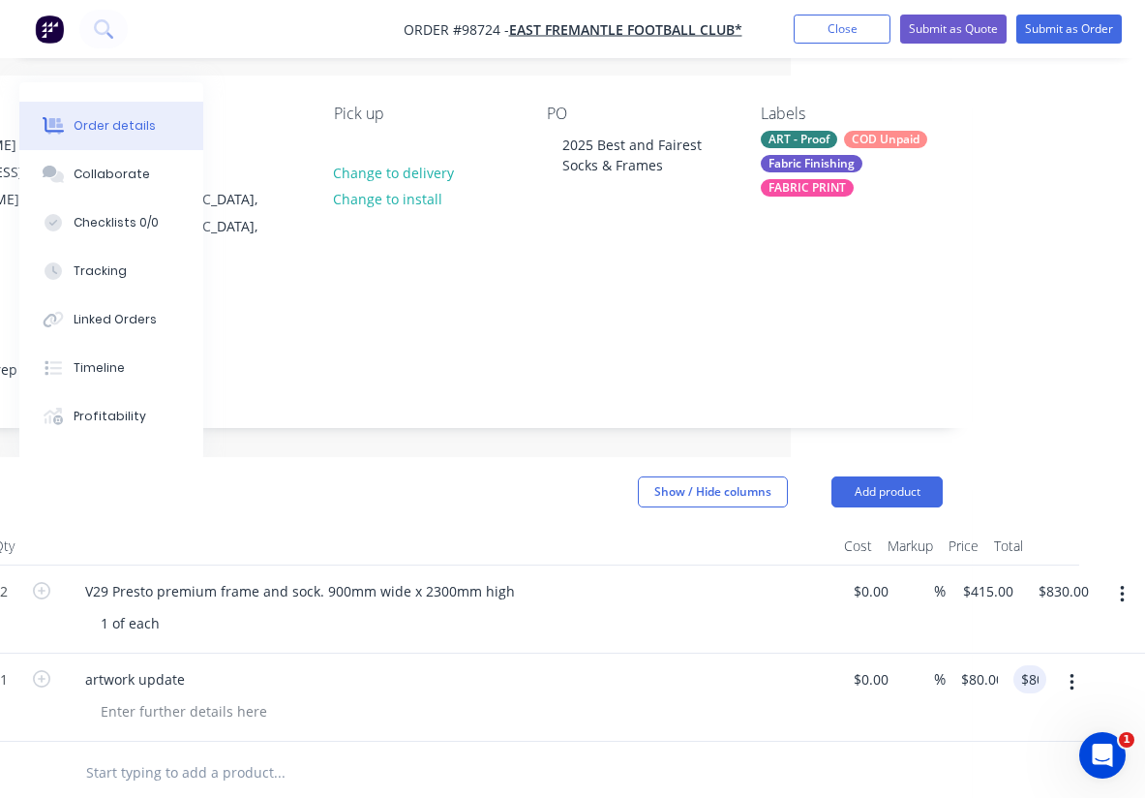
click at [687, 665] on div "artwork update" at bounding box center [449, 679] width 759 height 28
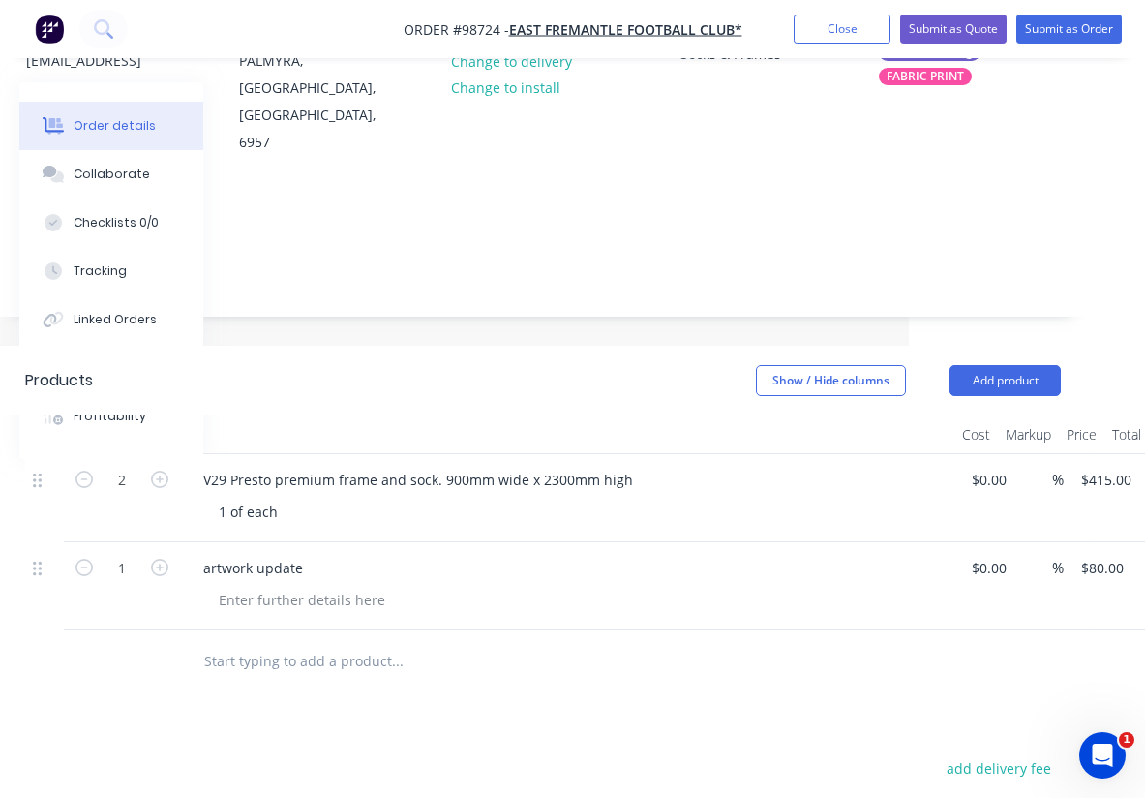
scroll to position [253, 236]
click at [995, 363] on button "Add product" at bounding box center [1005, 378] width 111 height 31
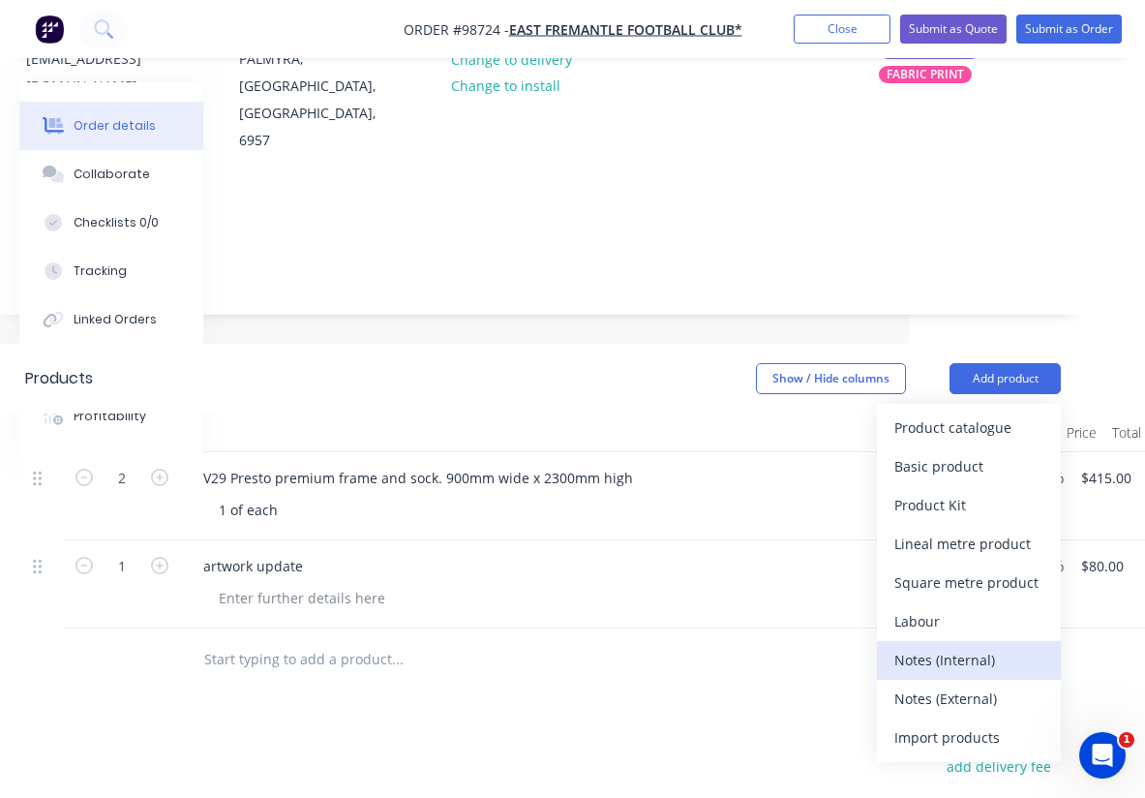
click at [950, 646] on div "Notes (Internal)" at bounding box center [969, 660] width 149 height 28
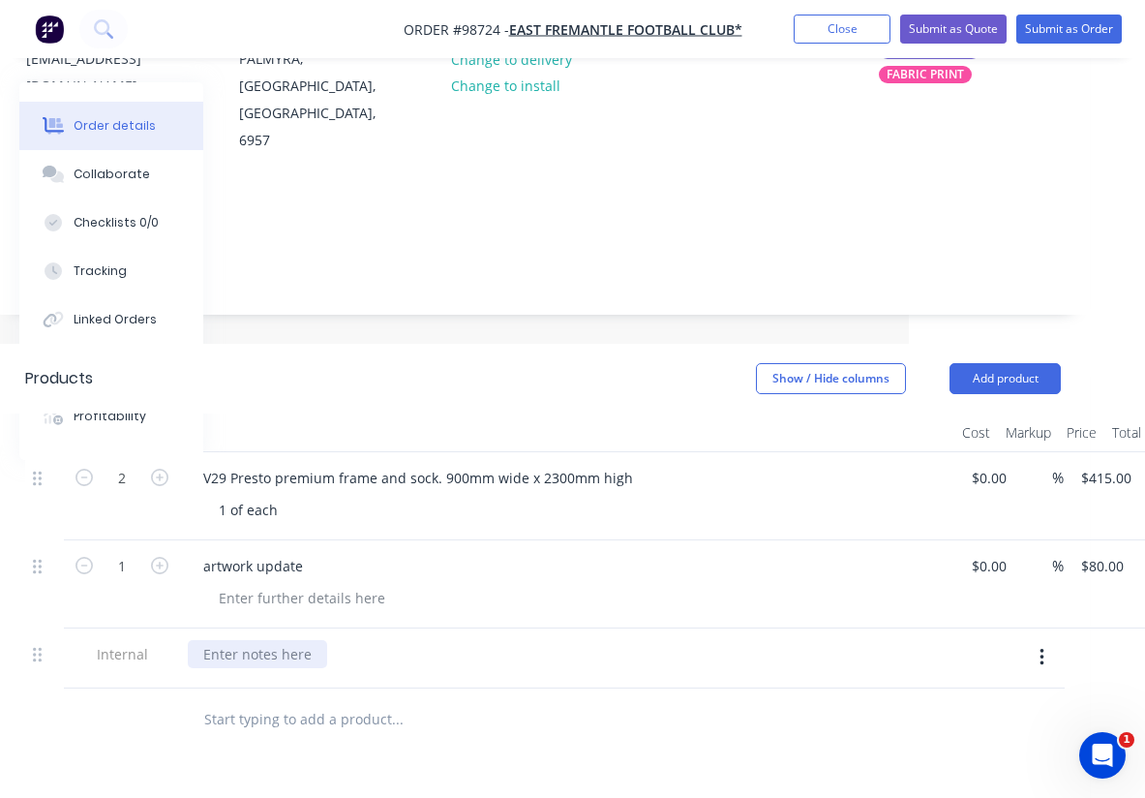
click at [288, 640] on div at bounding box center [257, 654] width 139 height 28
paste div
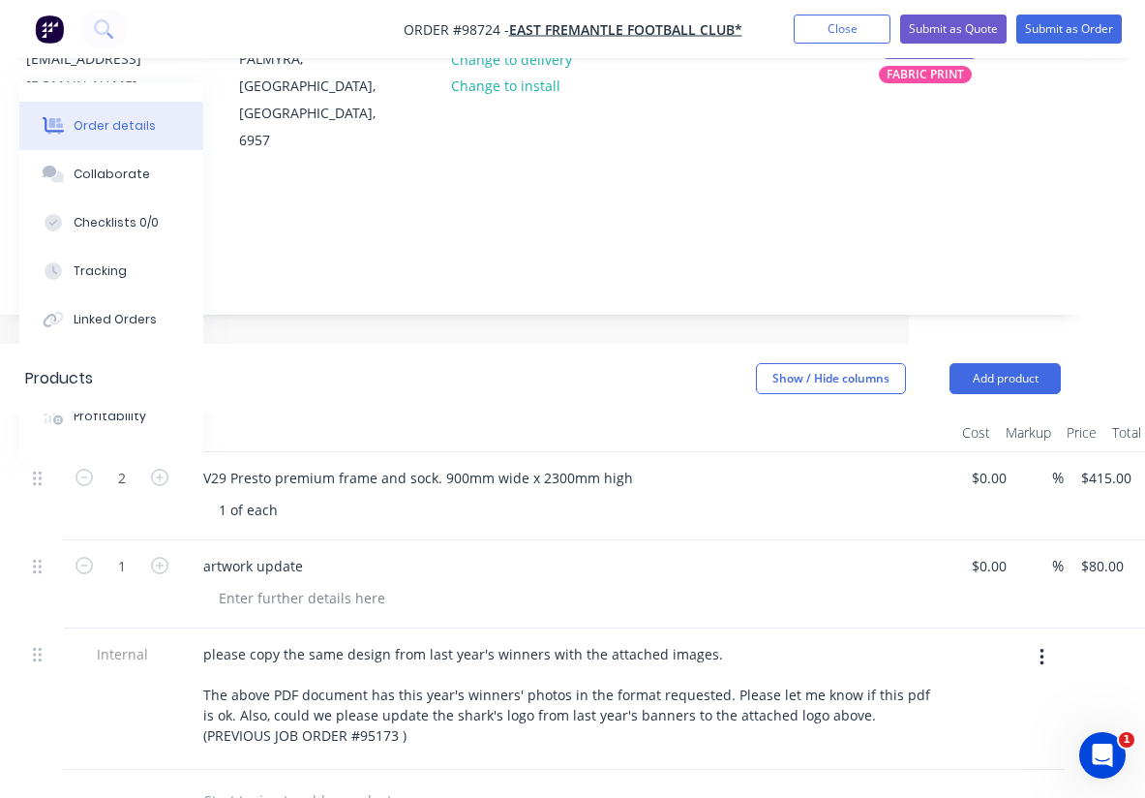
click at [495, 413] on div at bounding box center [567, 432] width 775 height 39
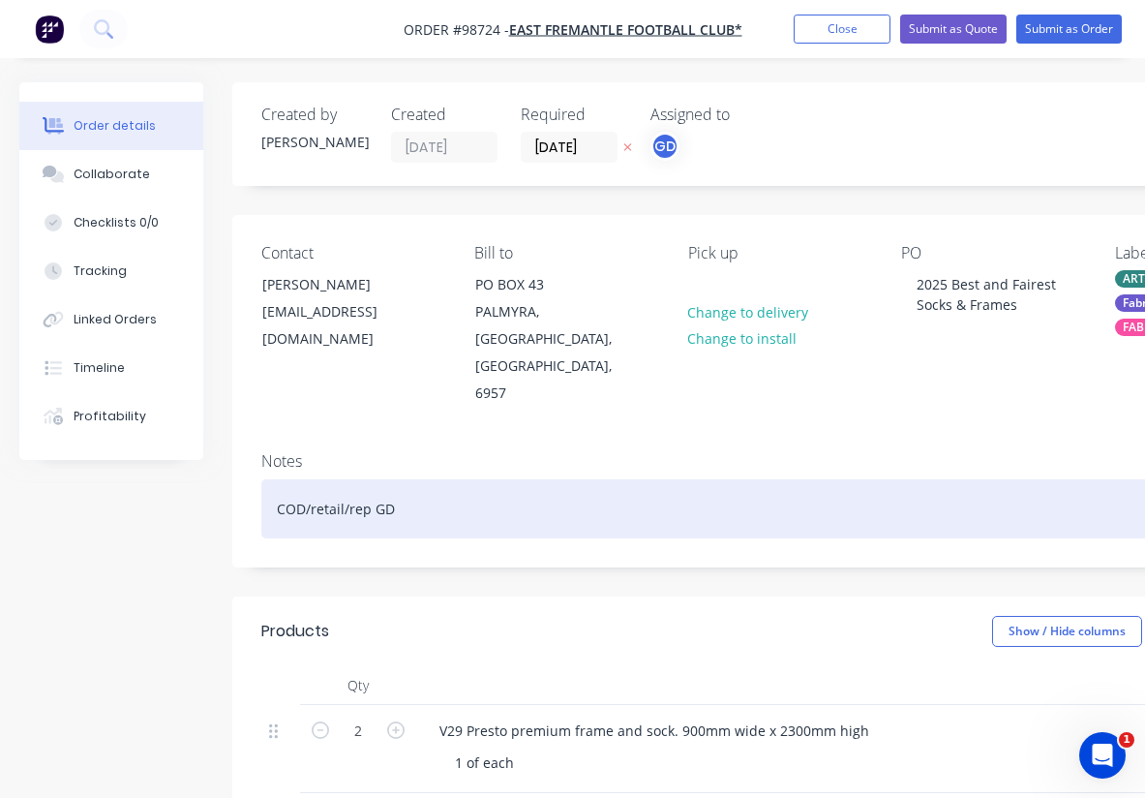
scroll to position [0, 198]
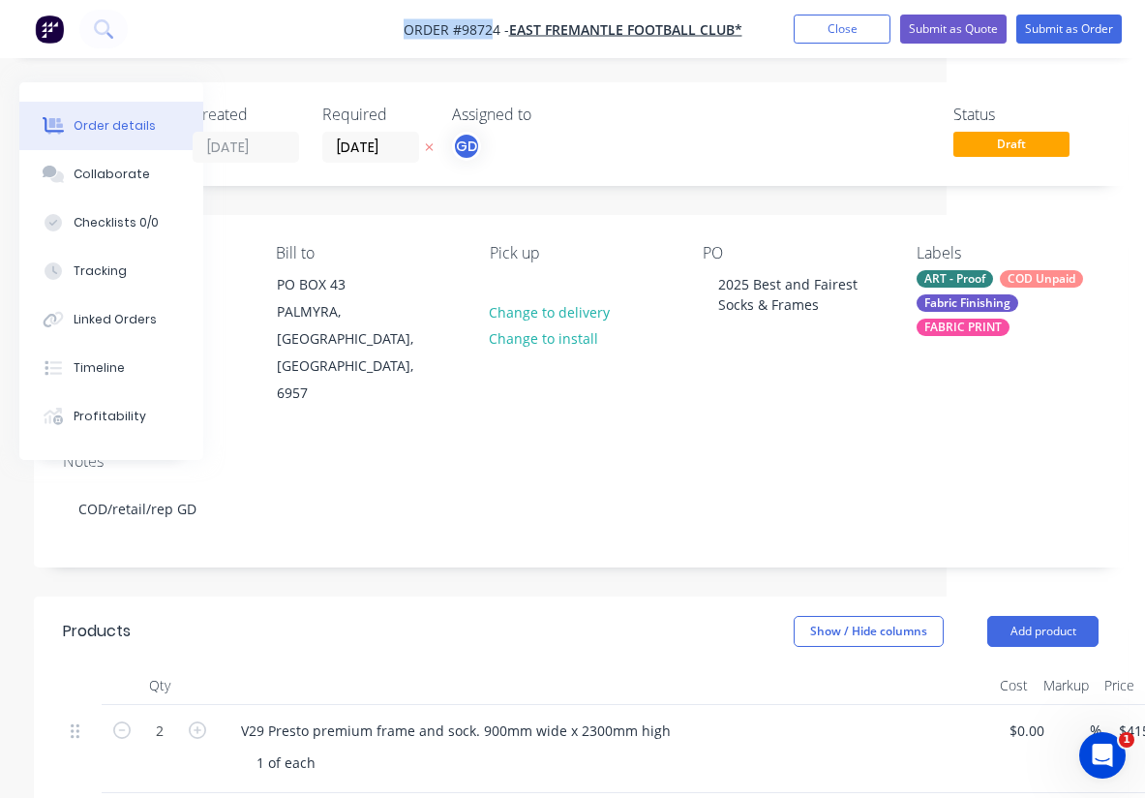
drag, startPoint x: 392, startPoint y: 23, endPoint x: 494, endPoint y: 21, distance: 101.7
click at [494, 21] on nav "Order #98724 - EAST FREMANTLE FOOTBALL CLUB* Add product Close Submit as Quote …" at bounding box center [572, 29] width 1145 height 58
click at [305, 452] on div "Notes" at bounding box center [581, 461] width 1036 height 18
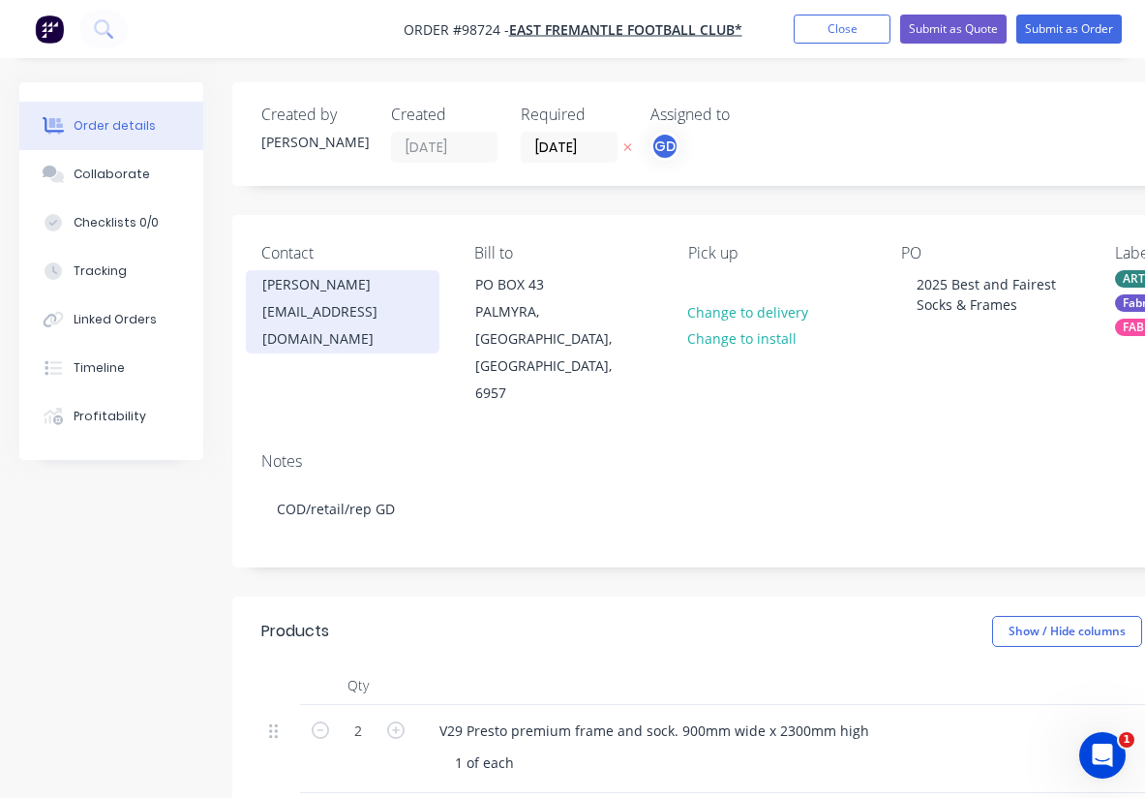
click at [308, 290] on div "Nicholas Jackson" at bounding box center [342, 284] width 161 height 27
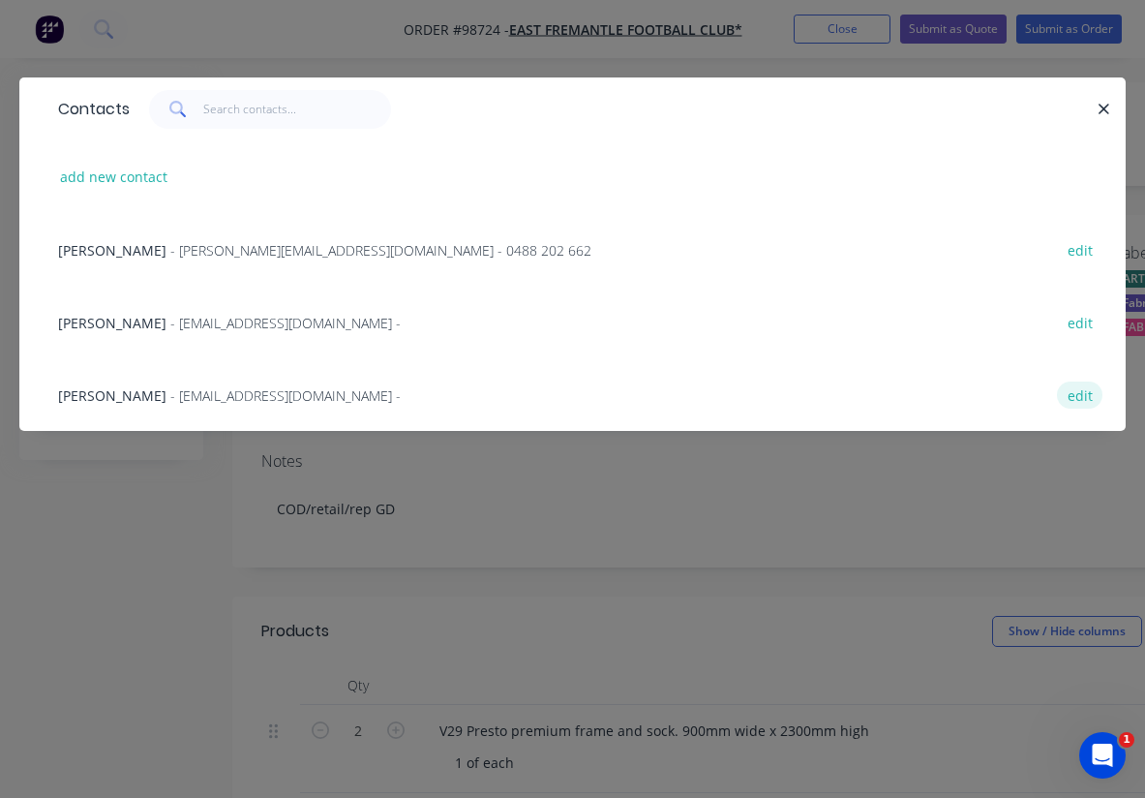
click at [1088, 396] on button "edit" at bounding box center [1080, 394] width 46 height 26
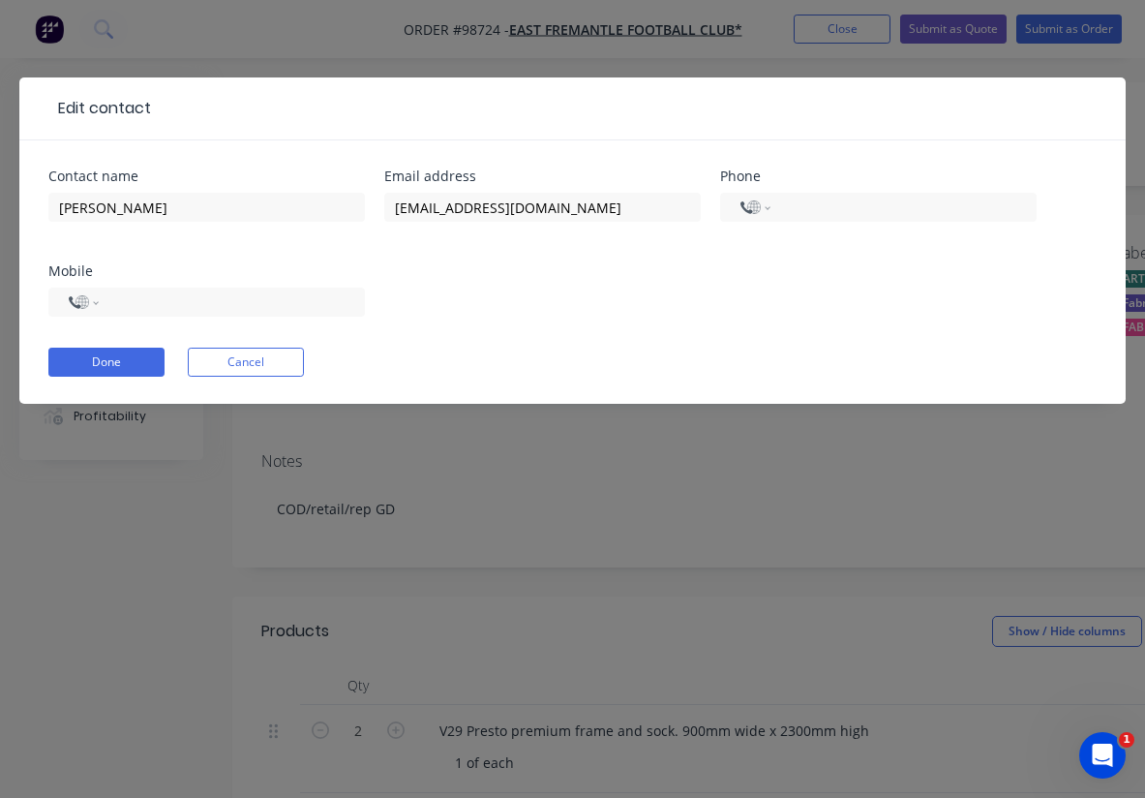
select select "AU"
type input "(08) 9339 5533"
click at [752, 257] on div "Contact name Nicholas Jackson Email address marketing@effc.com.au Phone Interna…" at bounding box center [572, 254] width 1049 height 170
click at [129, 360] on button "Done" at bounding box center [106, 362] width 116 height 29
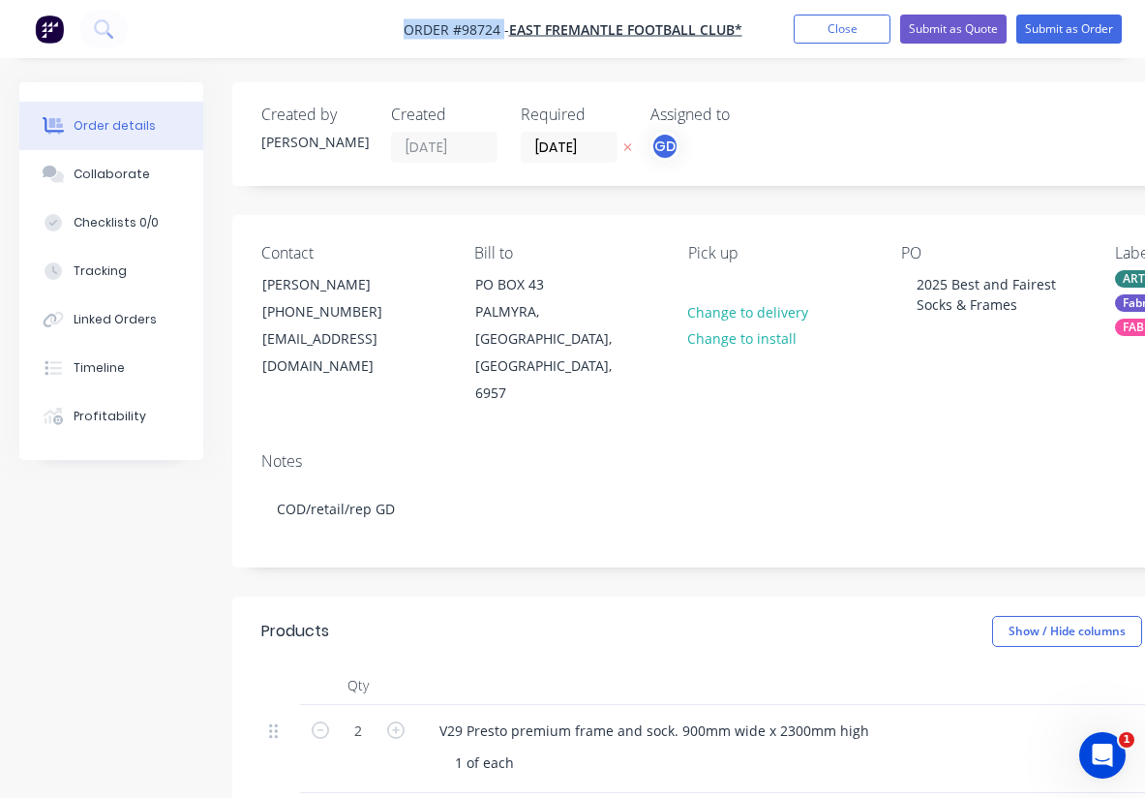
drag, startPoint x: 389, startPoint y: 23, endPoint x: 503, endPoint y: 37, distance: 114.1
click at [503, 37] on nav "Order #98724 - EAST FREMANTLE FOOTBALL CLUB* Add product Close Submit as Quote …" at bounding box center [572, 29] width 1145 height 58
copy span "Order #98724"
click at [851, 36] on button "Close" at bounding box center [842, 29] width 97 height 29
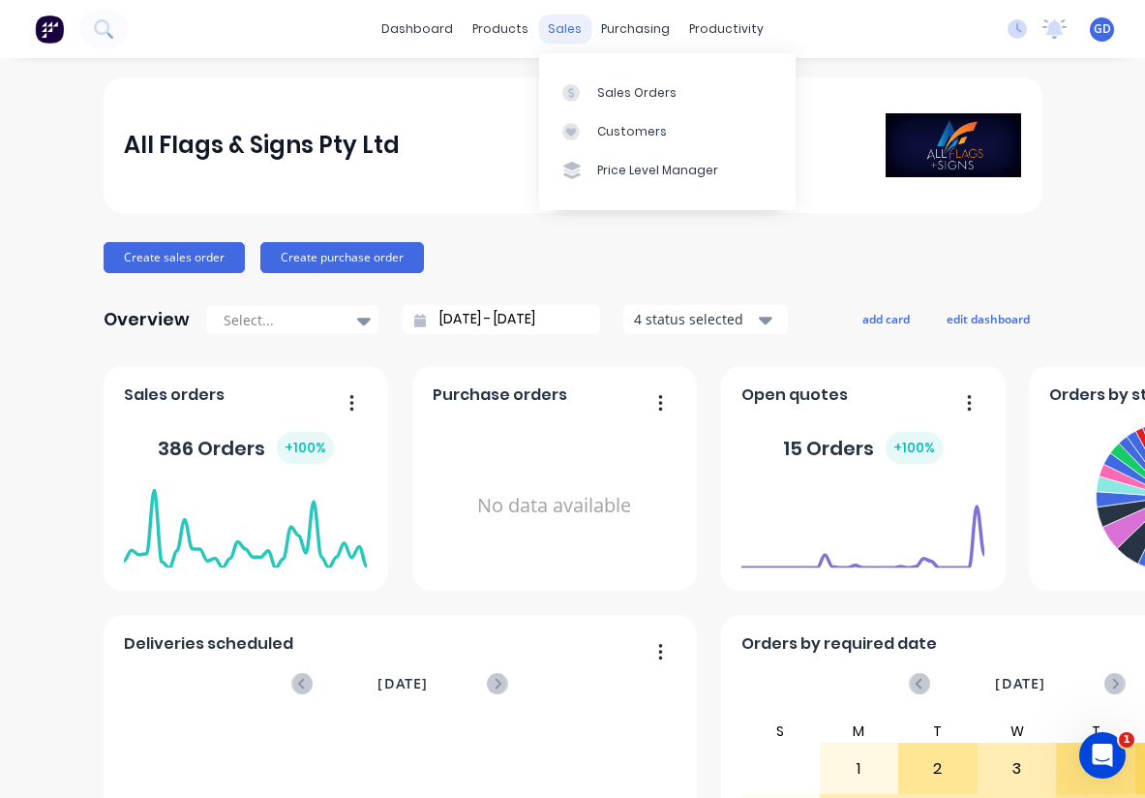
click at [558, 31] on div "sales" at bounding box center [564, 29] width 53 height 29
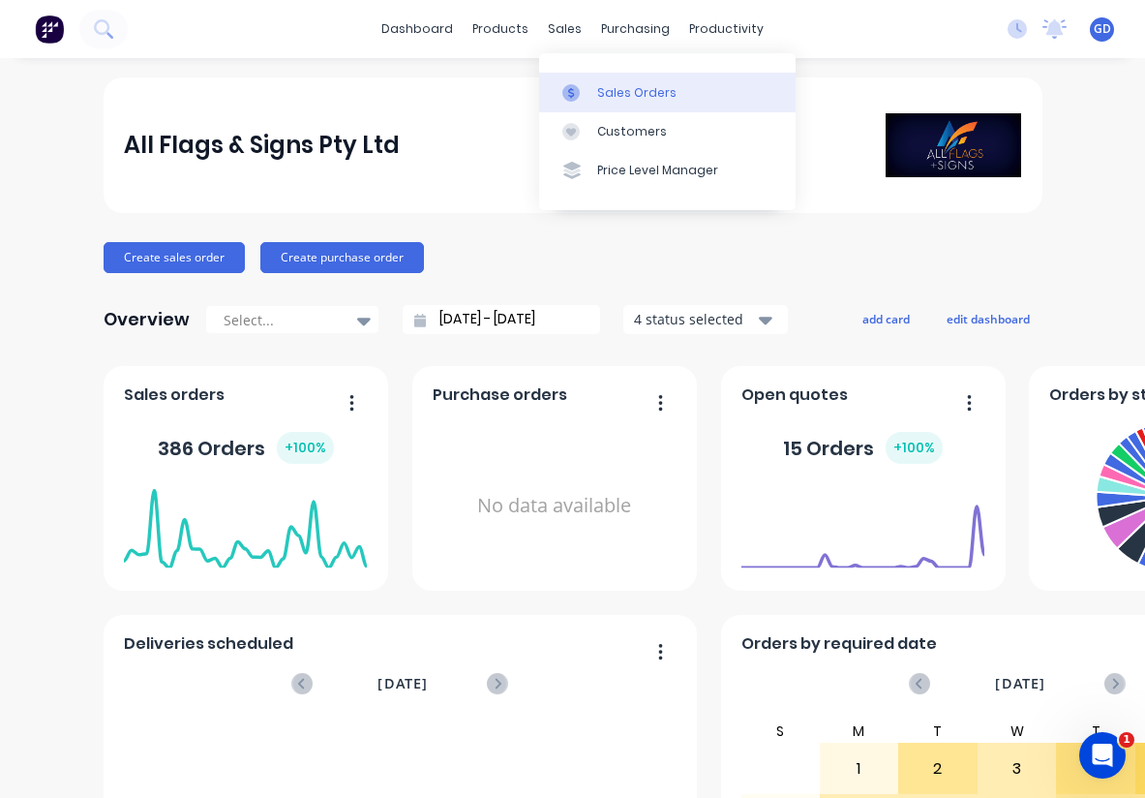
click at [621, 92] on div "Sales Orders" at bounding box center [636, 92] width 79 height 17
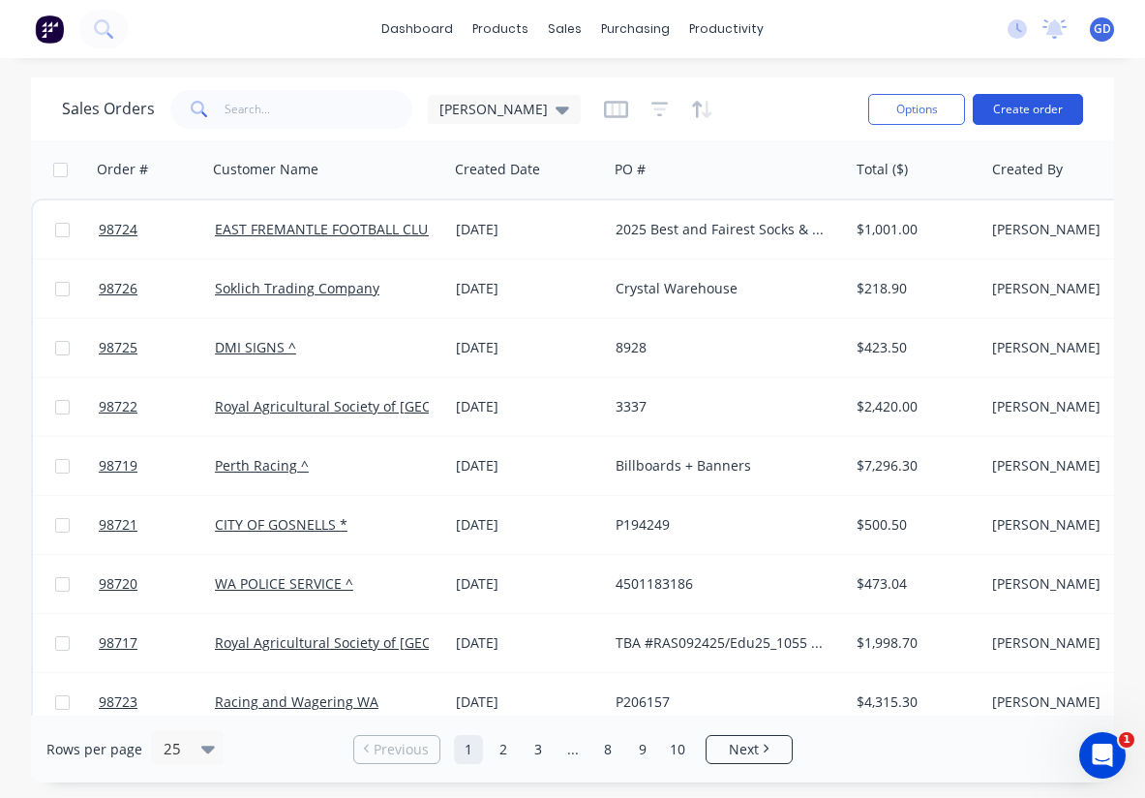
click at [1027, 109] on button "Create order" at bounding box center [1028, 109] width 110 height 31
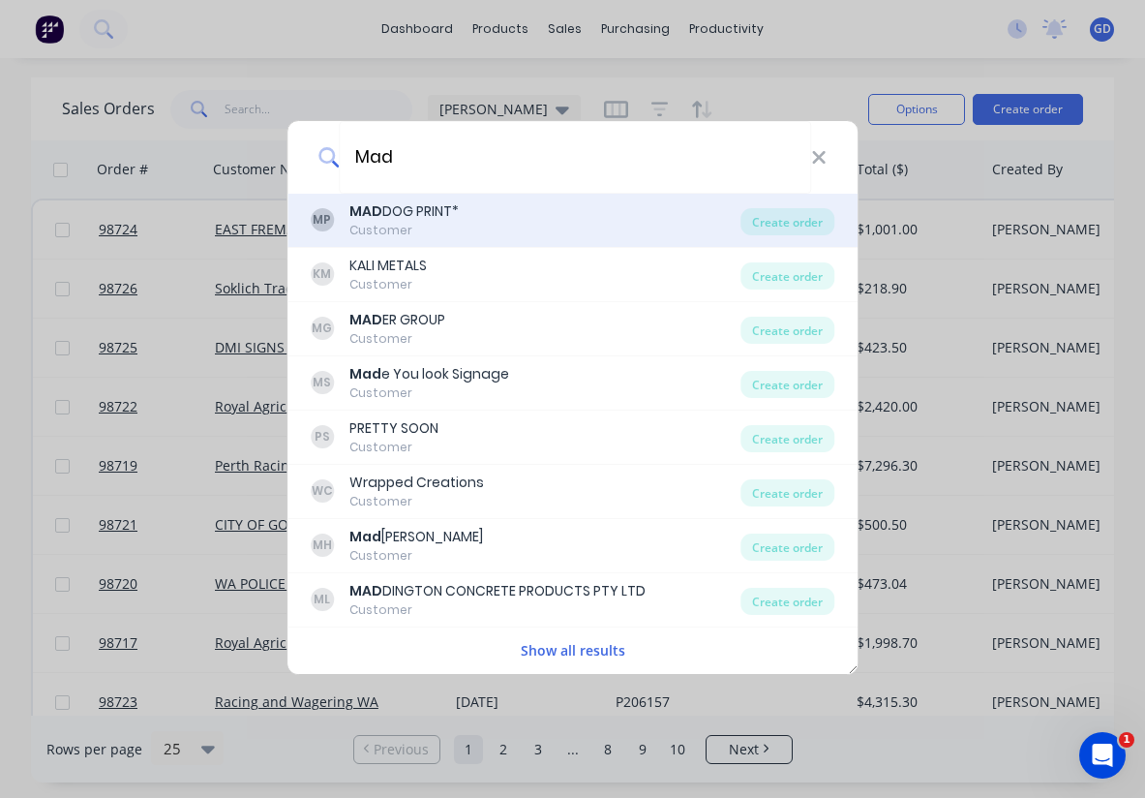
type input "Mad"
click at [376, 220] on b "MAD" at bounding box center [366, 210] width 33 height 19
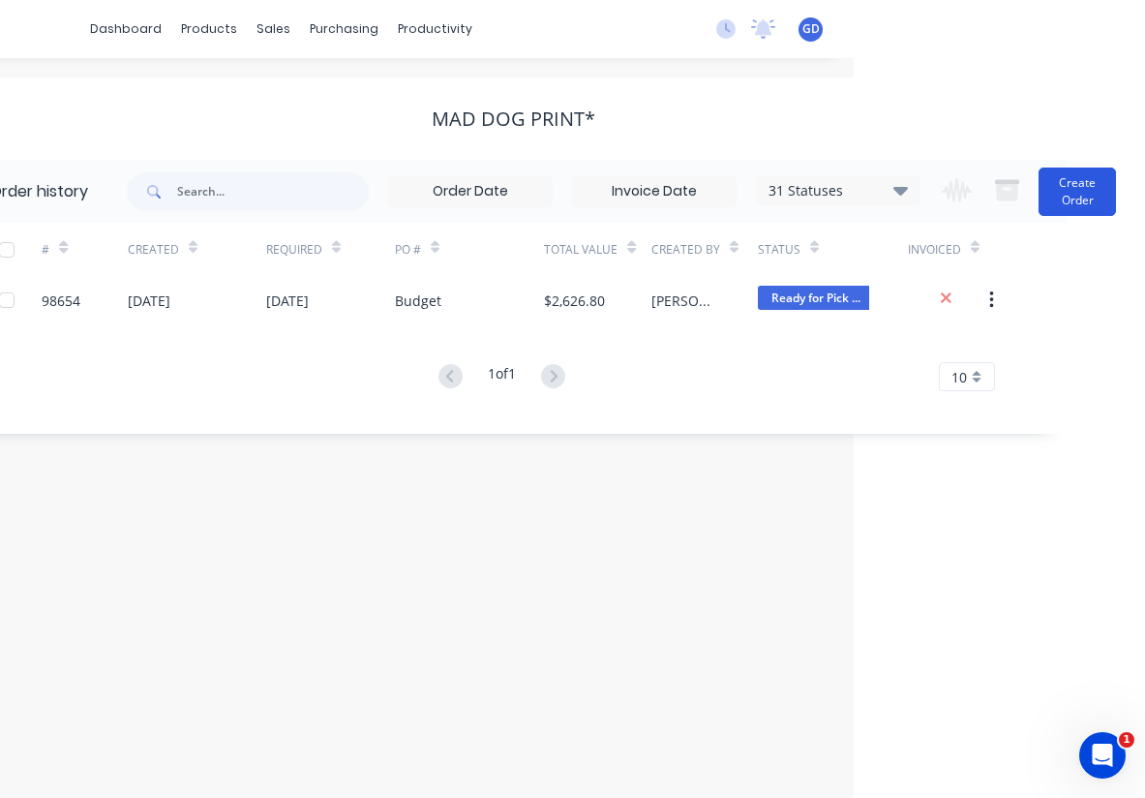
scroll to position [0, 291]
click at [1065, 194] on button "Create Order" at bounding box center [1077, 192] width 77 height 48
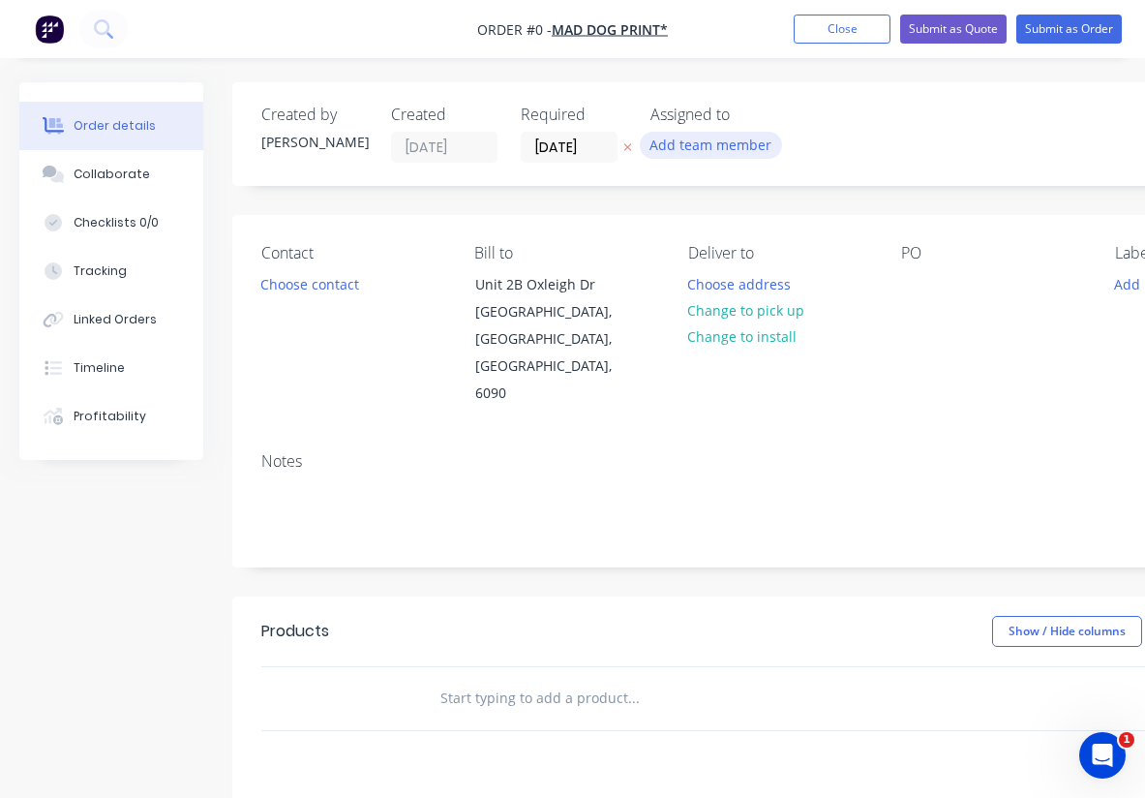
click at [686, 148] on button "Add team member" at bounding box center [711, 145] width 142 height 26
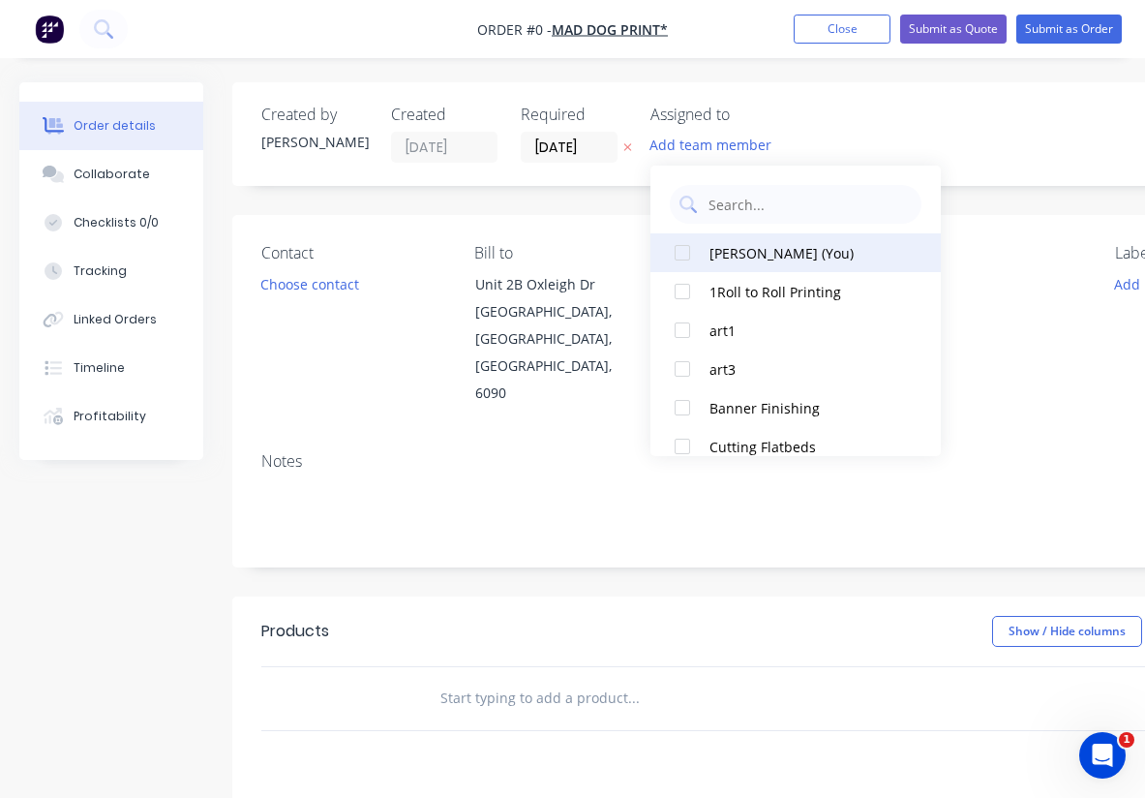
click at [688, 248] on div at bounding box center [682, 252] width 39 height 39
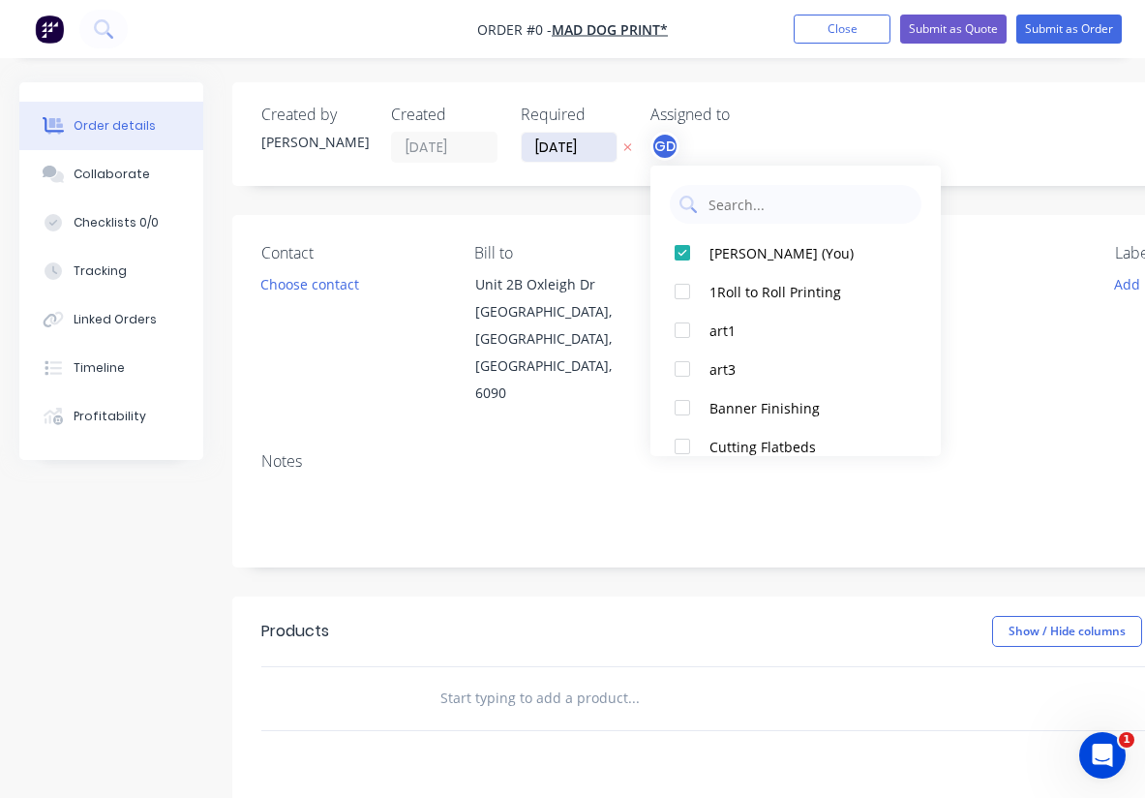
click at [557, 149] on div "Order details Collaborate Checklists 0/0 Tracking Linked Orders Timeline Profit…" at bounding box center [673, 653] width 1346 height 1143
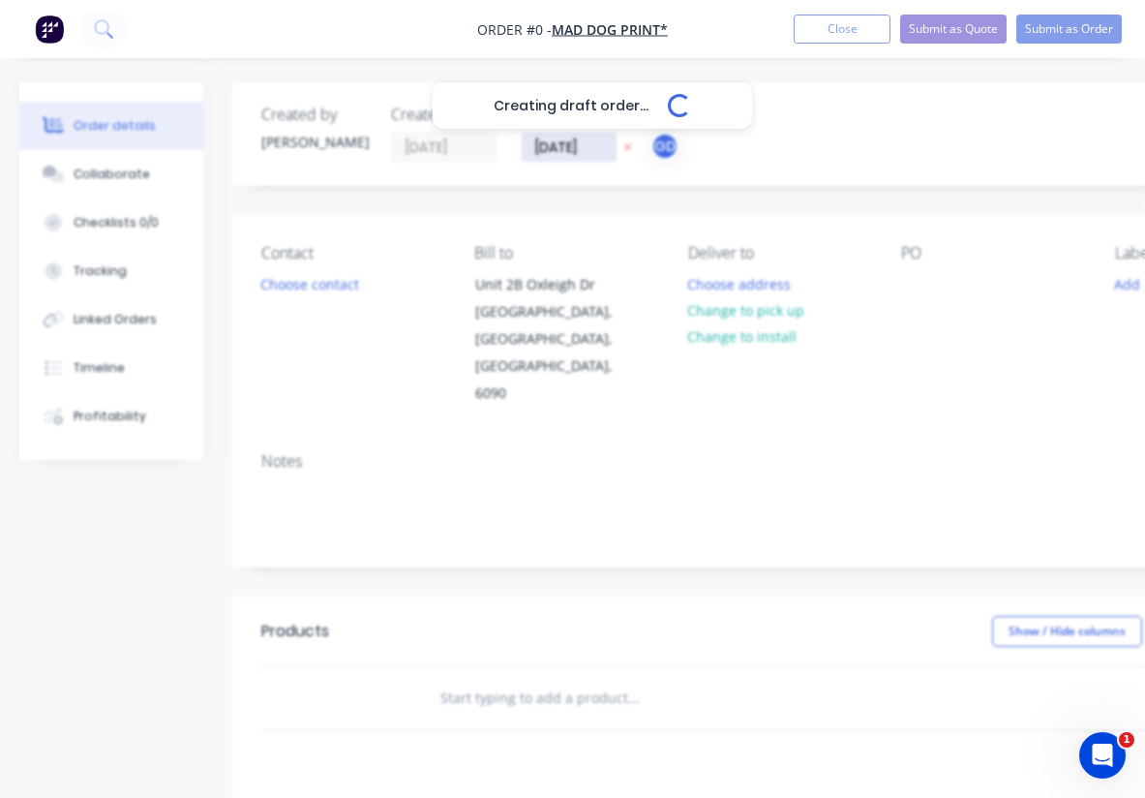
click at [557, 149] on input "[DATE]" at bounding box center [569, 147] width 95 height 29
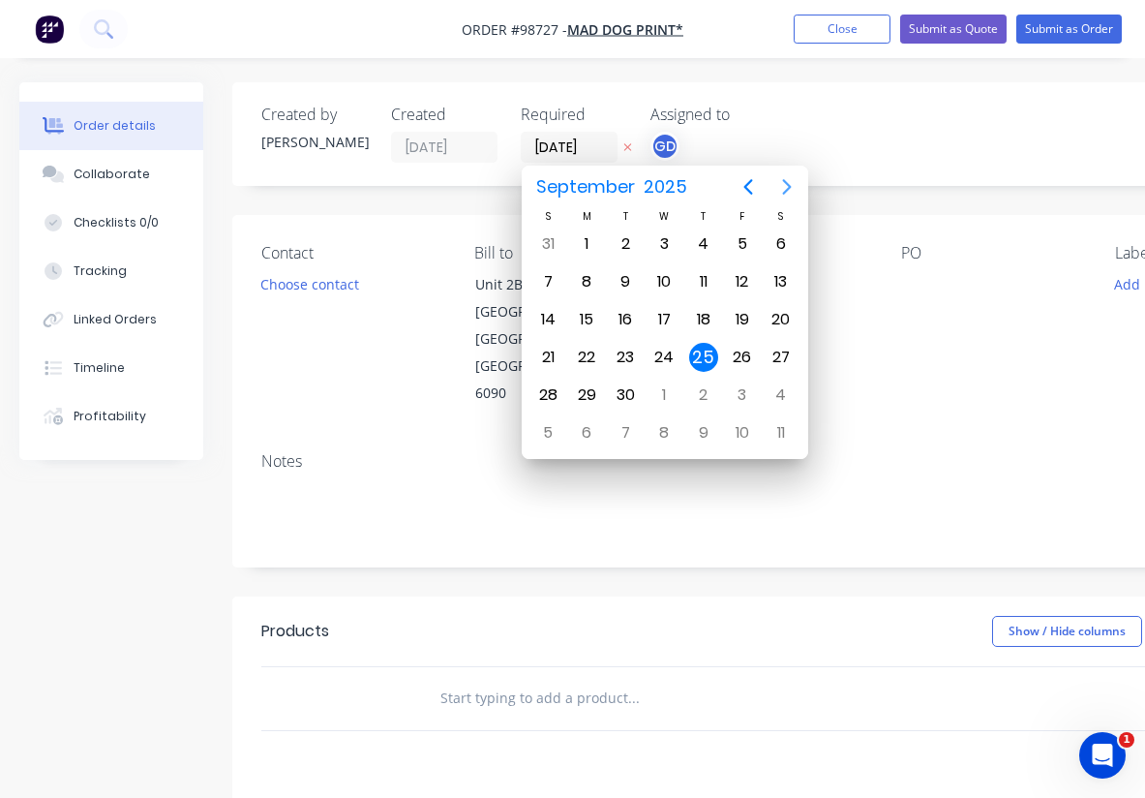
click at [784, 183] on icon "Next page" at bounding box center [787, 186] width 23 height 23
click at [708, 243] on div "2" at bounding box center [703, 243] width 29 height 29
type input "[DATE]"
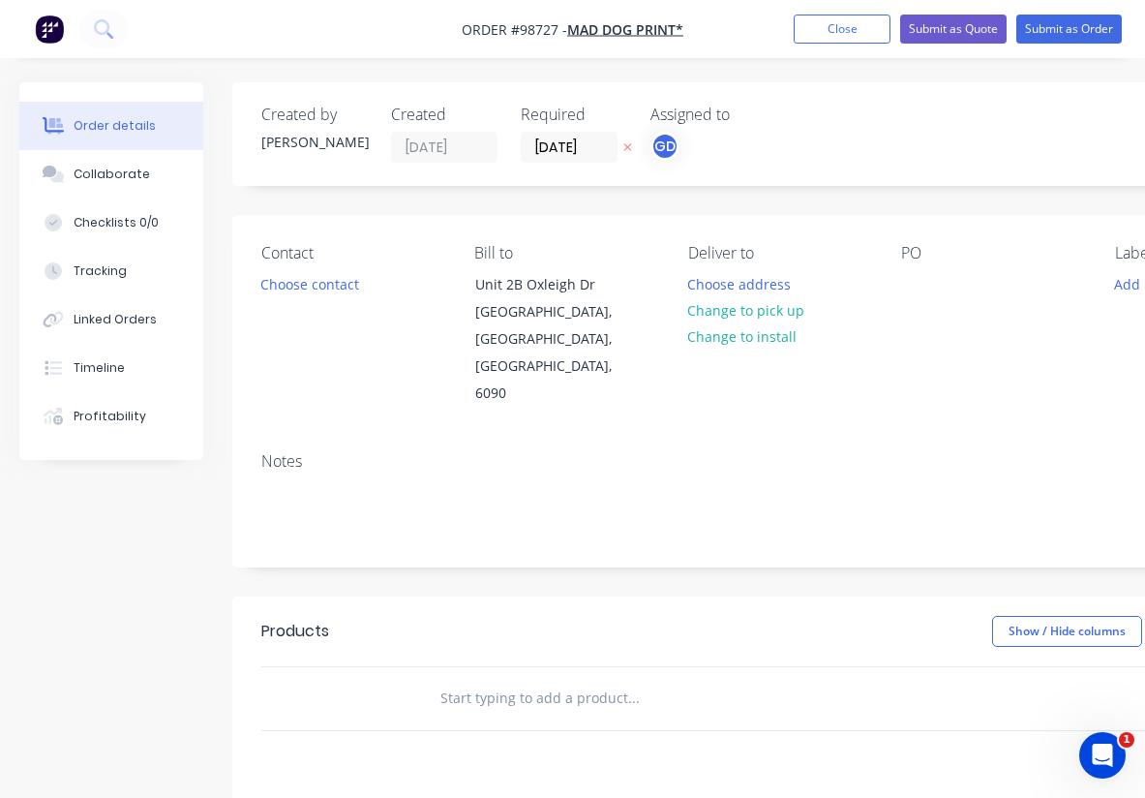
click at [402, 437] on div "Notes" at bounding box center [779, 502] width 1094 height 130
click at [320, 284] on button "Choose contact" at bounding box center [310, 283] width 119 height 26
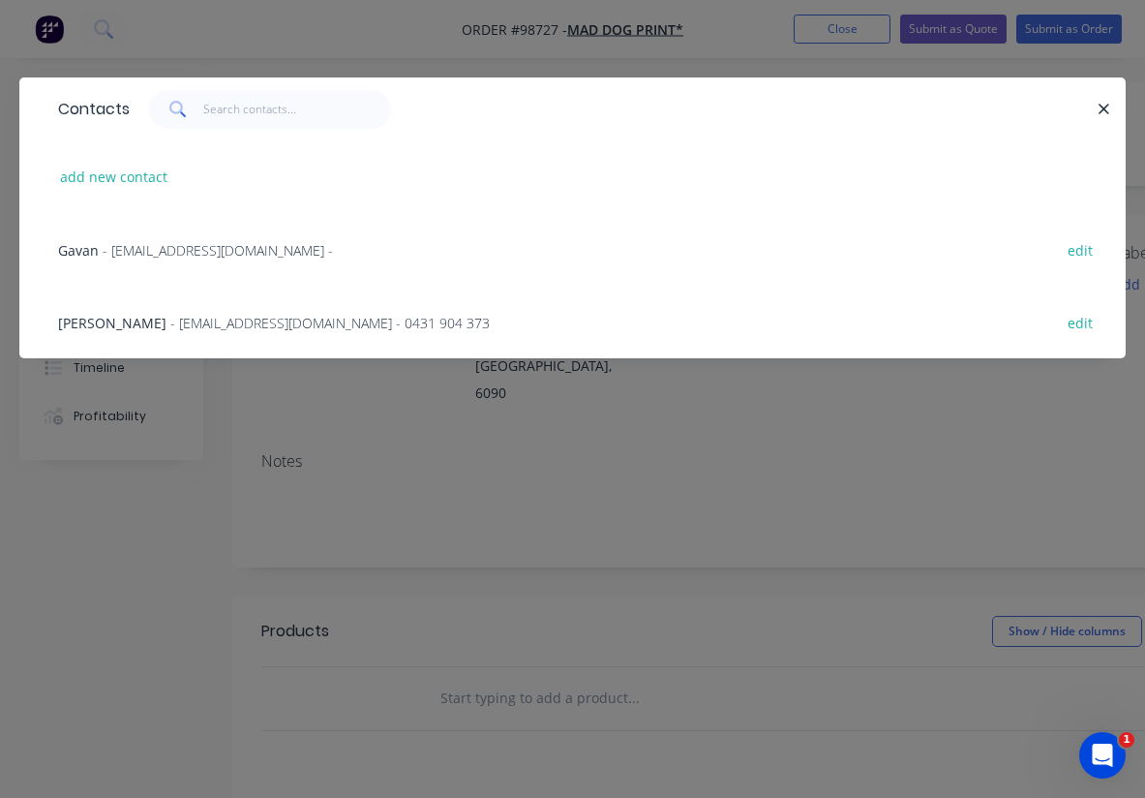
click at [93, 326] on span "[PERSON_NAME]" at bounding box center [112, 323] width 108 height 18
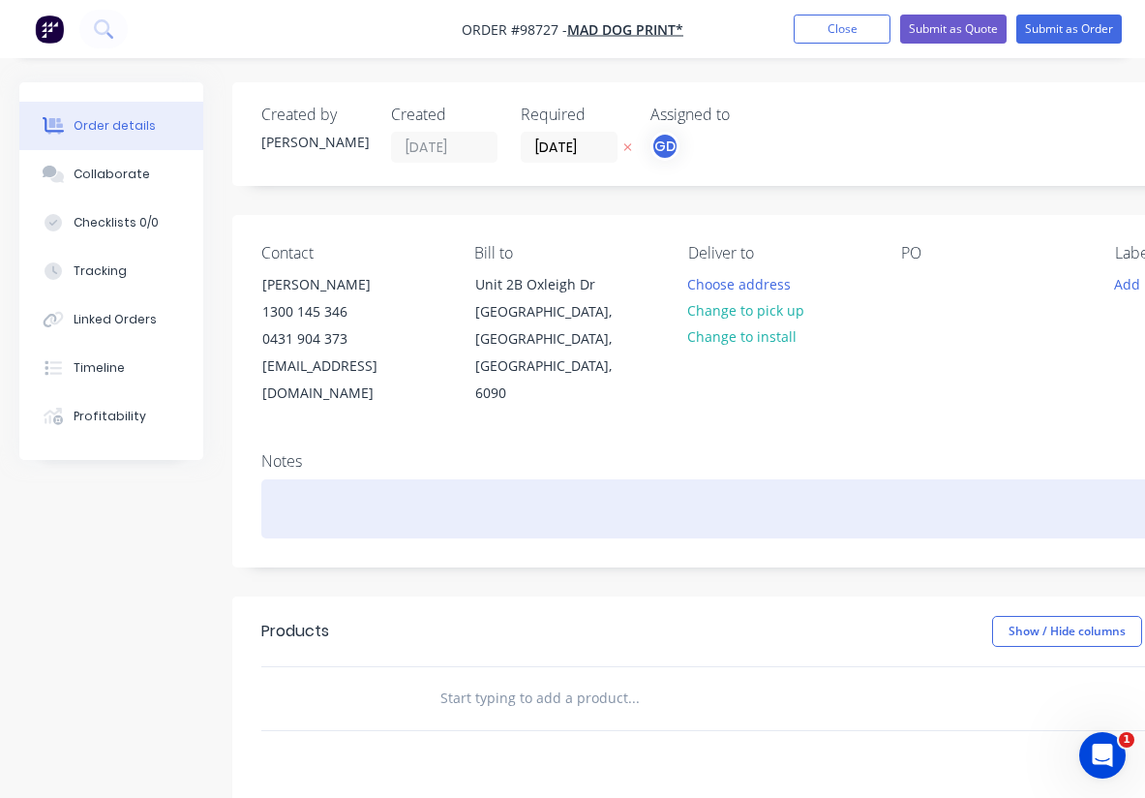
click at [296, 479] on div at bounding box center [779, 508] width 1036 height 59
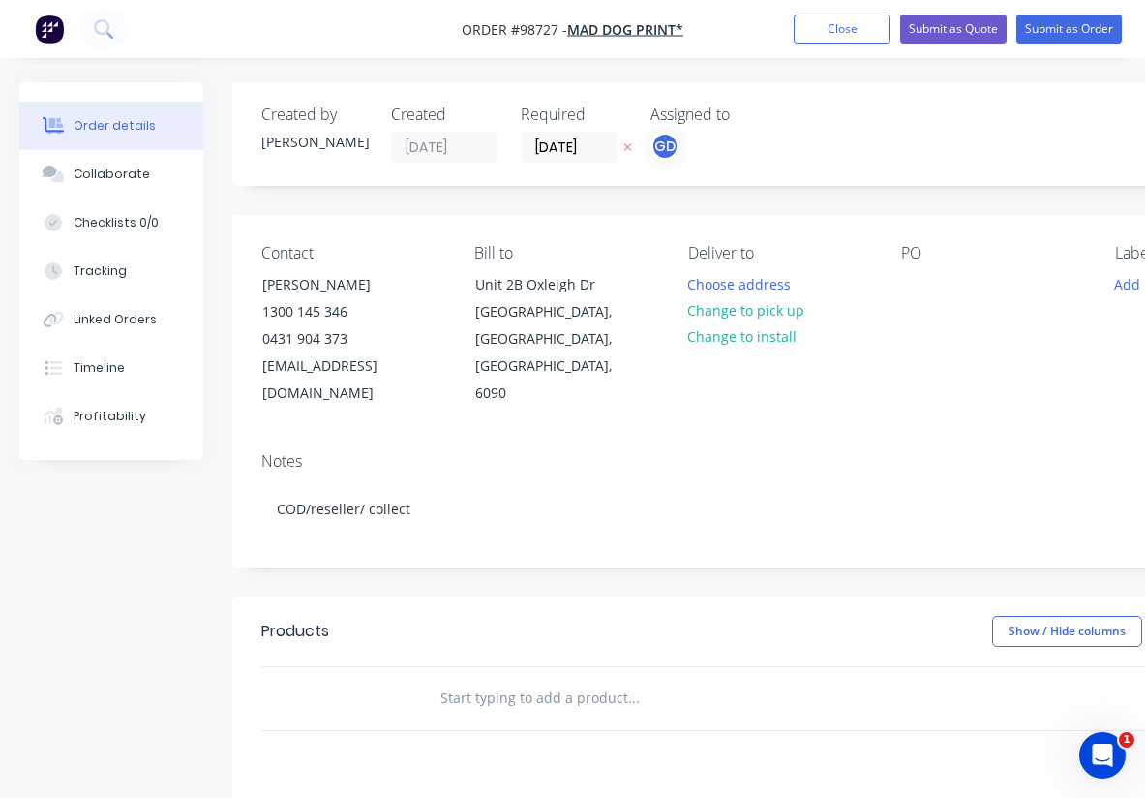
click at [554, 437] on div "Notes COD/reseller/ collect" at bounding box center [779, 502] width 1094 height 130
click at [742, 320] on button "Change to pick up" at bounding box center [746, 310] width 137 height 26
click at [920, 285] on div at bounding box center [916, 284] width 31 height 28
paste div
click at [985, 437] on div "Notes COD/reseller/ collect" at bounding box center [779, 502] width 1094 height 130
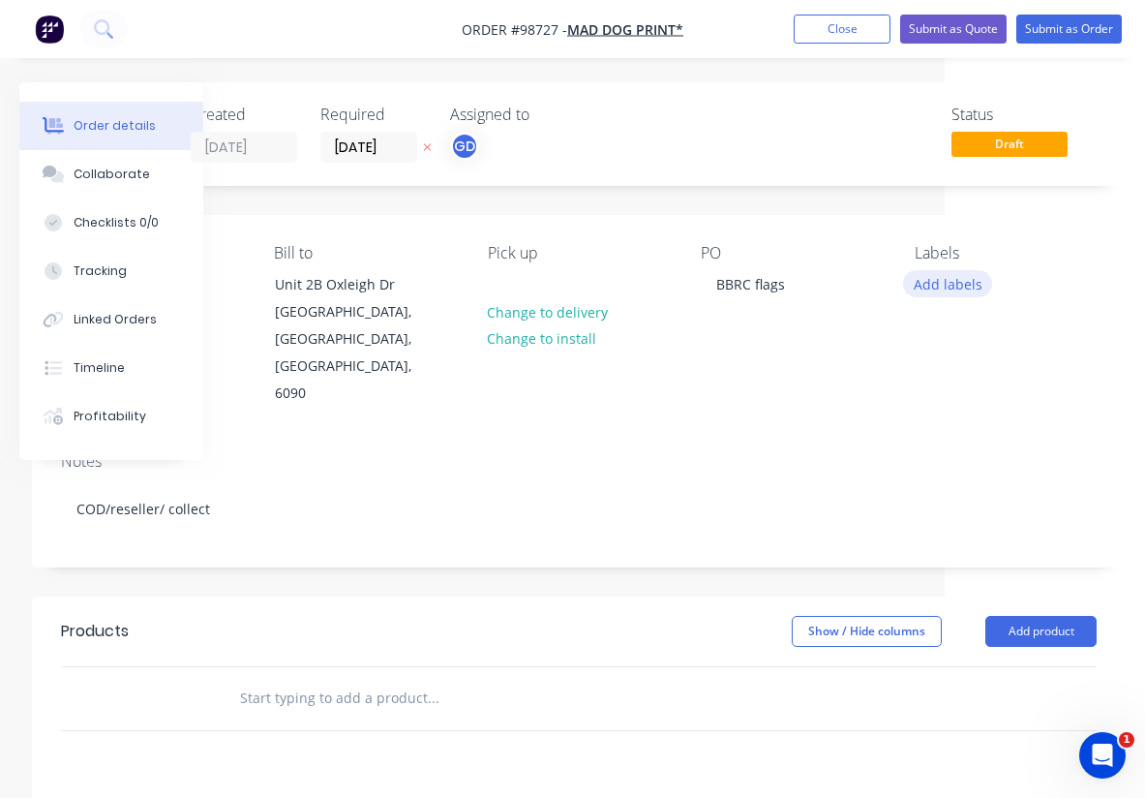
scroll to position [0, 200]
click at [955, 290] on button "Add labels" at bounding box center [947, 283] width 89 height 26
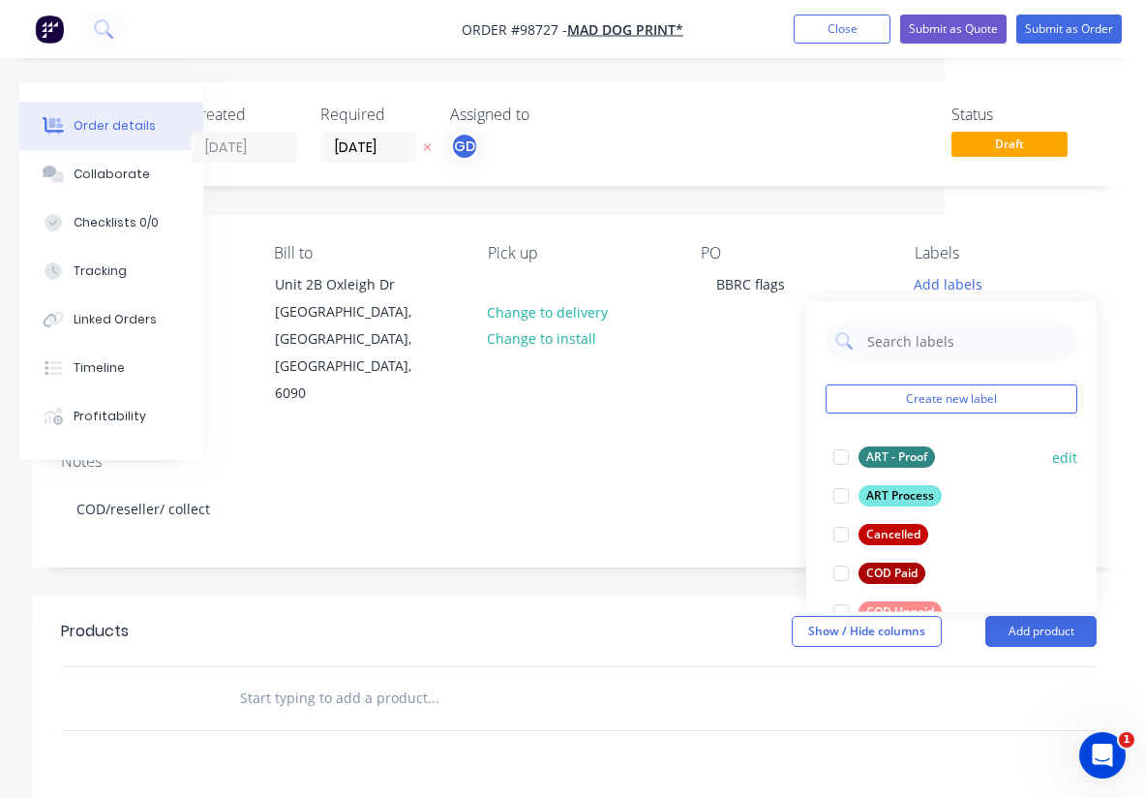
click at [903, 455] on div "ART - Proof" at bounding box center [897, 456] width 76 height 21
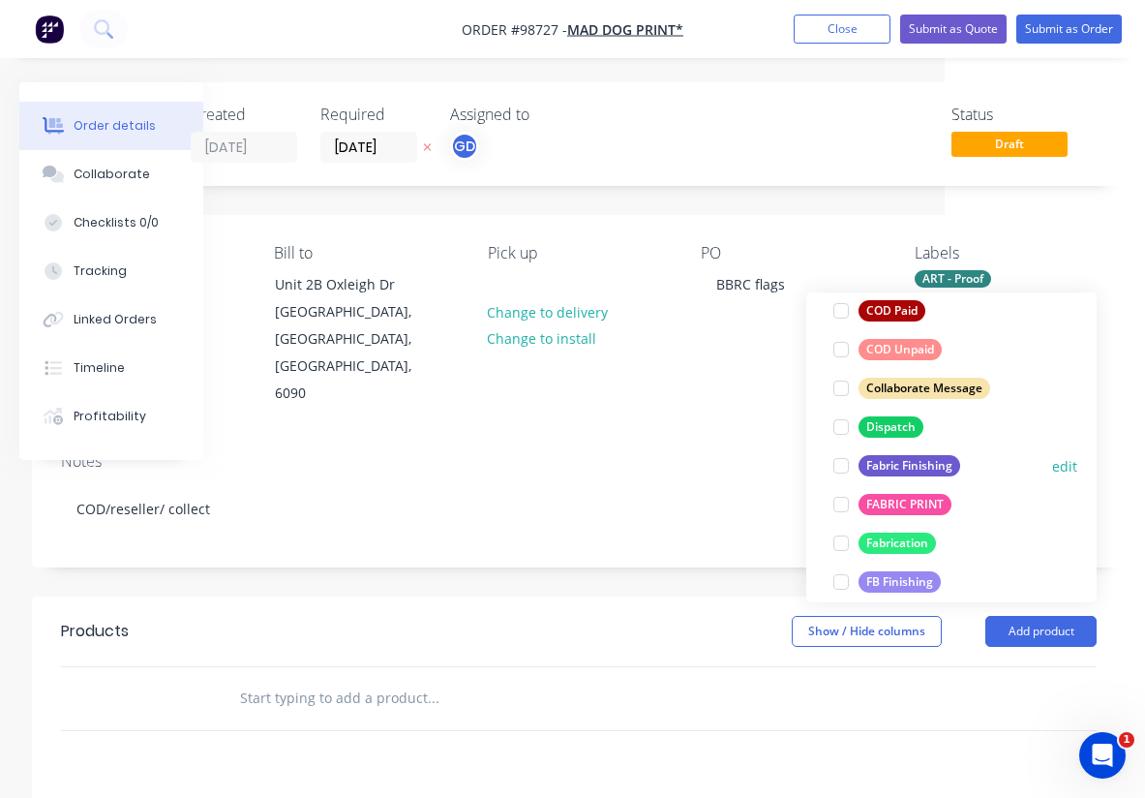
scroll to position [255, 0]
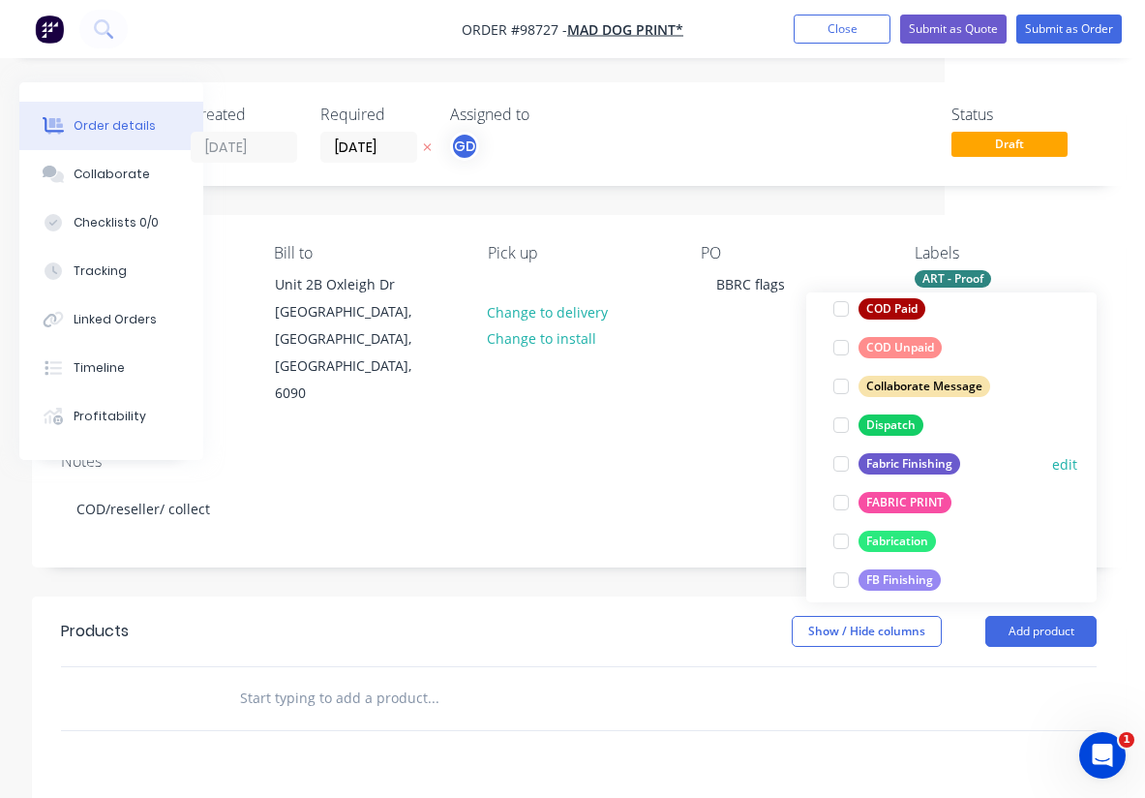
click at [908, 474] on button "Fabric Finishing" at bounding box center [897, 463] width 142 height 27
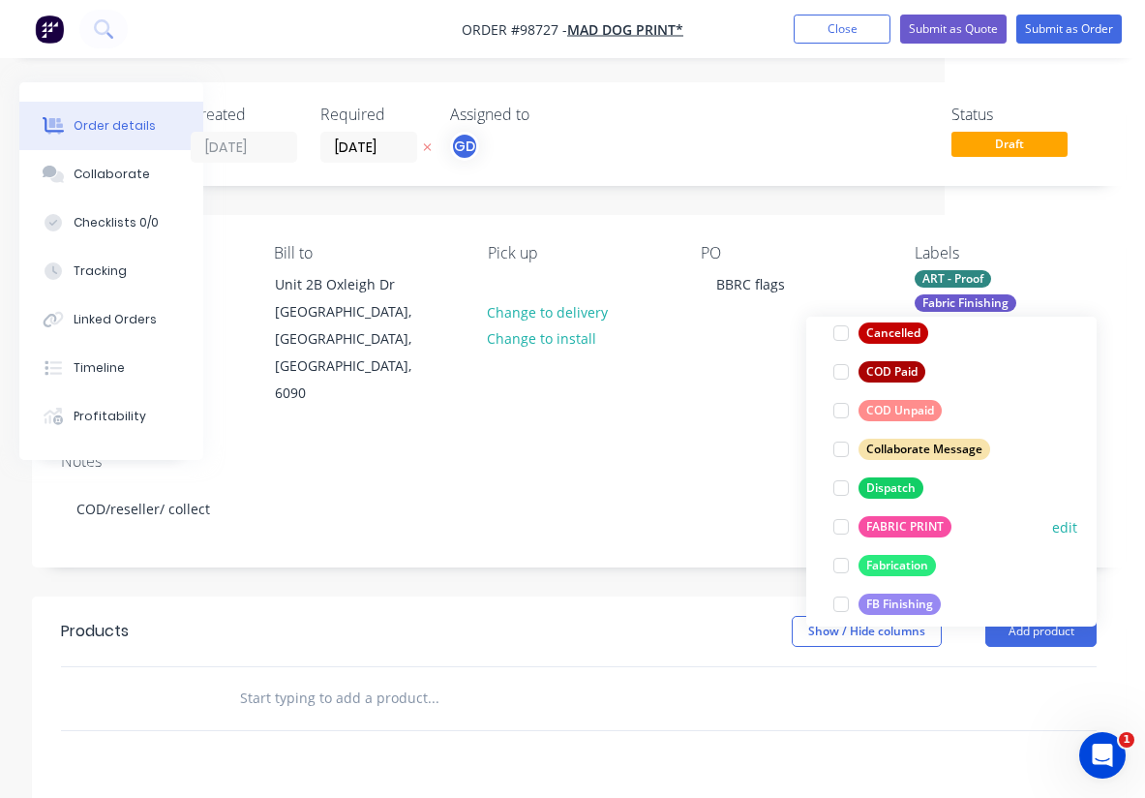
click at [915, 526] on div "FABRIC PRINT" at bounding box center [905, 526] width 93 height 21
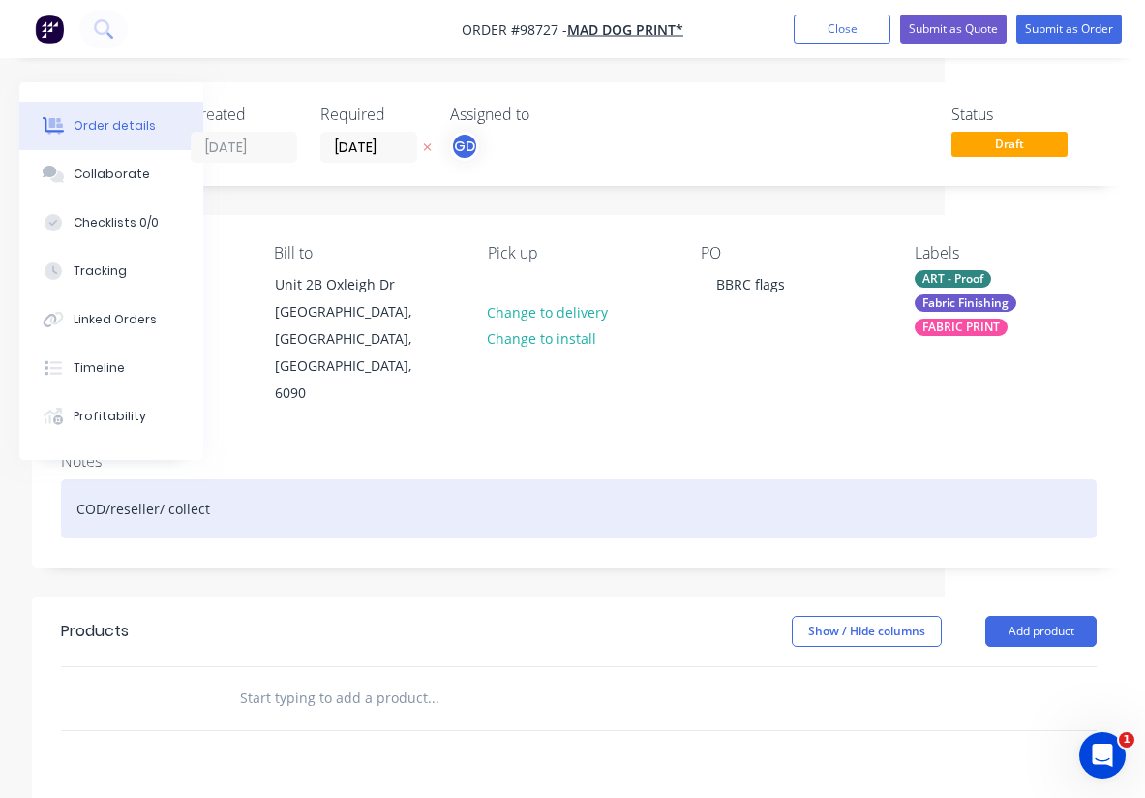
click at [678, 479] on div "COD/reseller/ collect" at bounding box center [579, 508] width 1036 height 59
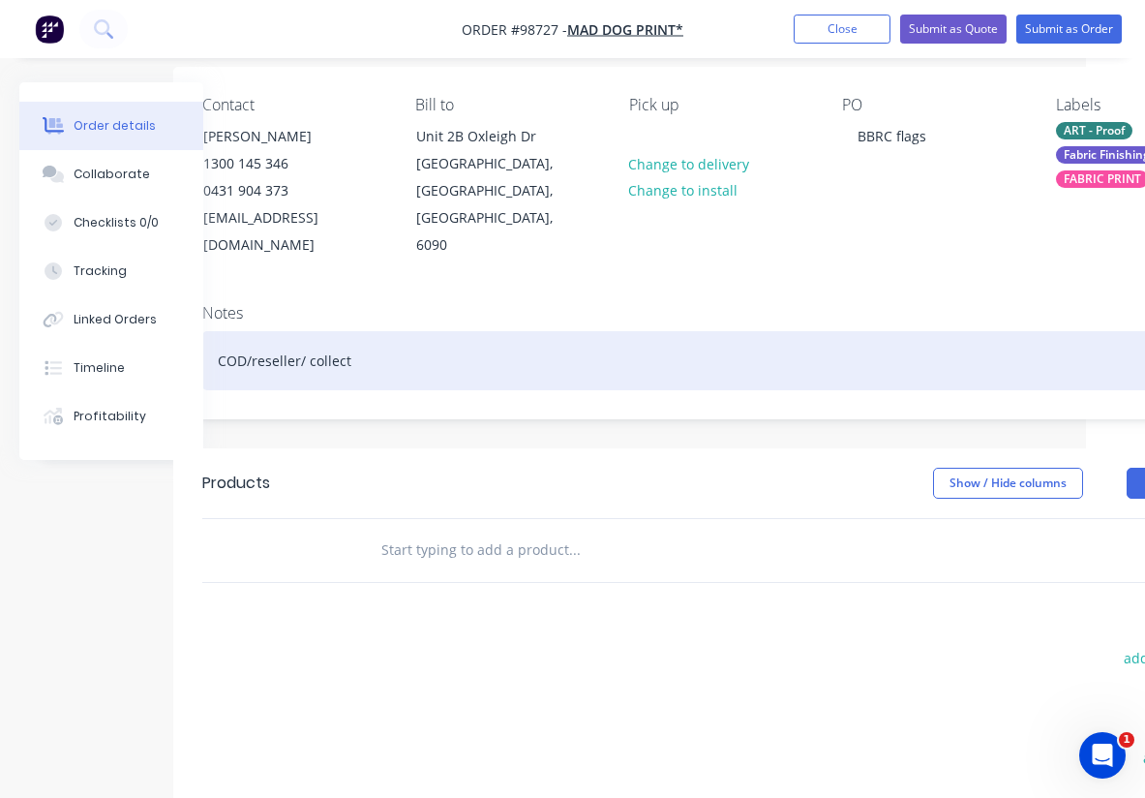
scroll to position [202, 59]
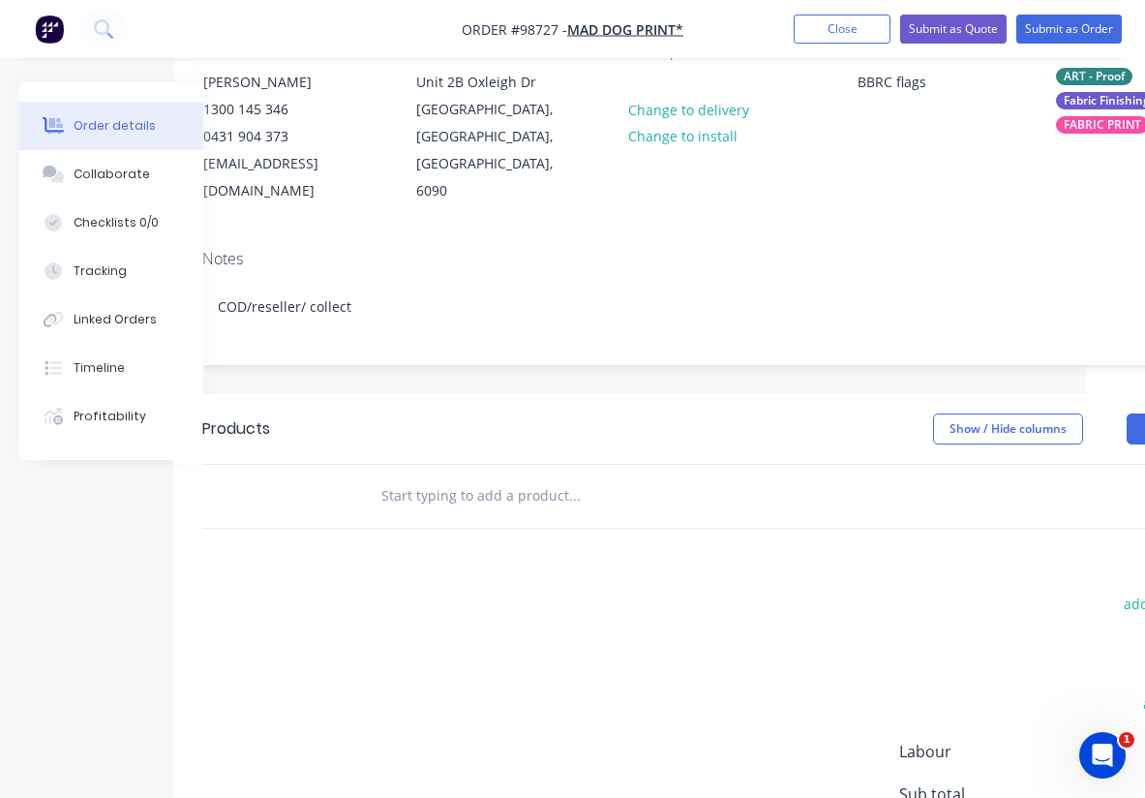
click at [446, 476] on input "text" at bounding box center [574, 495] width 387 height 39
paste input "Flags should be constructed with edging and brass eyelets, suitable for flagpol…"
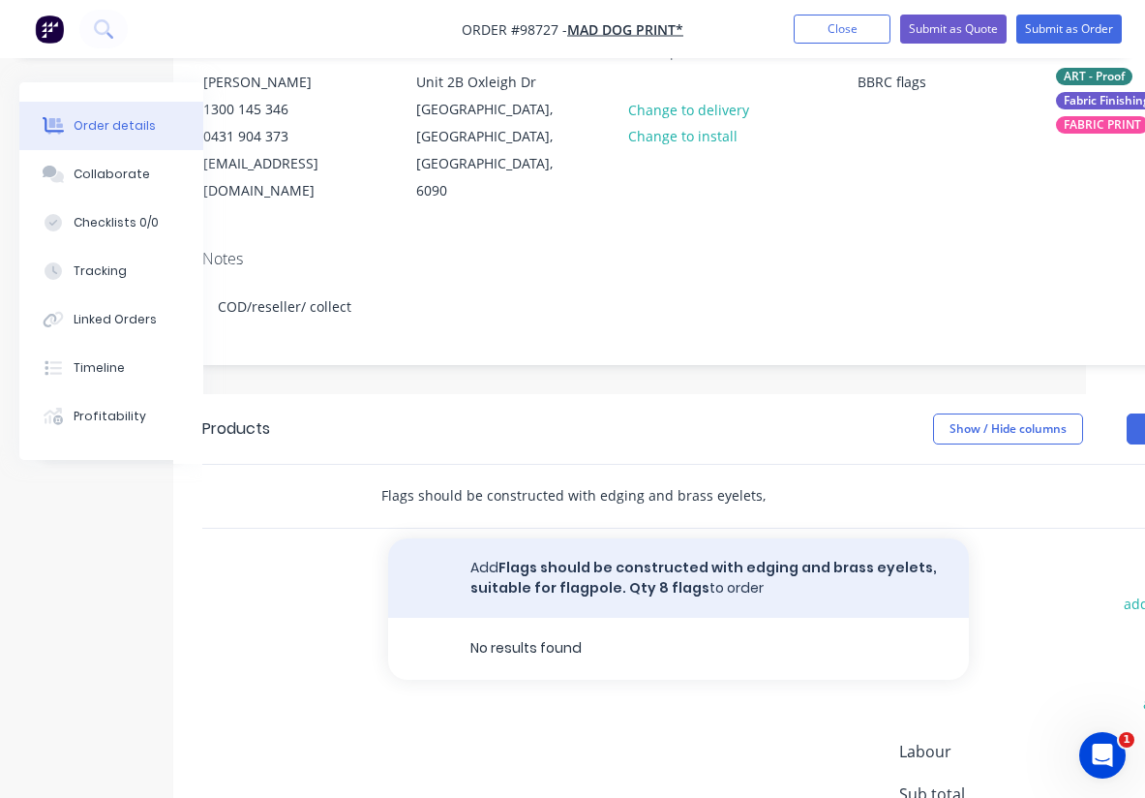
type input "Flags should be constructed with edging and brass eyelets, suitable for flagpol…"
click at [609, 559] on button "Add Flags should be constructed with edging and brass eyelets, suitable for fla…" at bounding box center [678, 577] width 581 height 79
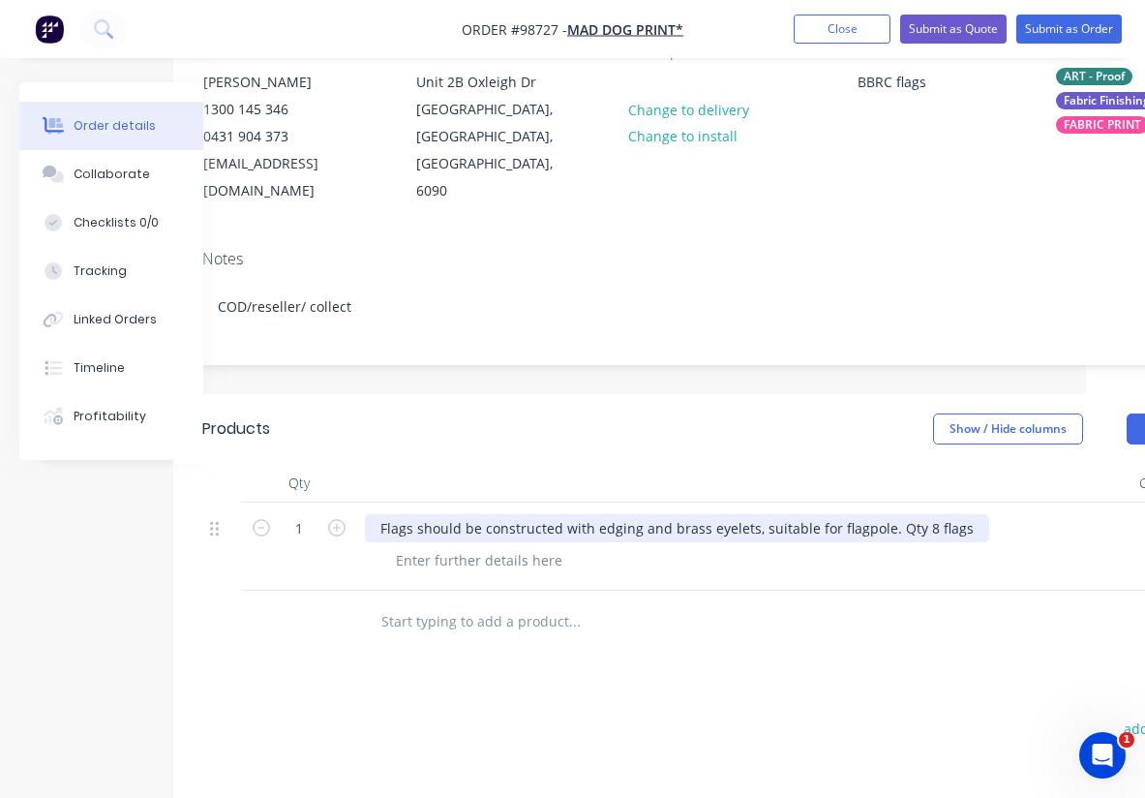
click at [381, 514] on div "Flags should be constructed with edging and brass eyelets, suitable for flagpol…" at bounding box center [677, 528] width 625 height 28
click at [733, 514] on div "double sided Flags with blockout, hem and brass eyelets, suitable for flagpole.…" at bounding box center [670, 528] width 610 height 28
click at [839, 514] on div "double sided Flags with blockout, hem and brass eyelets LHS, suitable for flagp…" at bounding box center [684, 528] width 638 height 28
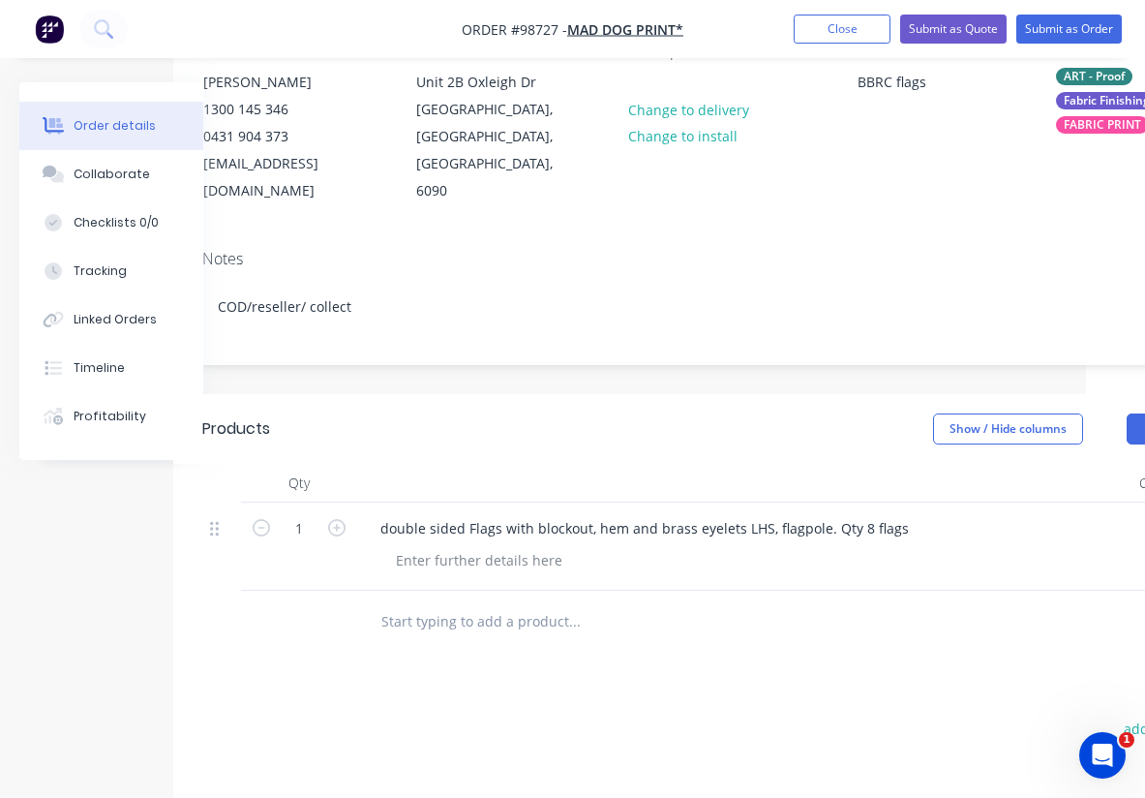
click at [326, 516] on button "button" at bounding box center [336, 526] width 25 height 20
type input "2"
click at [309, 514] on input "2" at bounding box center [299, 528] width 50 height 29
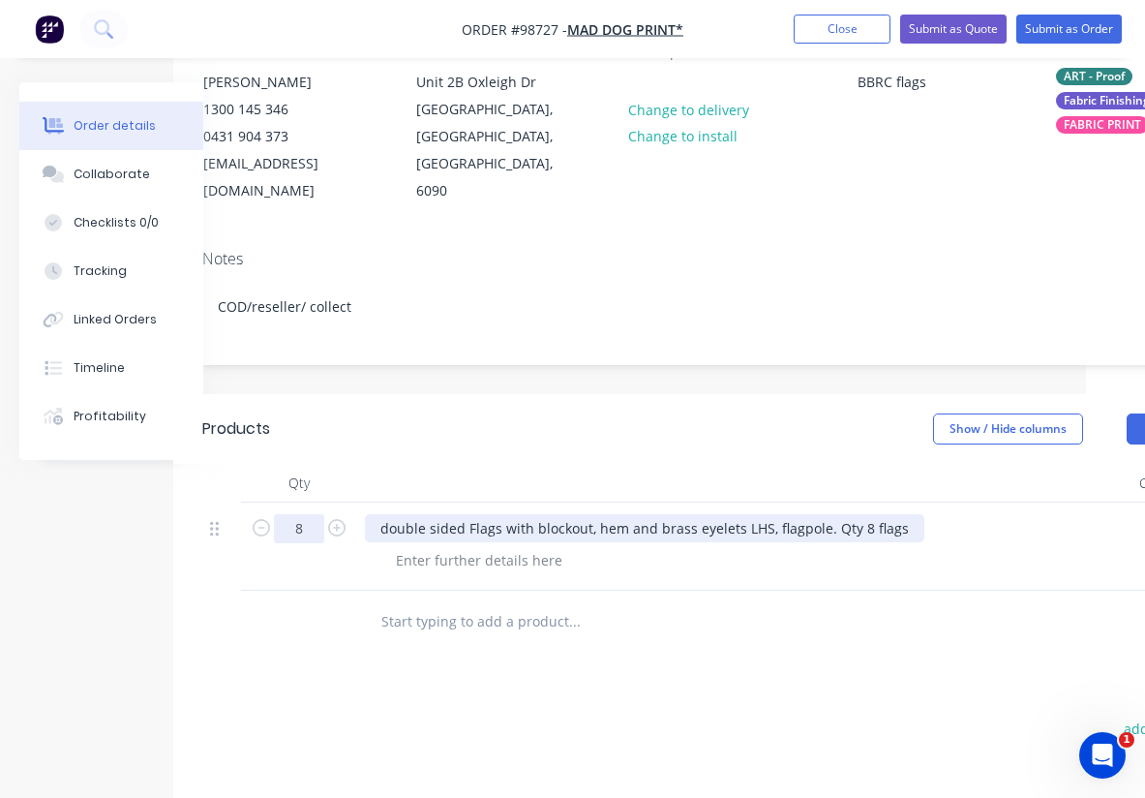
type input "8"
click at [901, 514] on div "double sided Flags with blockout, hem and brass eyelets LHS, flagpole. Qty 8 fl…" at bounding box center [645, 528] width 560 height 28
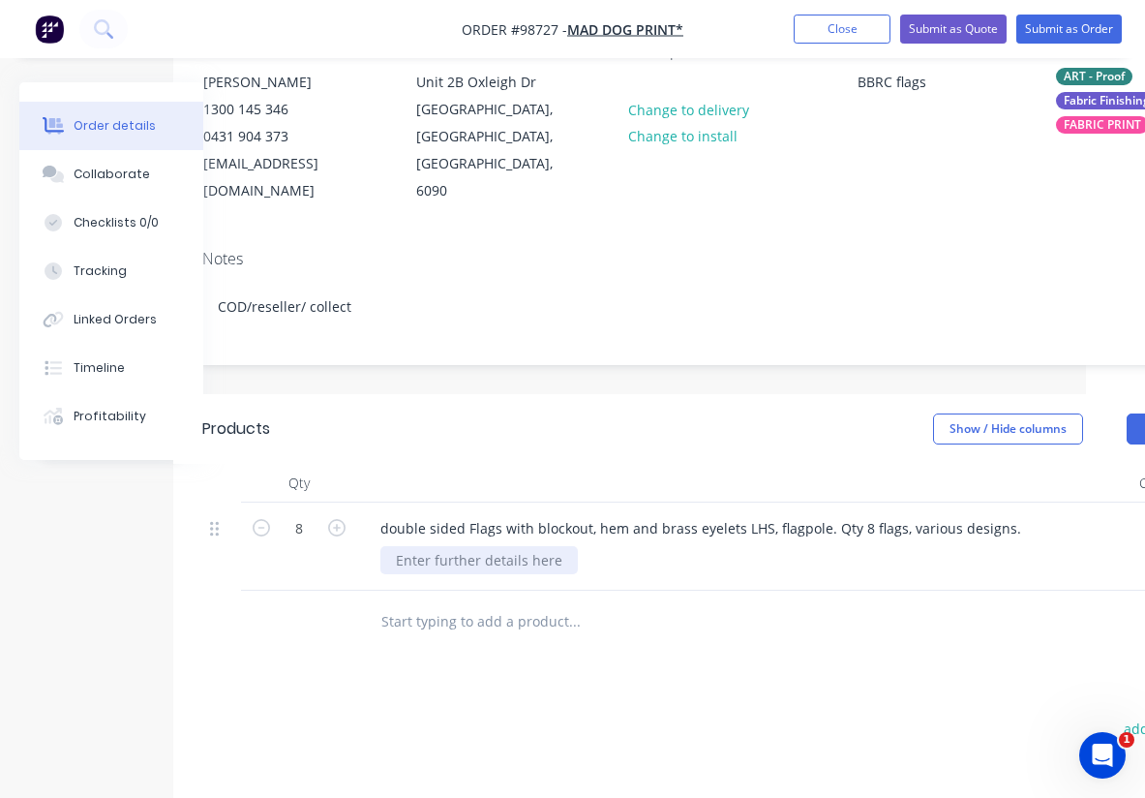
click at [443, 546] on div at bounding box center [480, 560] width 198 height 28
click at [419, 546] on div at bounding box center [480, 560] width 198 height 28
paste div
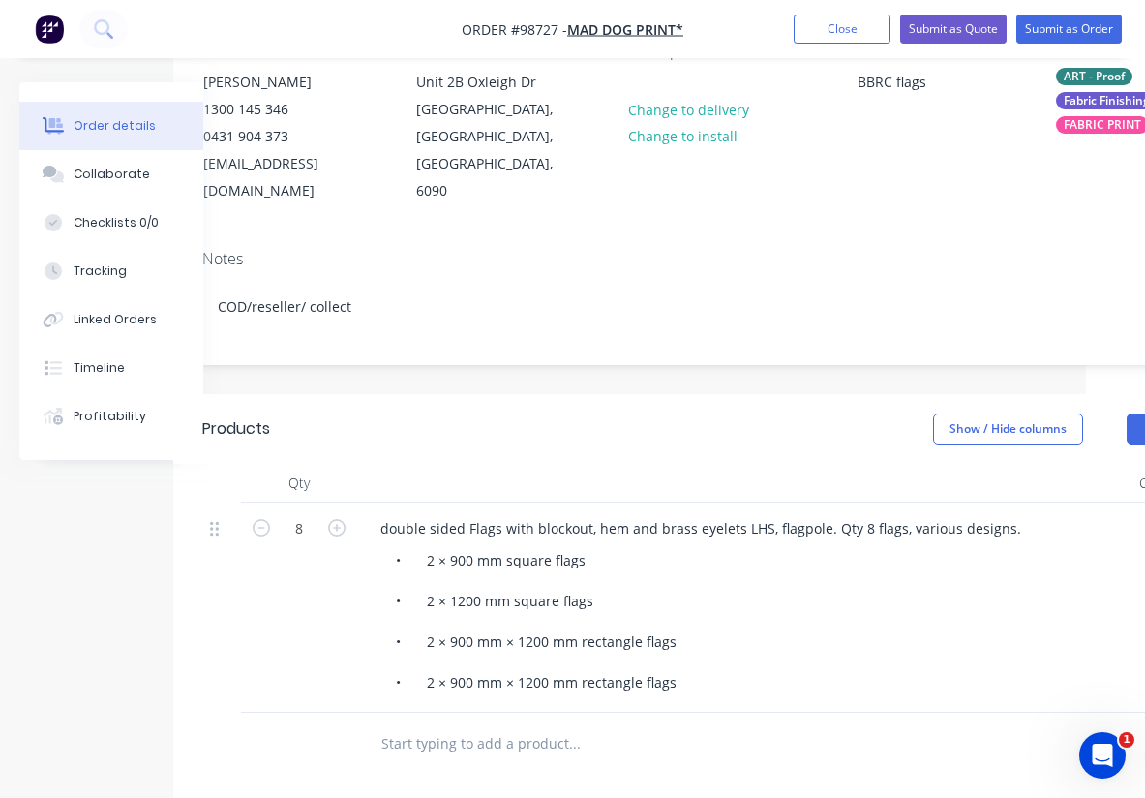
click at [765, 616] on div "• 2 × 900 mm square flags • 2 × 1200 mm square flags • 2 × 900 mm × 1200 mm rec…" at bounding box center [753, 621] width 744 height 150
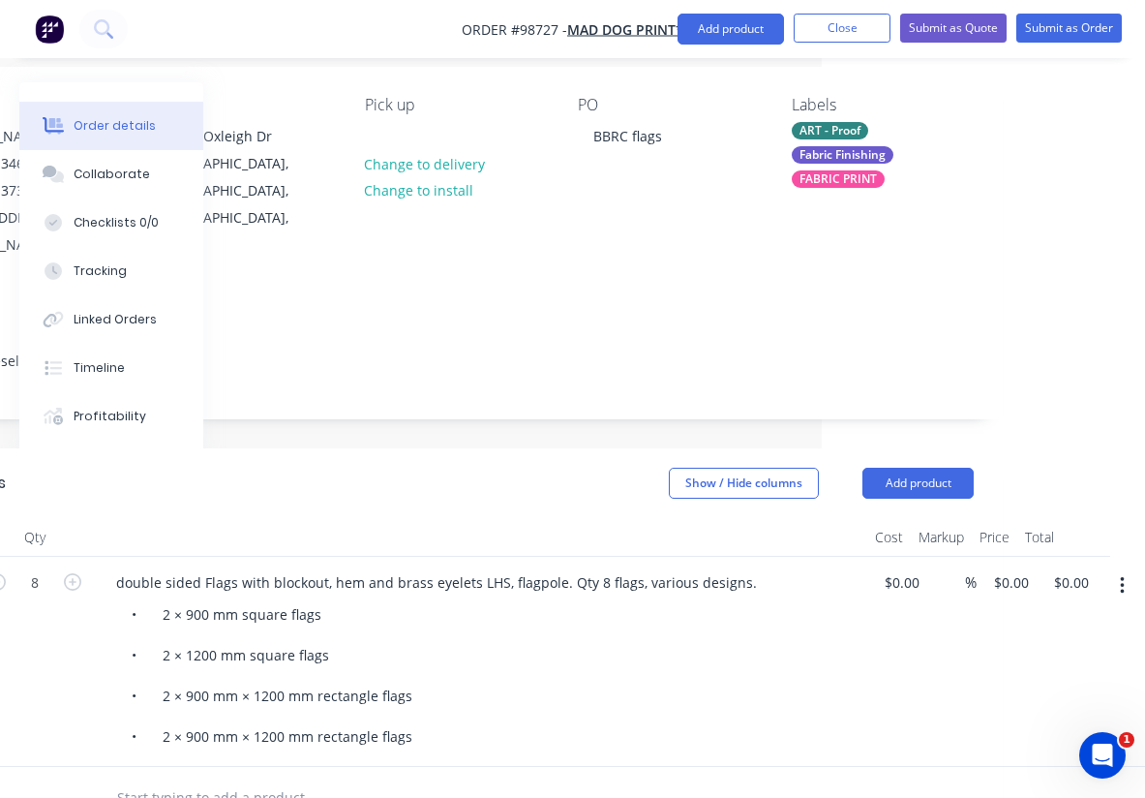
scroll to position [0, 323]
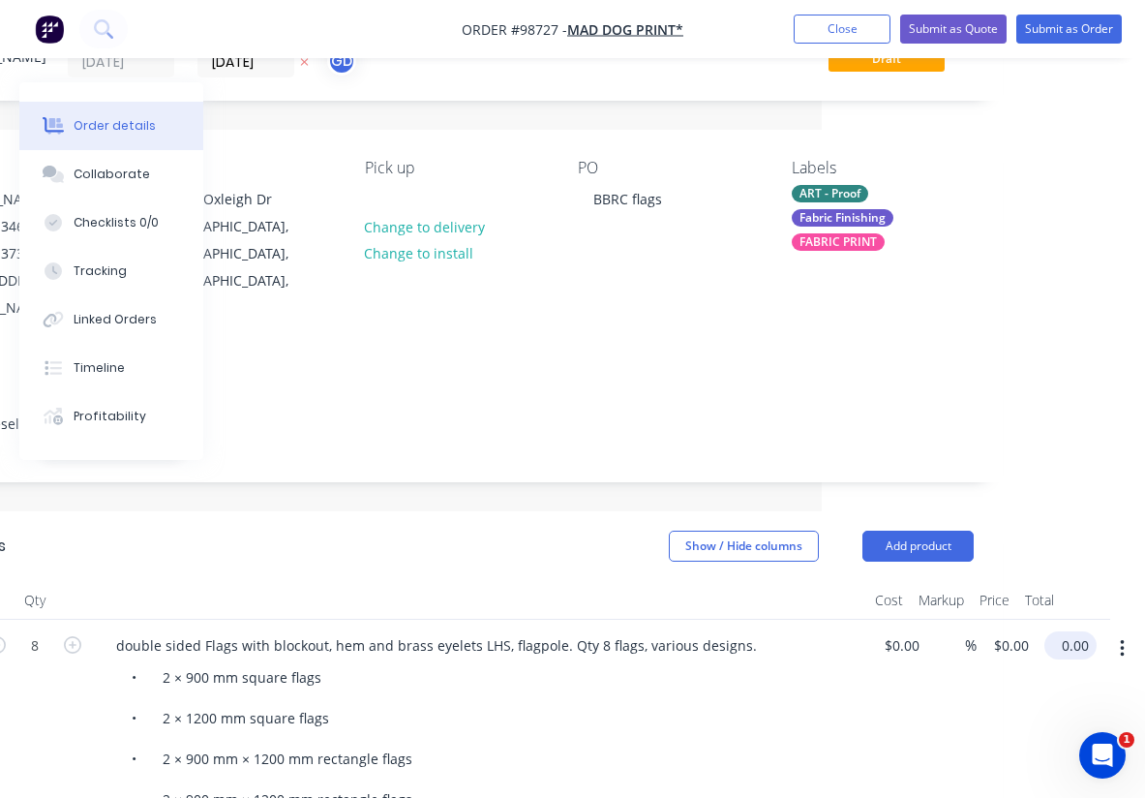
click at [1076, 631] on input "0.00" at bounding box center [1074, 645] width 45 height 28
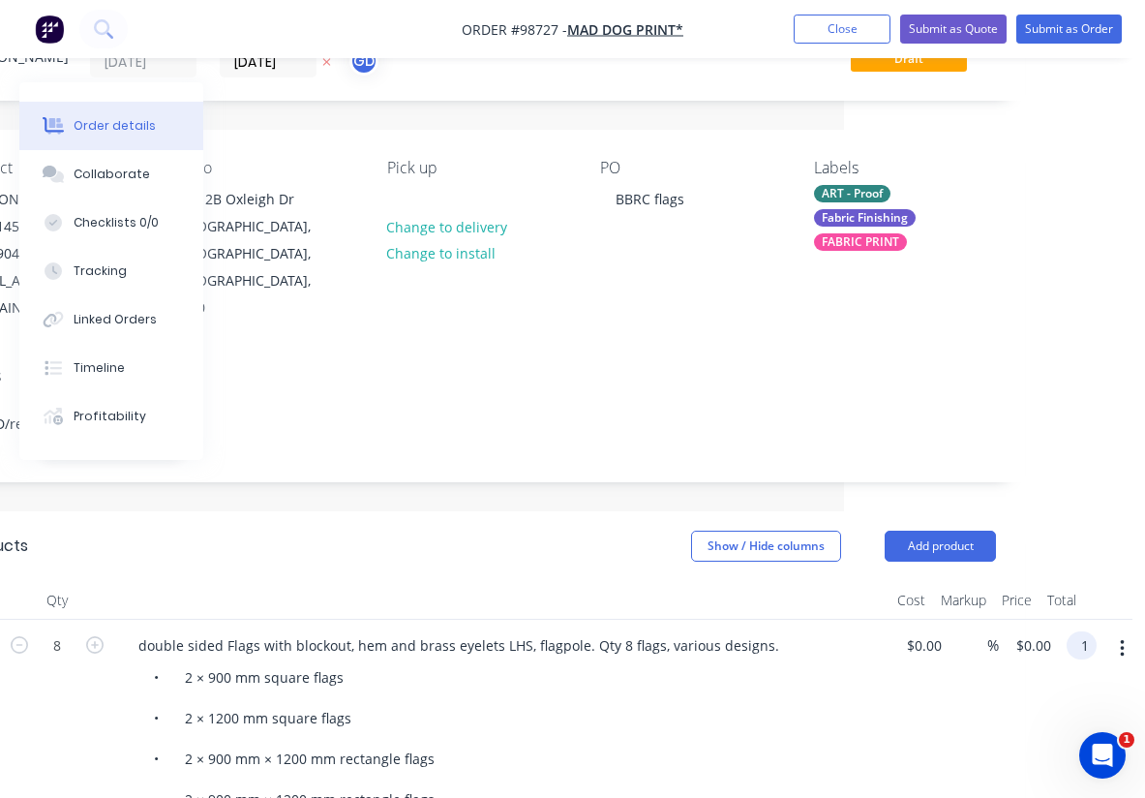
scroll to position [85, 301]
type input "1272"
type input "$159.00"
type input "$1,272.00"
click at [513, 548] on header "Products Show / Hide columns Add product" at bounding box center [478, 546] width 1094 height 70
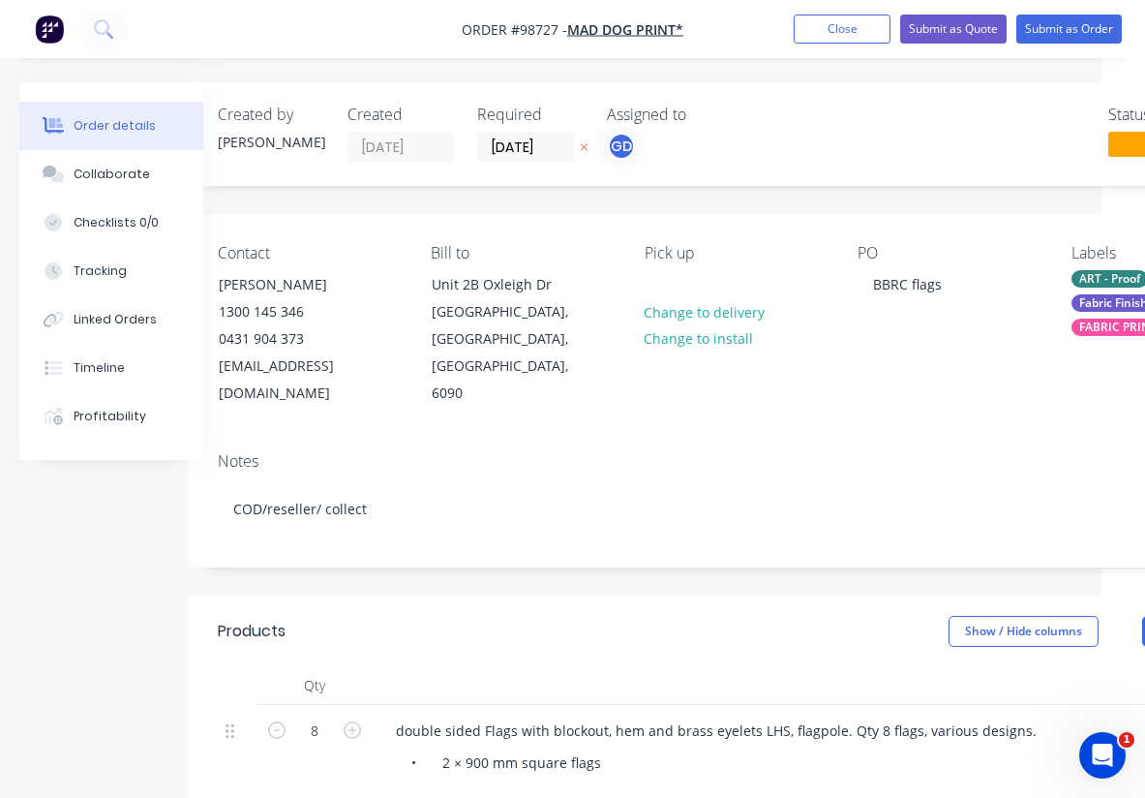
scroll to position [0, 0]
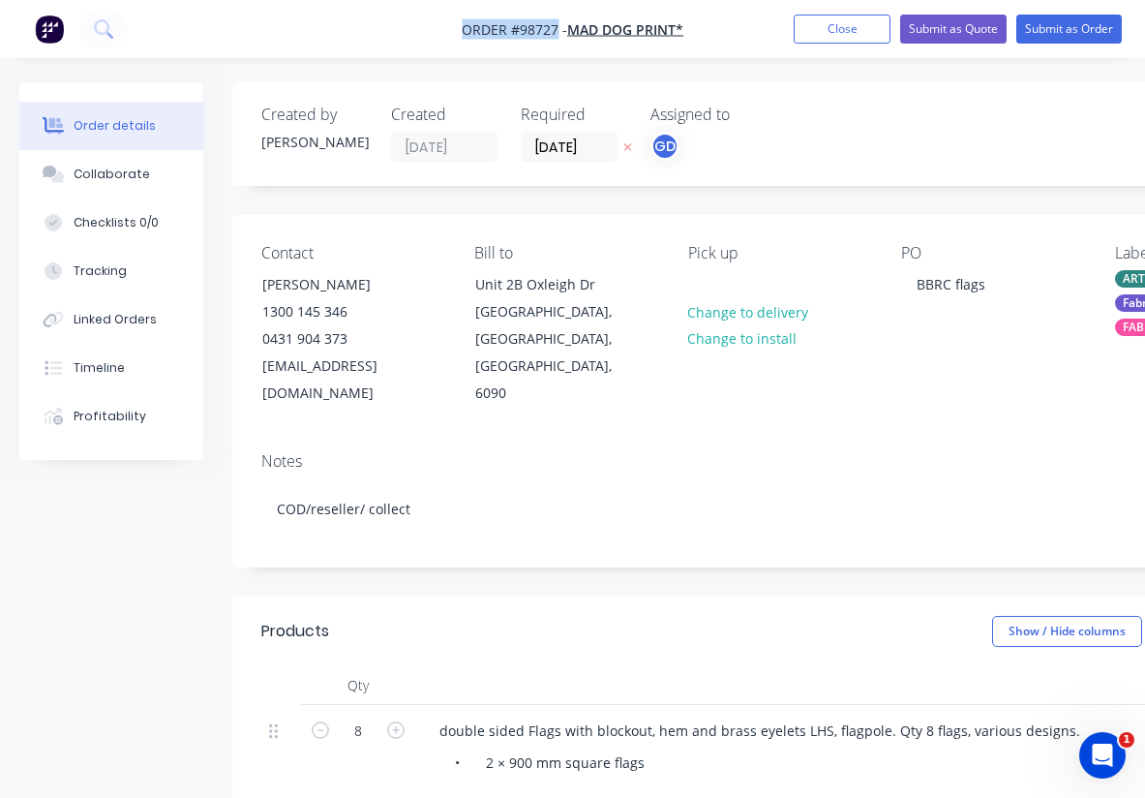
drag, startPoint x: 444, startPoint y: 29, endPoint x: 557, endPoint y: 29, distance: 112.3
click at [557, 29] on nav "Order #98727 - MAD DOG PRINT* Add product Close Submit as Quote Submit as Order" at bounding box center [572, 29] width 1145 height 58
copy span "Order #98727"
click at [558, 137] on input "[DATE]" at bounding box center [569, 147] width 95 height 29
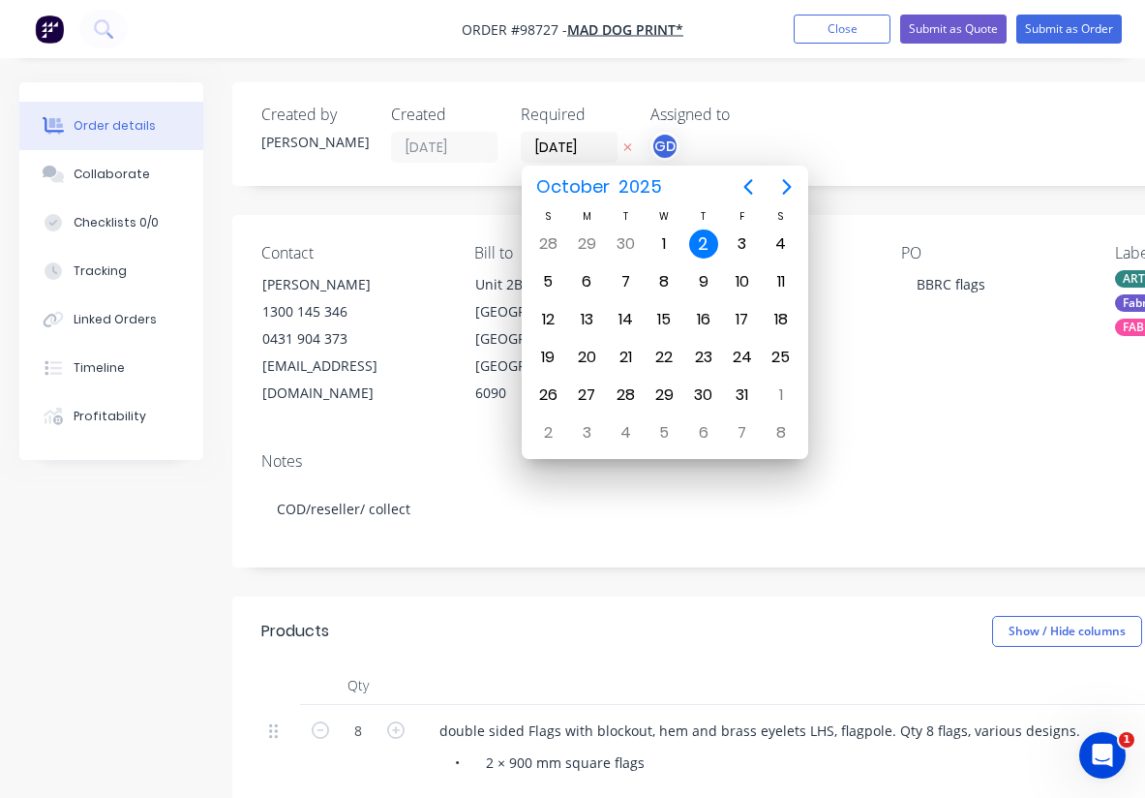
click at [868, 347] on div "Pick up Change to delivery Change to install" at bounding box center [779, 326] width 182 height 164
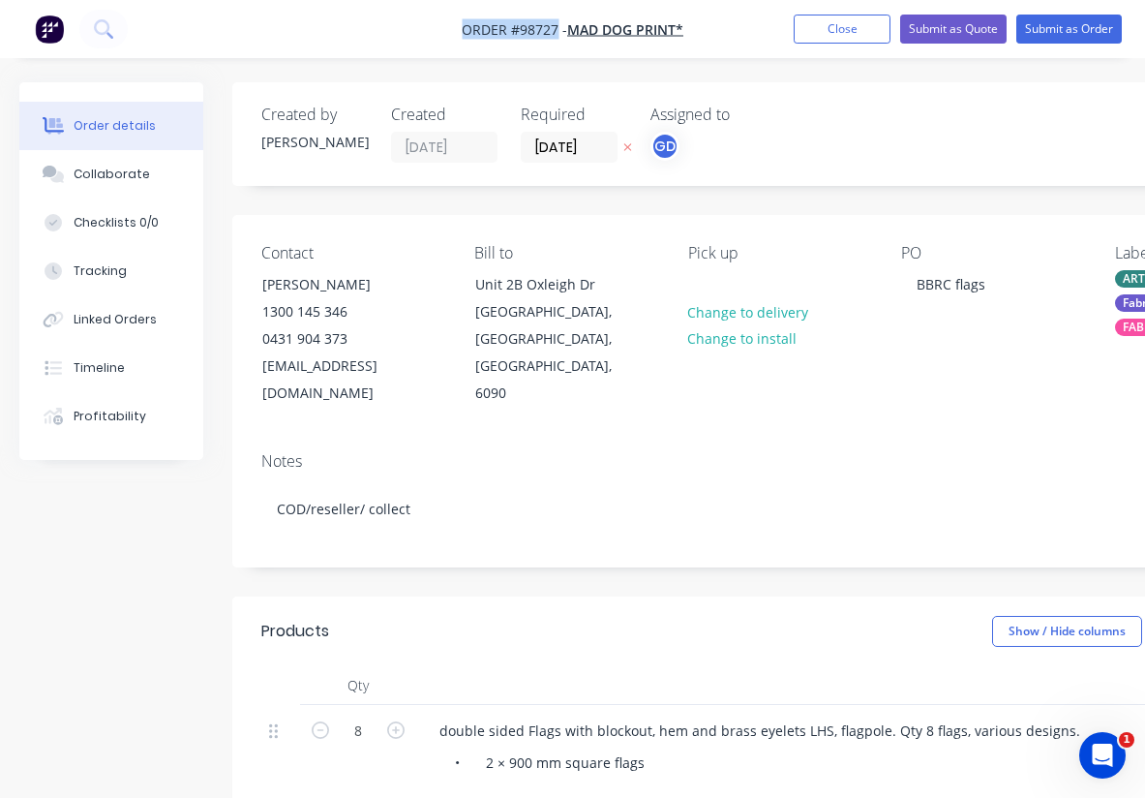
drag, startPoint x: 449, startPoint y: 26, endPoint x: 558, endPoint y: 33, distance: 108.7
click at [558, 33] on nav "Order #98727 - MAD DOG PRINT* Add product Close Submit as Quote Submit as Order" at bounding box center [572, 29] width 1145 height 58
copy span "Order #98727"
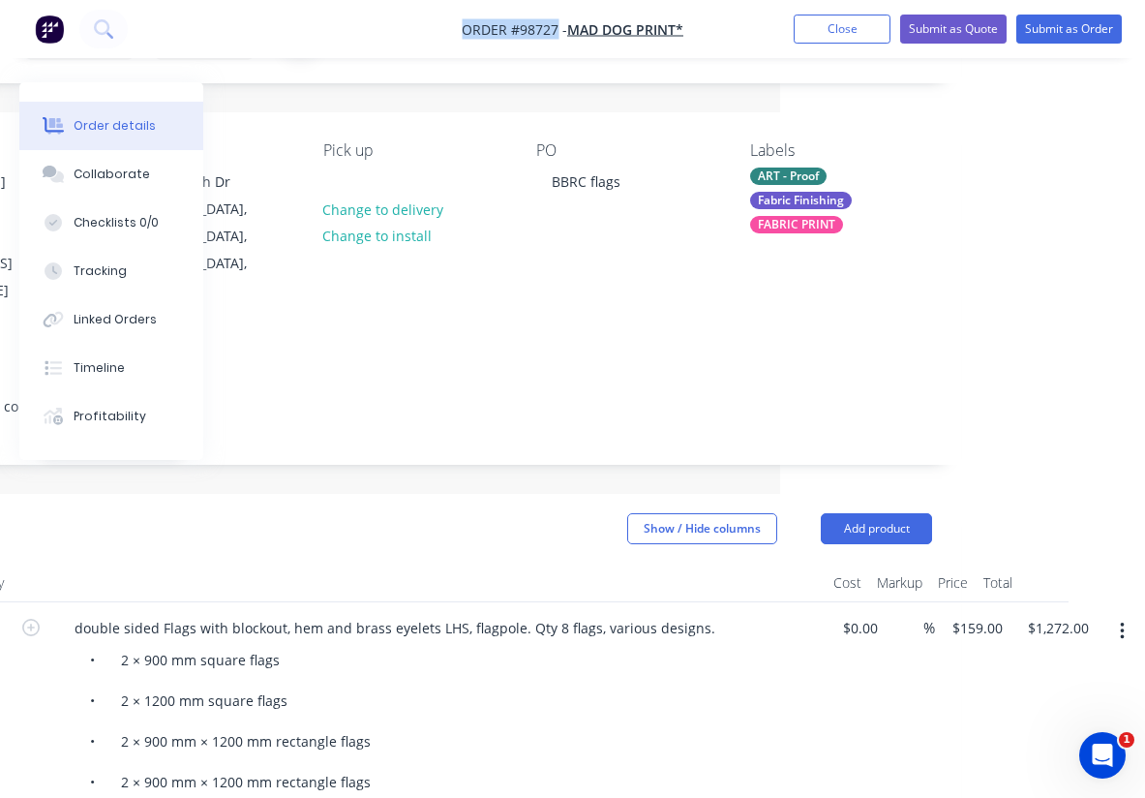
scroll to position [103, 365]
click at [840, 39] on button "Close" at bounding box center [842, 29] width 97 height 29
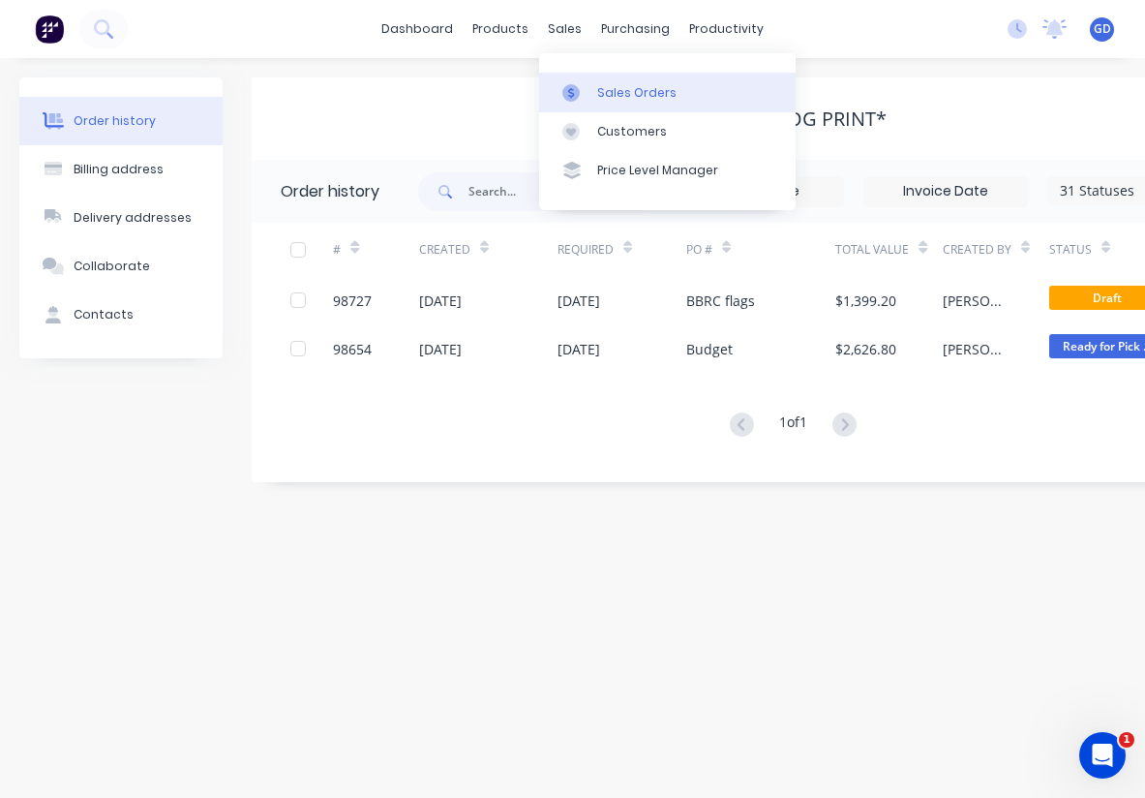
click at [608, 90] on div "Sales Orders" at bounding box center [636, 92] width 79 height 17
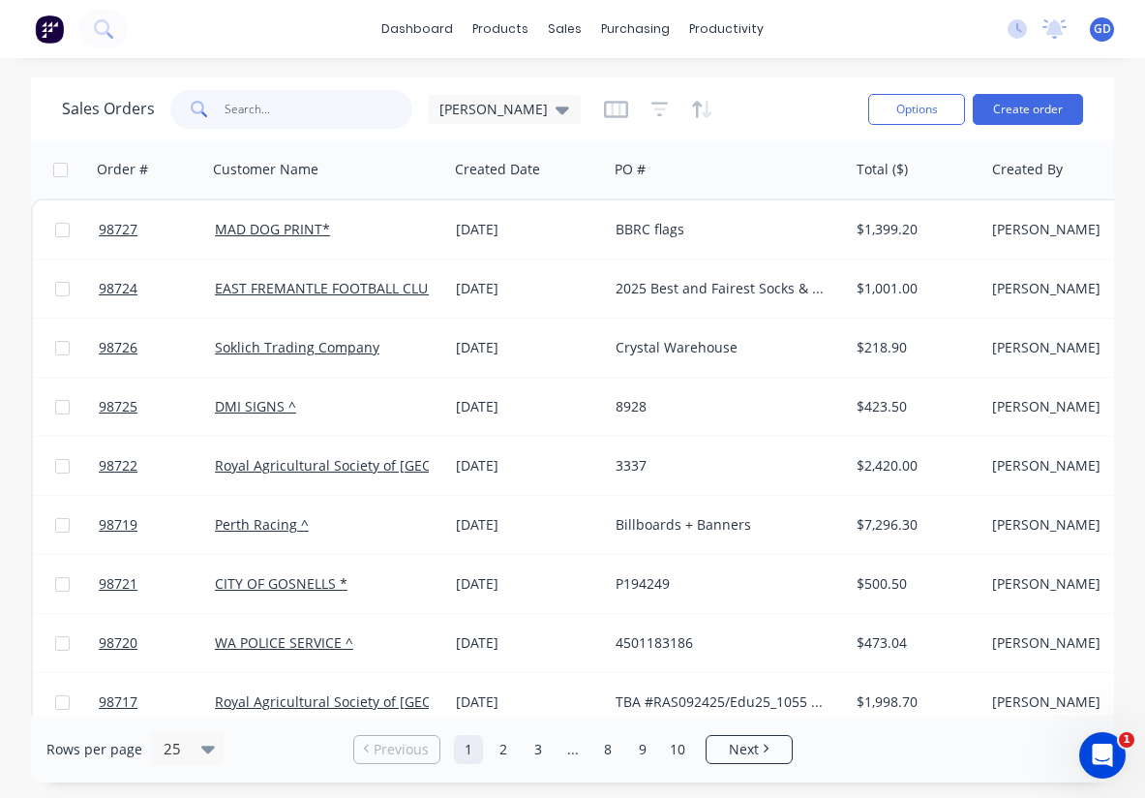
click at [261, 121] on input "text" at bounding box center [319, 109] width 189 height 39
type input "[PERSON_NAME]"
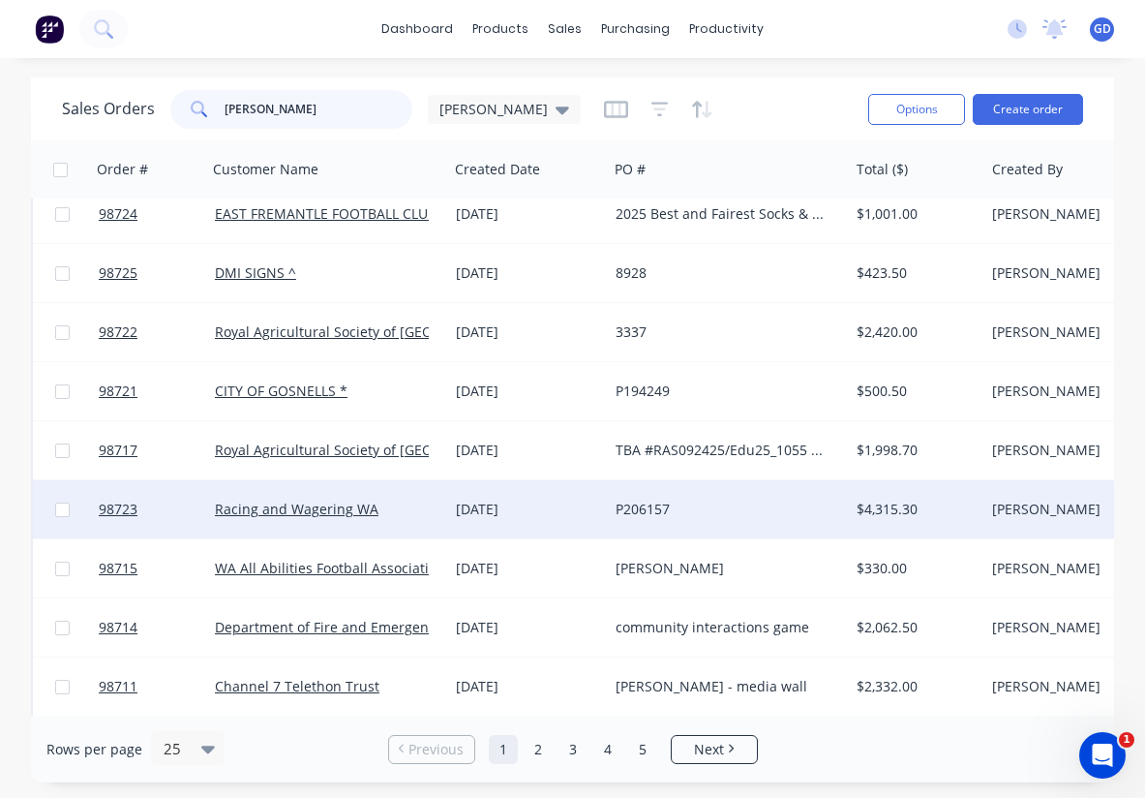
scroll to position [76, 0]
click at [122, 510] on span "98723" at bounding box center [118, 508] width 39 height 19
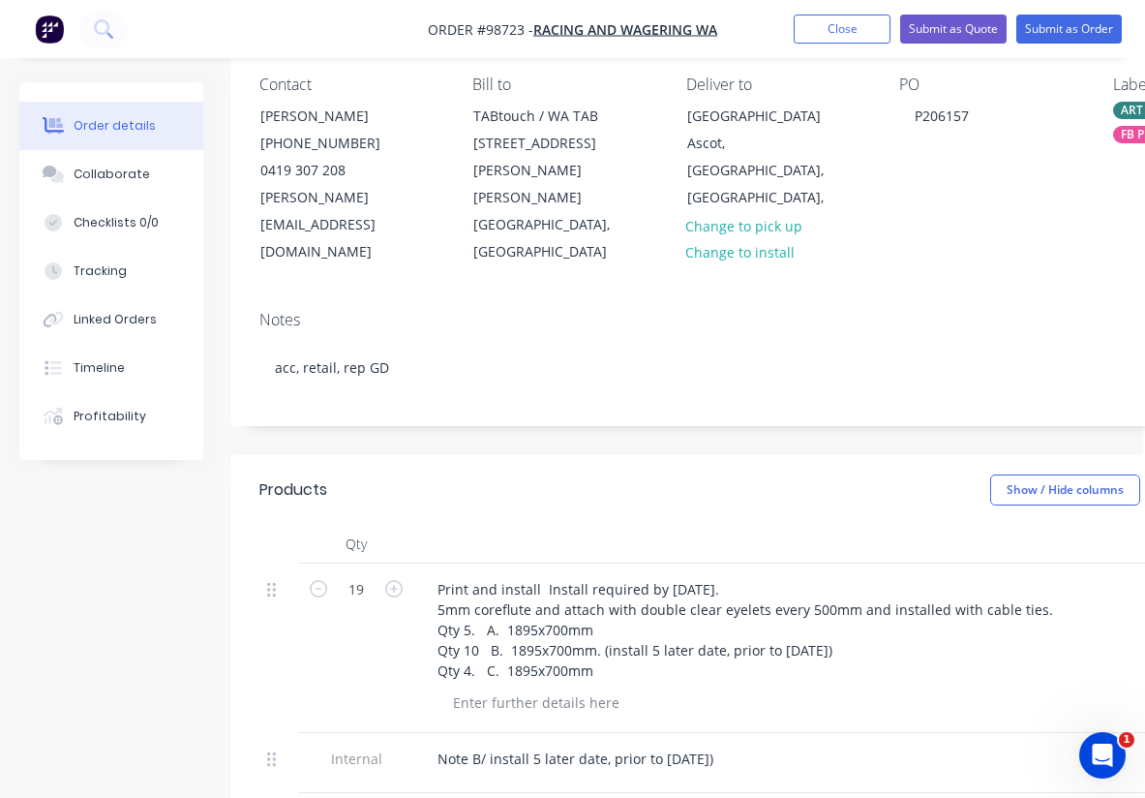
scroll to position [0, 2]
